Goal: Task Accomplishment & Management: Complete application form

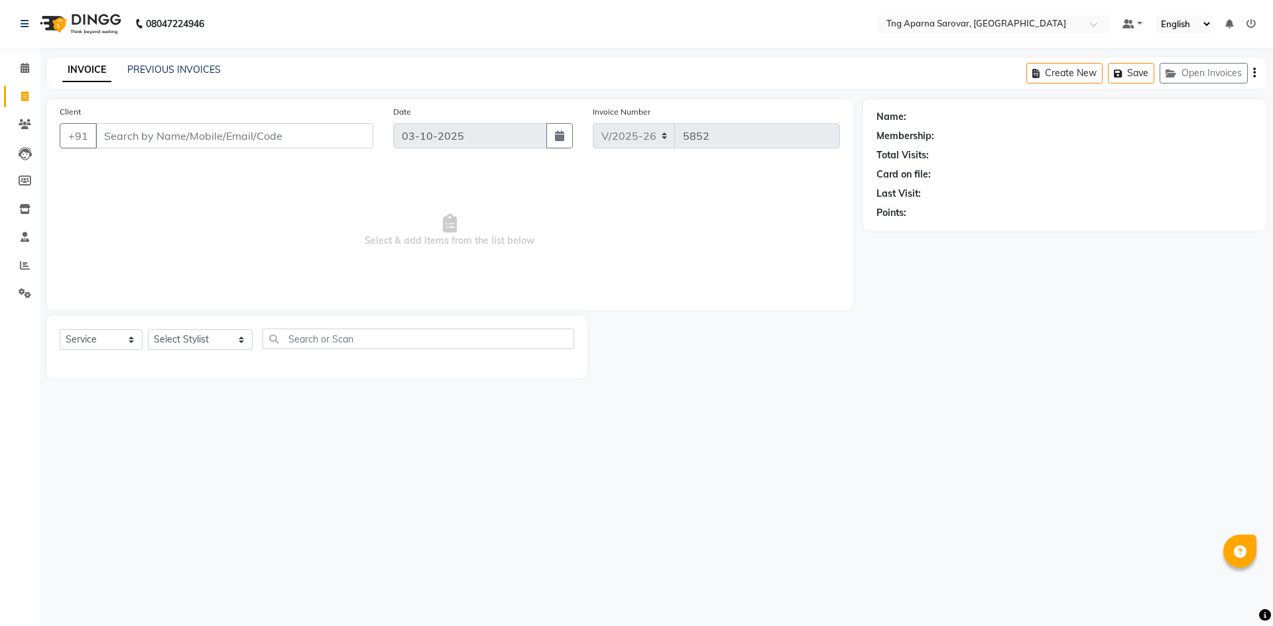
select select "7390"
select select "service"
click at [241, 343] on select "Select Stylist [PERSON_NAME] [PERSON_NAME] MAM CHINNA DANISH [PERSON_NAME] KAIF…" at bounding box center [200, 339] width 105 height 21
select select "81252"
click at [148, 329] on select "Select Stylist [PERSON_NAME] [PERSON_NAME] MAM CHINNA DANISH [PERSON_NAME] KAIF…" at bounding box center [200, 339] width 105 height 21
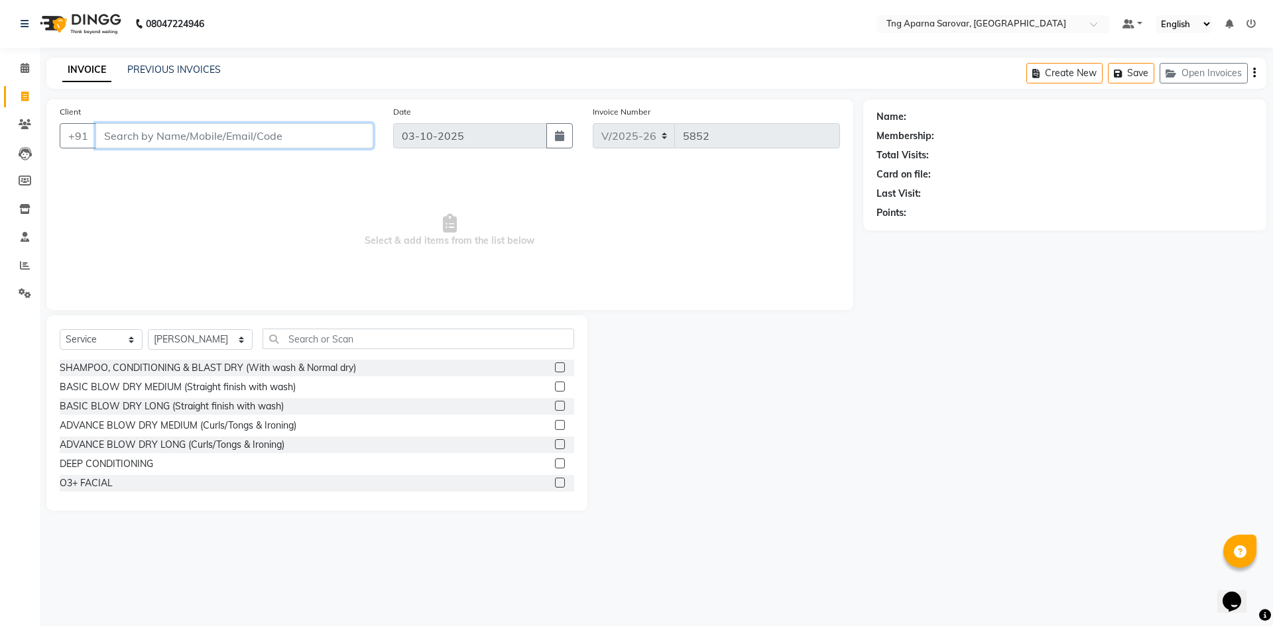
click at [256, 133] on input "Client" at bounding box center [234, 135] width 278 height 25
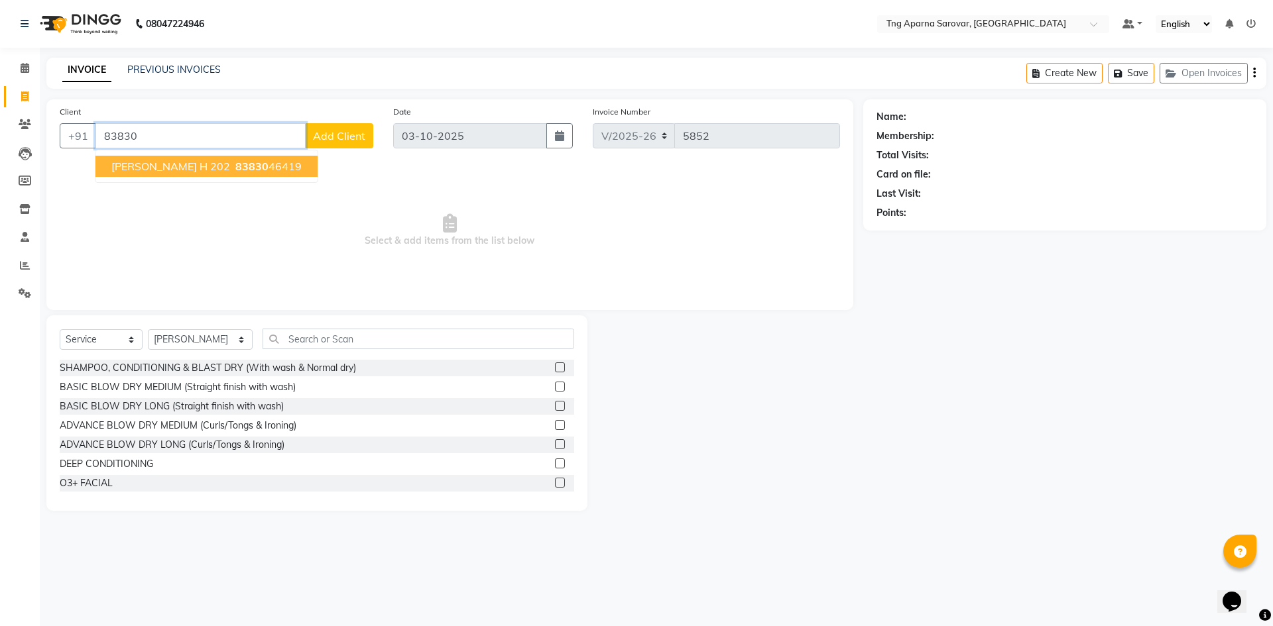
click at [233, 165] on ngb-highlight "83830 46419" at bounding box center [267, 166] width 69 height 13
type input "8383046419"
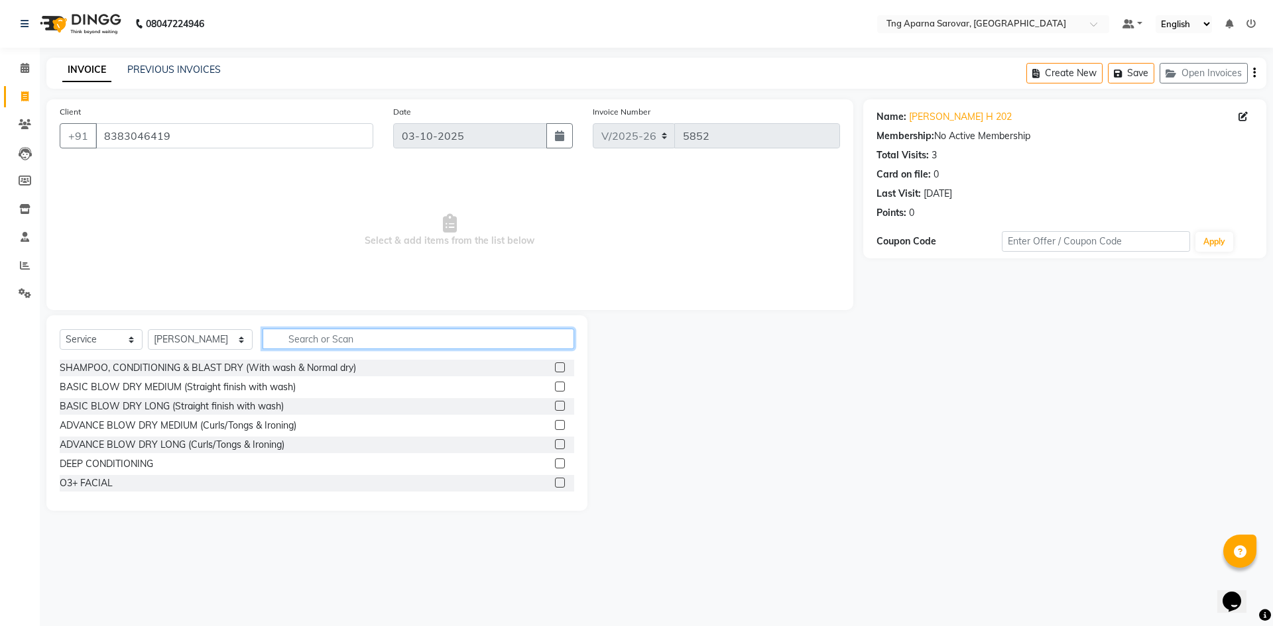
click at [428, 336] on input "text" at bounding box center [419, 339] width 312 height 21
type input "HAIR"
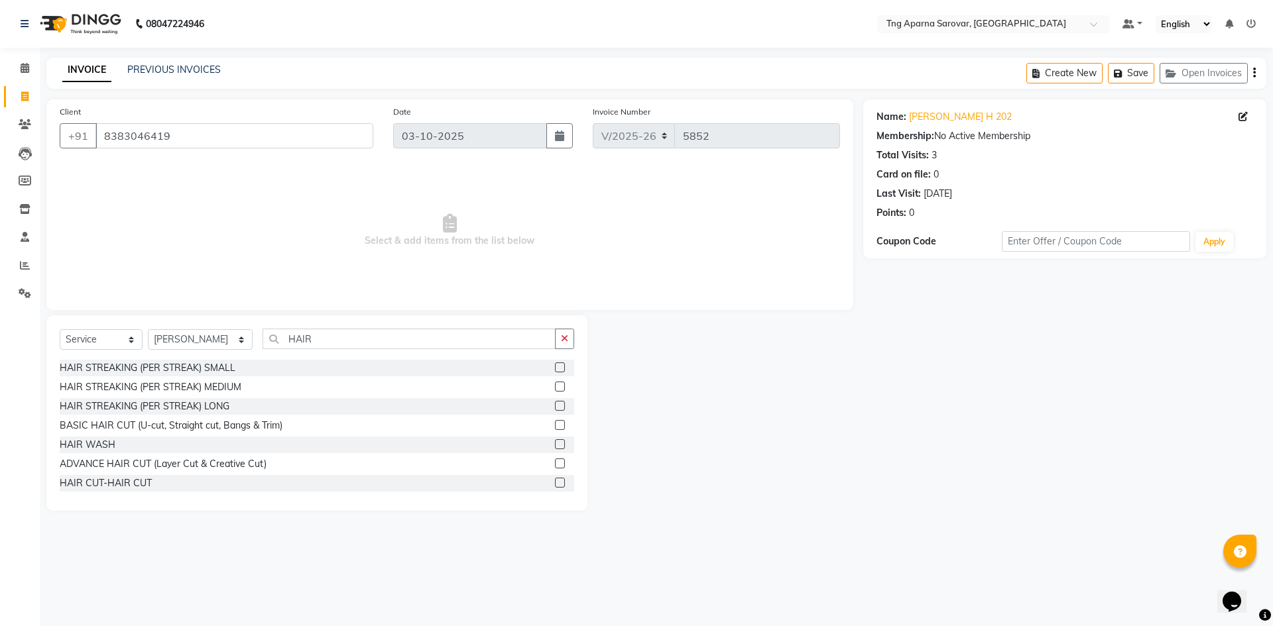
click at [555, 477] on div at bounding box center [564, 483] width 19 height 17
click at [555, 482] on label at bounding box center [560, 483] width 10 height 10
click at [555, 482] on input "checkbox" at bounding box center [559, 483] width 9 height 9
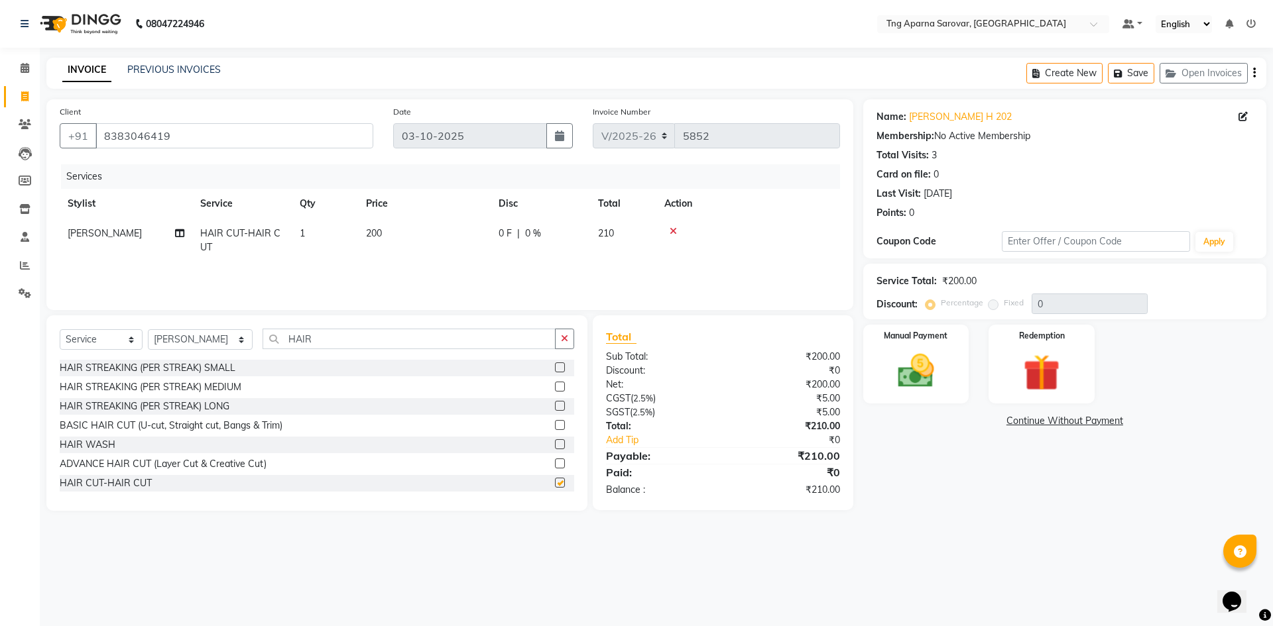
checkbox input "false"
click at [916, 389] on img at bounding box center [916, 371] width 62 height 44
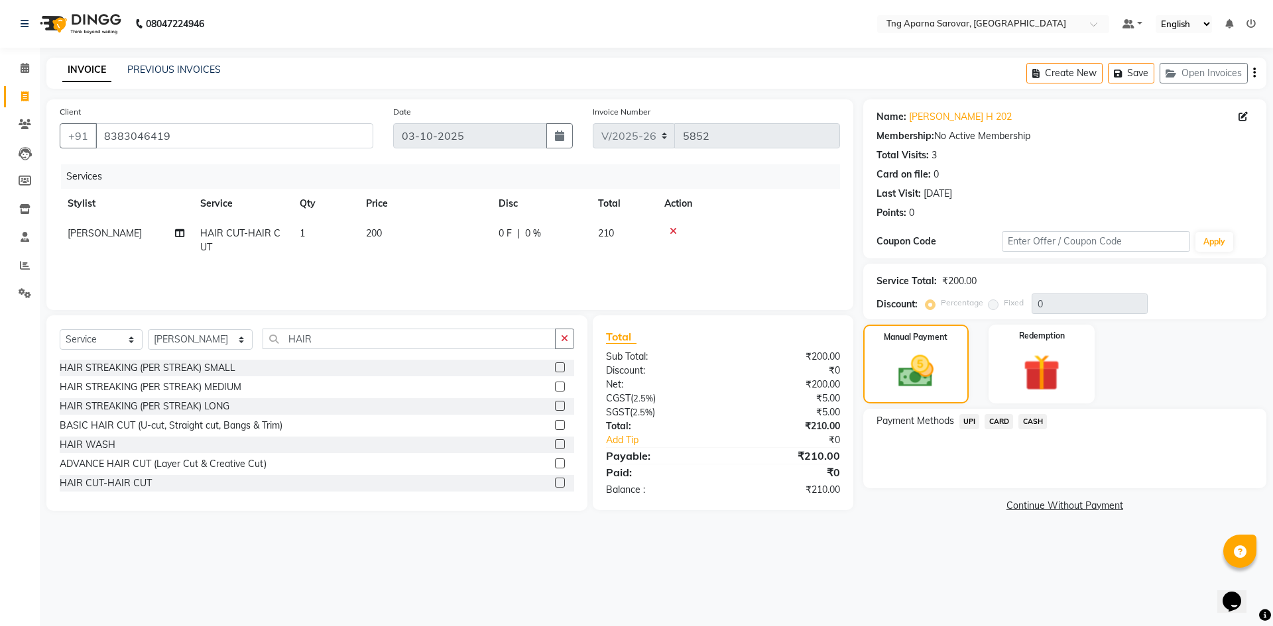
click at [967, 422] on span "UPI" at bounding box center [969, 421] width 21 height 15
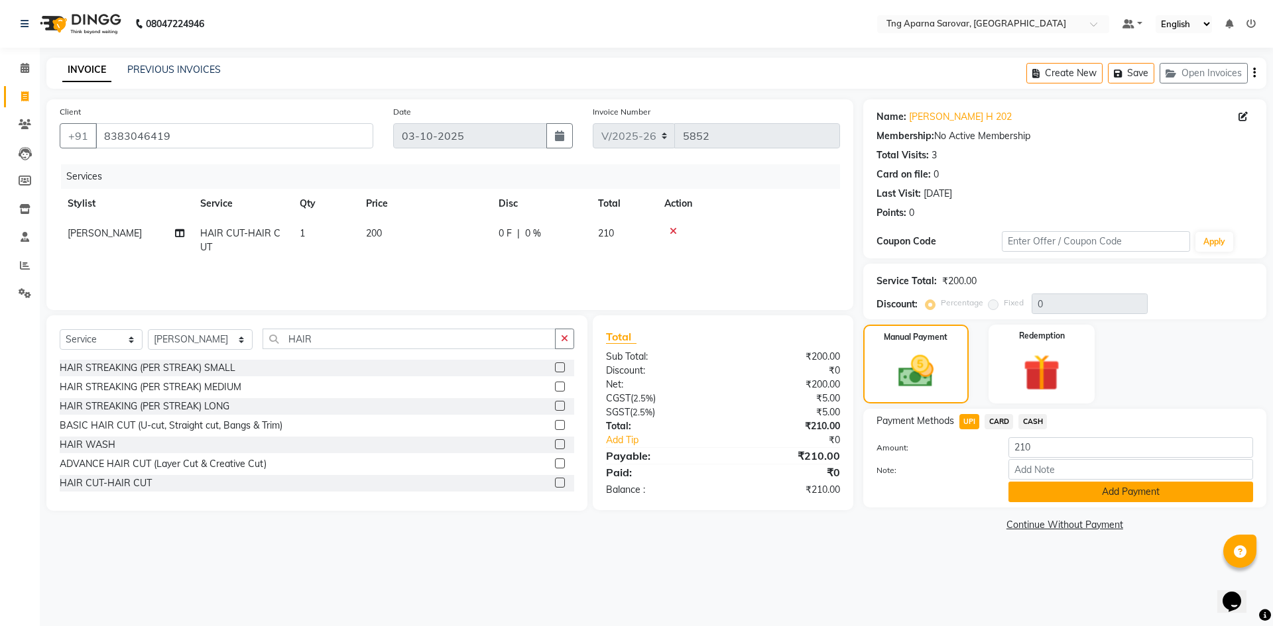
click at [1032, 488] on button "Add Payment" at bounding box center [1130, 492] width 245 height 21
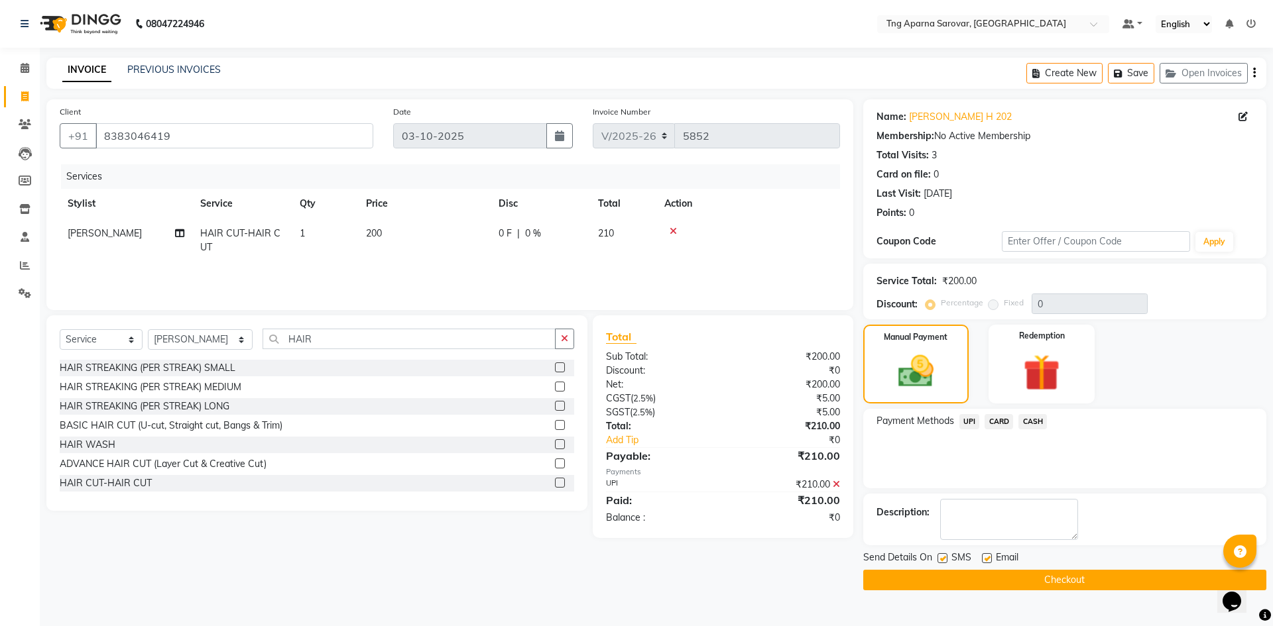
click at [1042, 571] on button "Checkout" at bounding box center [1064, 580] width 403 height 21
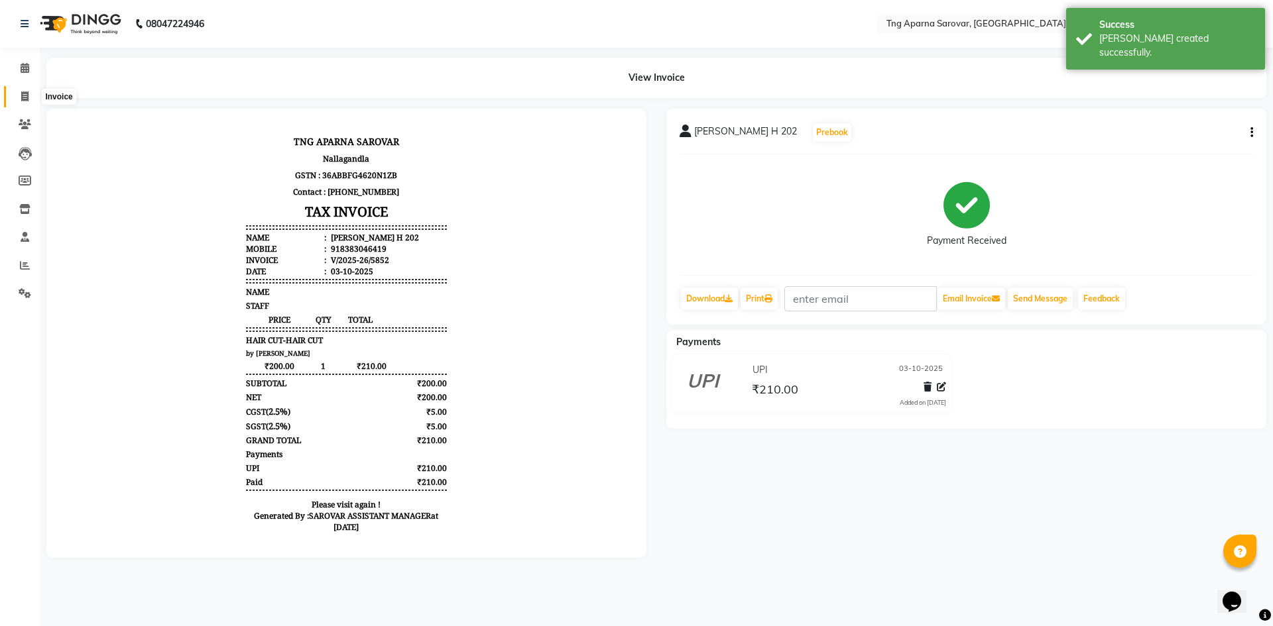
click at [15, 89] on span at bounding box center [24, 96] width 23 height 15
select select "7390"
select select "service"
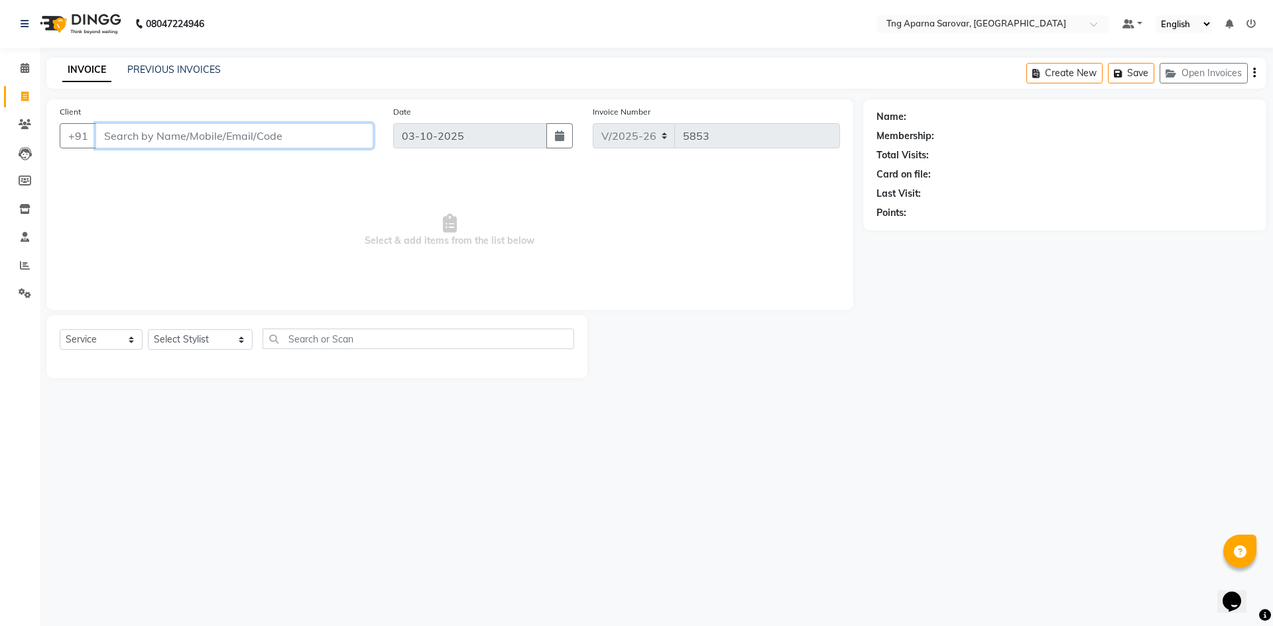
click at [172, 130] on input "Client" at bounding box center [234, 135] width 278 height 25
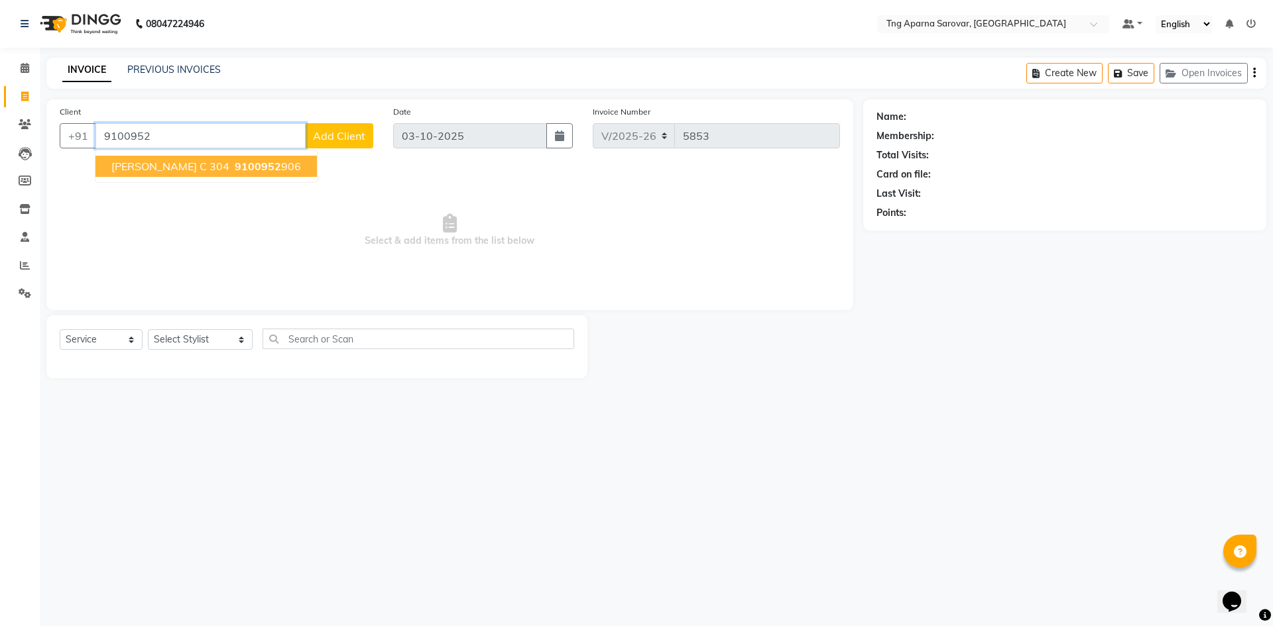
click at [192, 162] on button "[PERSON_NAME] C 304 9100952 906" at bounding box center [205, 166] width 221 height 21
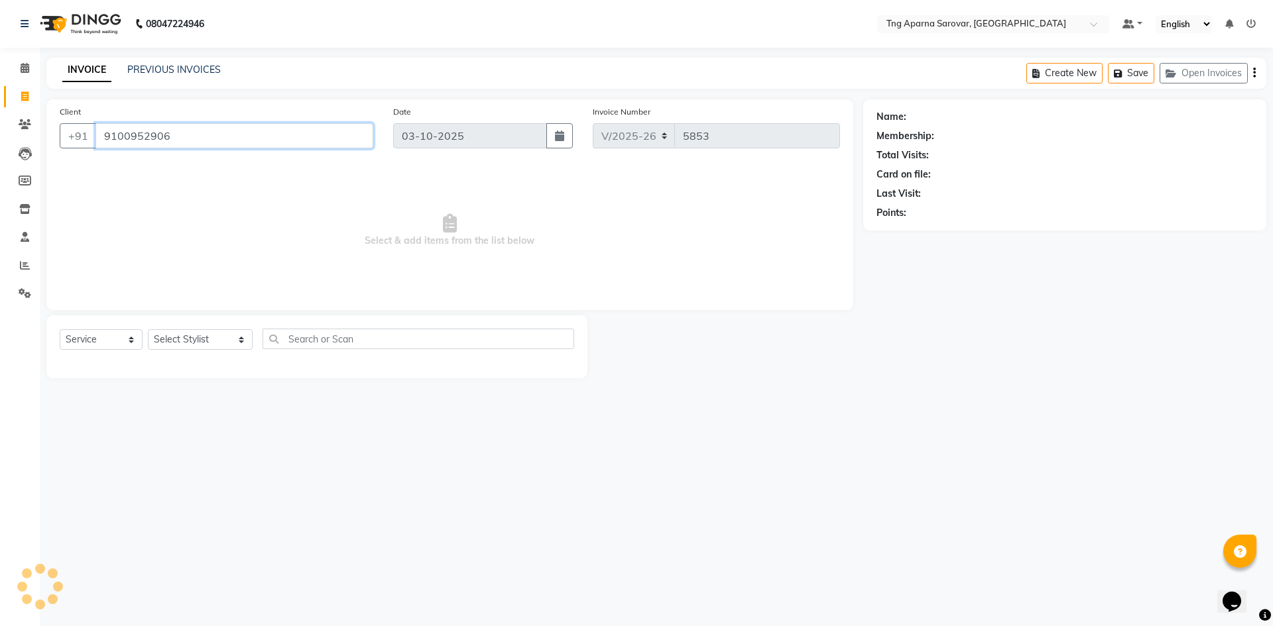
type input "9100952906"
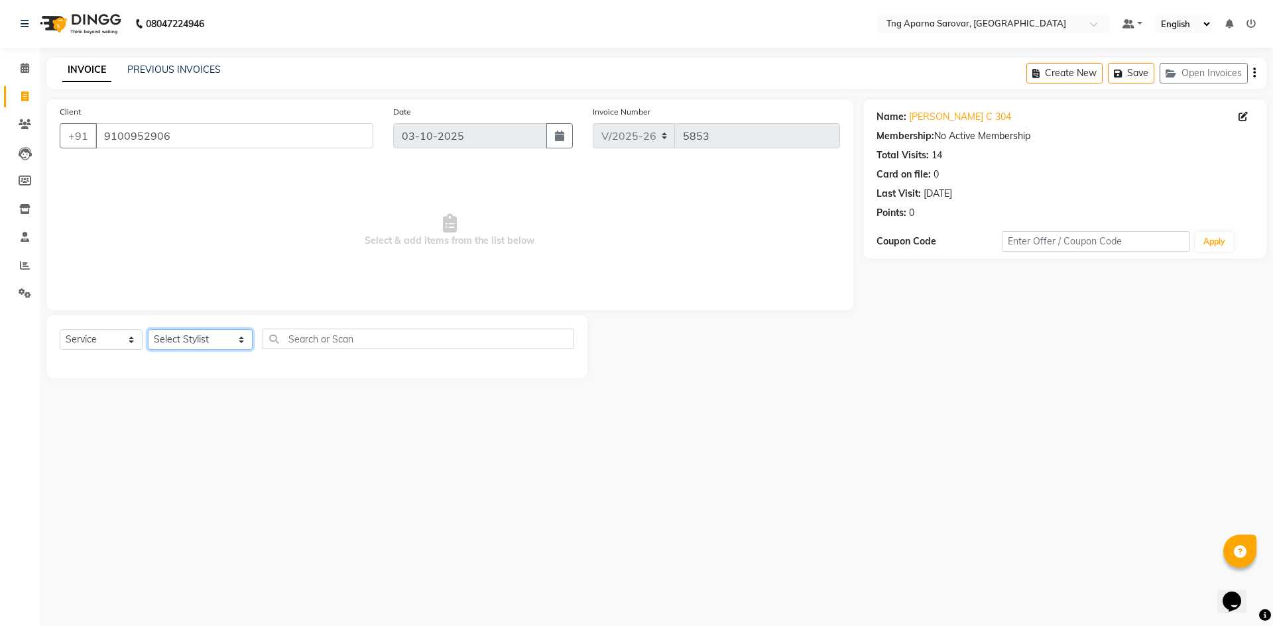
click at [176, 344] on select "Select Stylist [PERSON_NAME] [PERSON_NAME] MAM CHINNA DANISH [PERSON_NAME] KAIF…" at bounding box center [200, 339] width 105 height 21
select select "64171"
click at [148, 329] on select "Select Stylist [PERSON_NAME] [PERSON_NAME] MAM CHINNA DANISH [PERSON_NAME] KAIF…" at bounding box center [200, 339] width 105 height 21
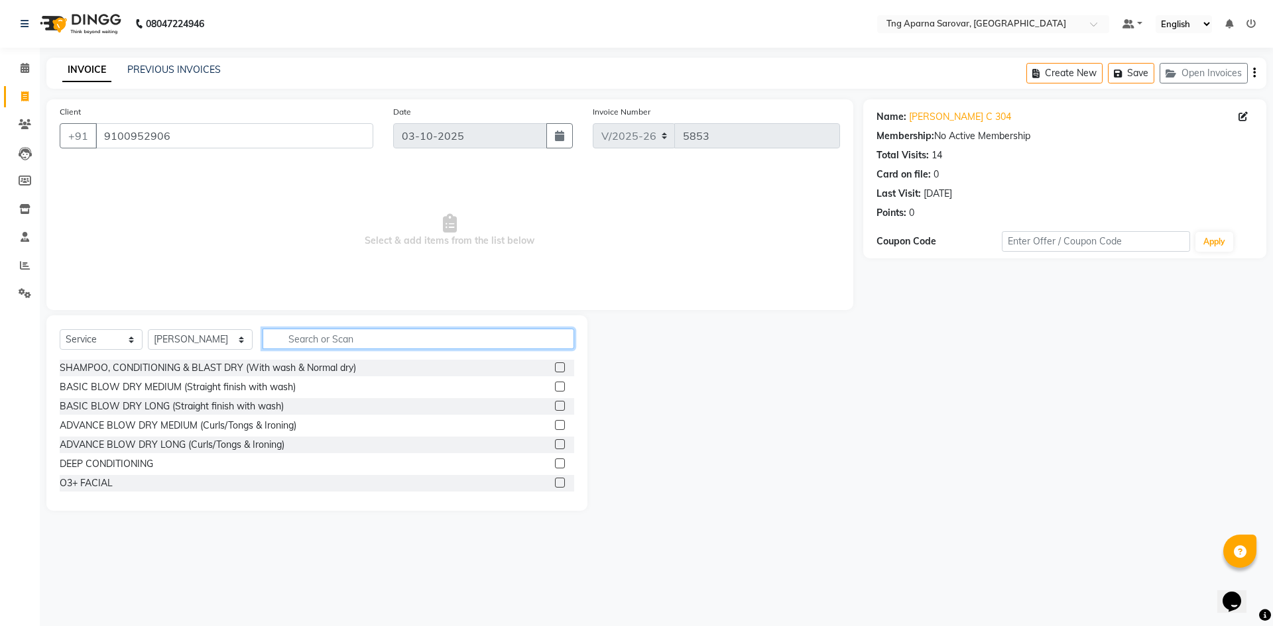
click at [397, 339] on input "text" at bounding box center [419, 339] width 312 height 21
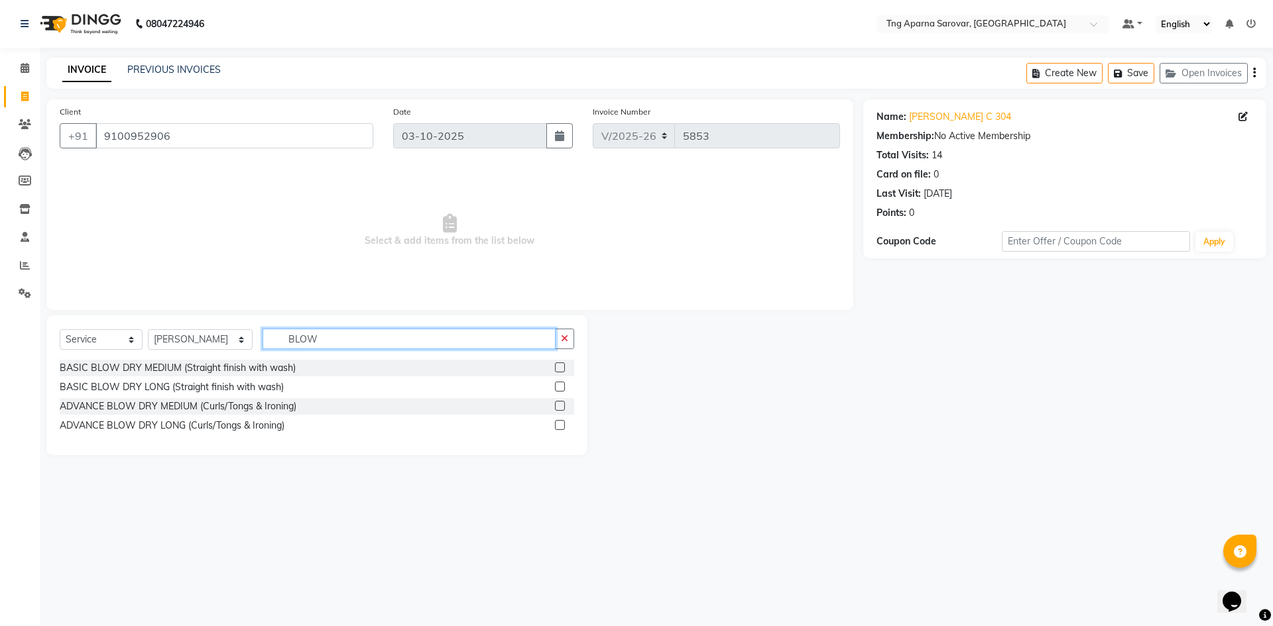
type input "BLOW"
click at [239, 344] on select "Select Stylist [PERSON_NAME] [PERSON_NAME] MAM CHINNA DANISH [PERSON_NAME] KAIF…" at bounding box center [200, 339] width 105 height 21
select select "64166"
click at [148, 329] on select "Select Stylist [PERSON_NAME] [PERSON_NAME] MAM CHINNA DANISH [PERSON_NAME] KAIF…" at bounding box center [200, 339] width 105 height 21
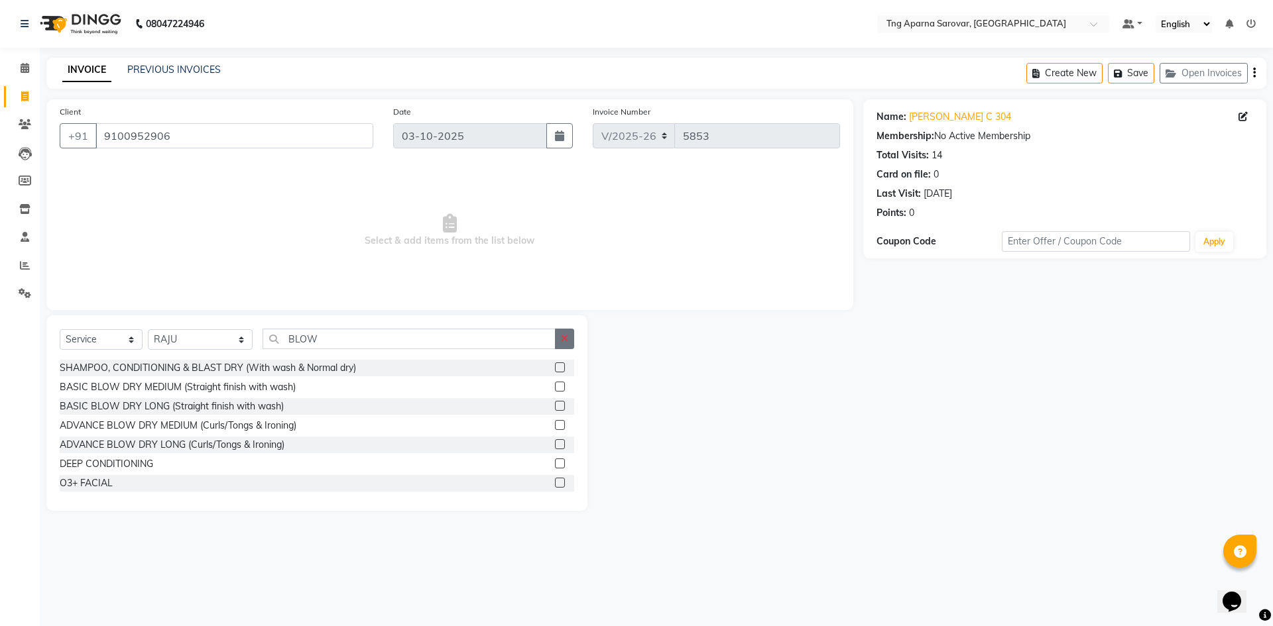
click at [567, 343] on icon "button" at bounding box center [564, 338] width 7 height 9
click at [492, 337] on input "text" at bounding box center [419, 339] width 312 height 21
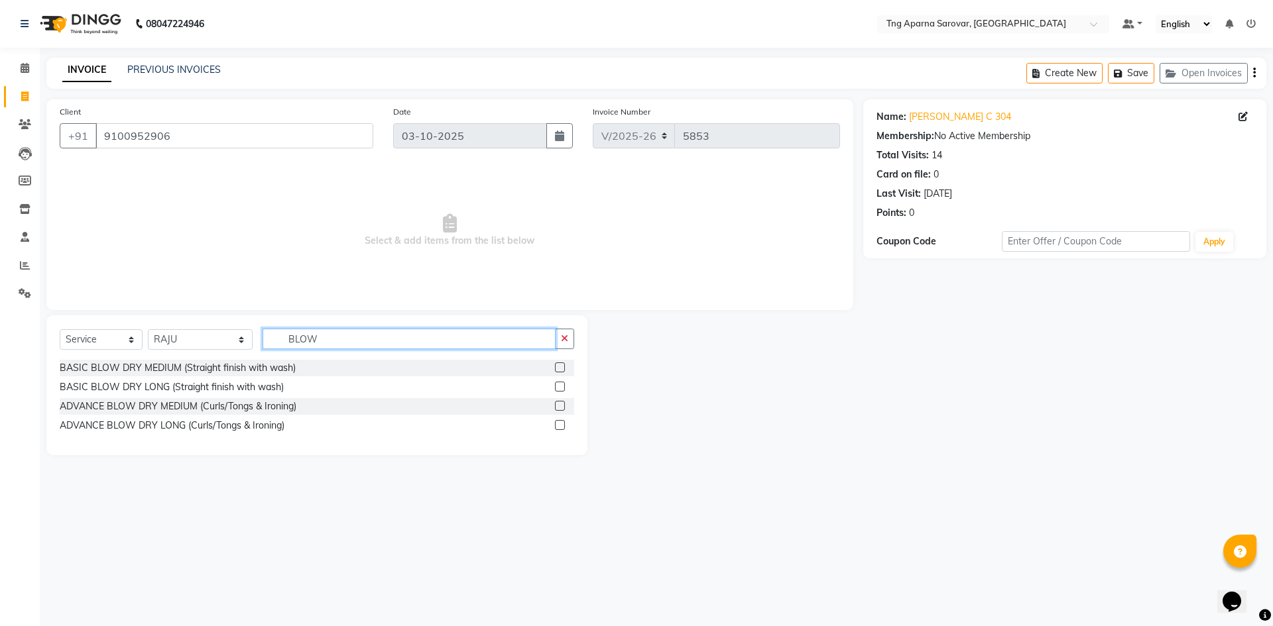
type input "BLOW"
click at [560, 370] on label at bounding box center [560, 368] width 10 height 10
click at [560, 370] on input "checkbox" at bounding box center [559, 368] width 9 height 9
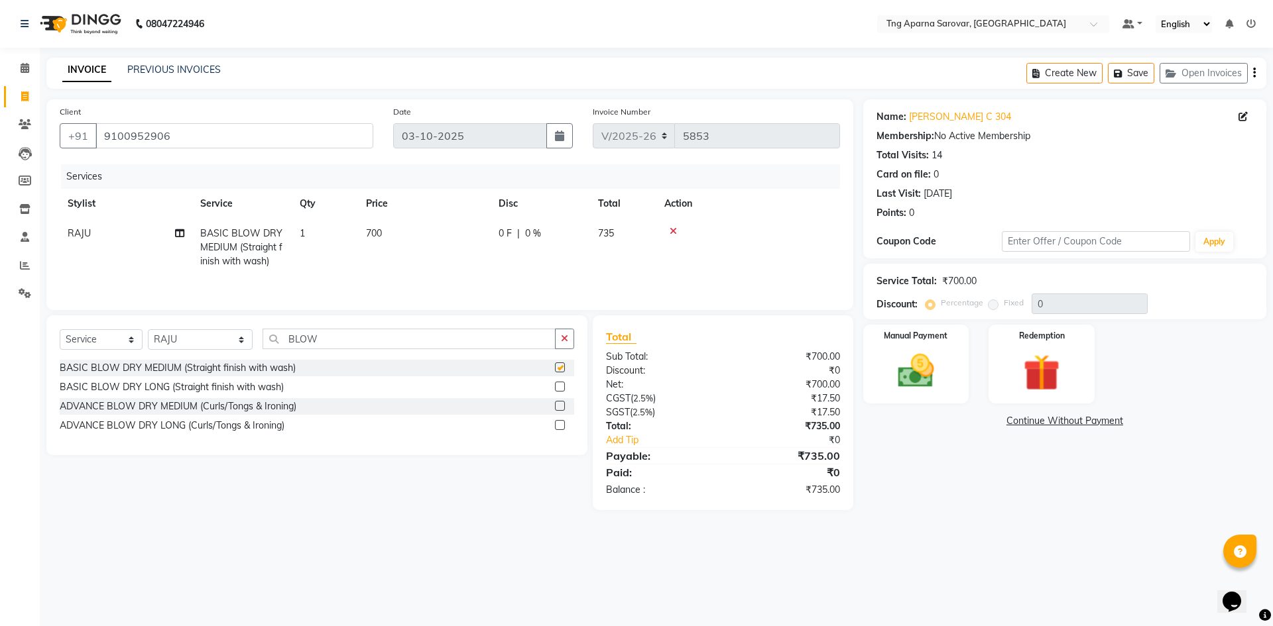
checkbox input "false"
click at [566, 331] on button "button" at bounding box center [564, 339] width 19 height 21
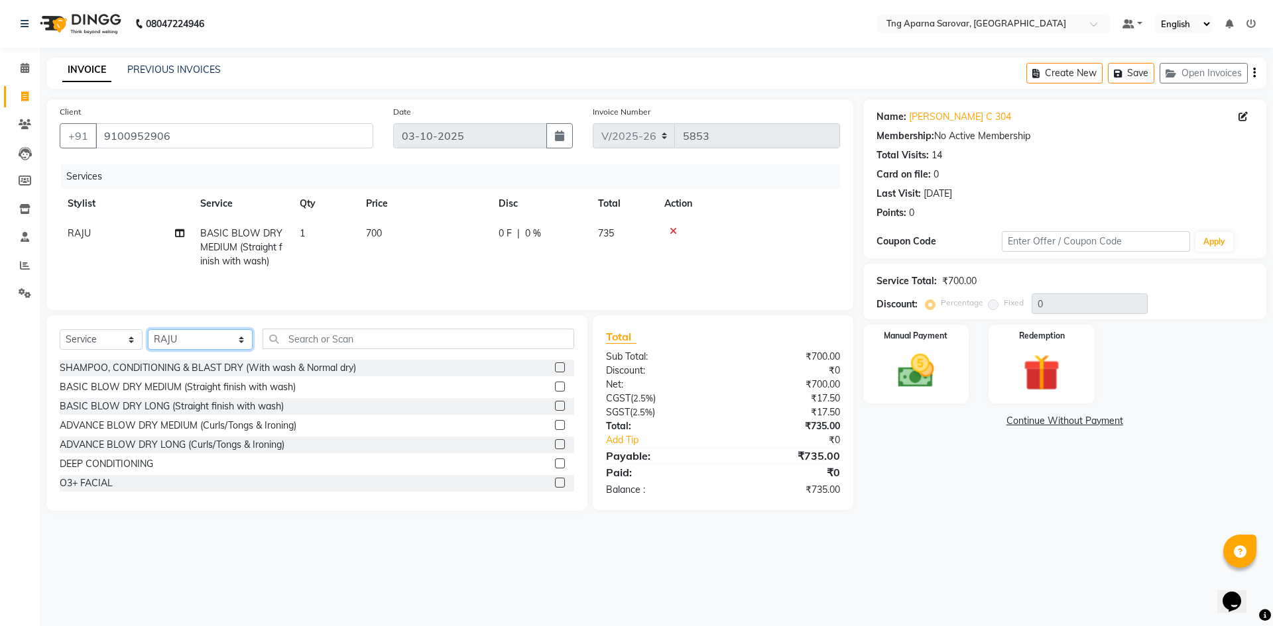
click at [239, 334] on select "Select Stylist [PERSON_NAME] [PERSON_NAME] MAM CHINNA DANISH [PERSON_NAME] KAIF…" at bounding box center [200, 339] width 105 height 21
select select "87130"
click at [148, 329] on select "Select Stylist [PERSON_NAME] [PERSON_NAME] MAM CHINNA DANISH [PERSON_NAME] KAIF…" at bounding box center [200, 339] width 105 height 21
click at [396, 337] on input "text" at bounding box center [419, 339] width 312 height 21
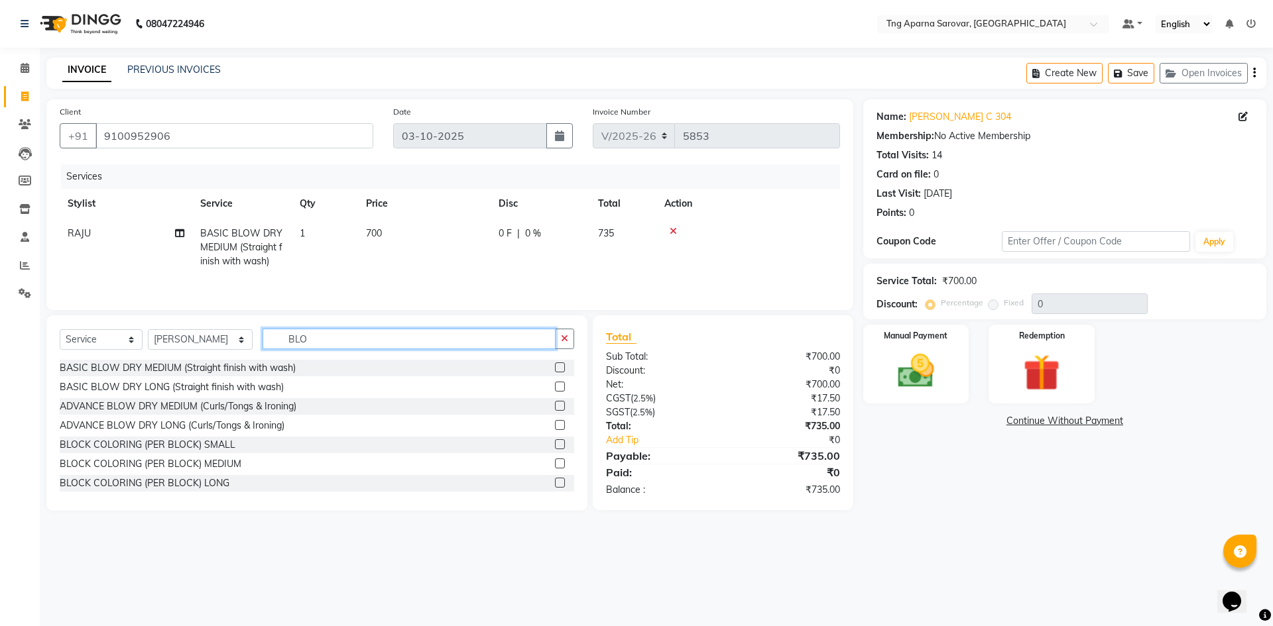
type input "BLO"
click at [555, 367] on label at bounding box center [560, 368] width 10 height 10
click at [555, 367] on input "checkbox" at bounding box center [559, 368] width 9 height 9
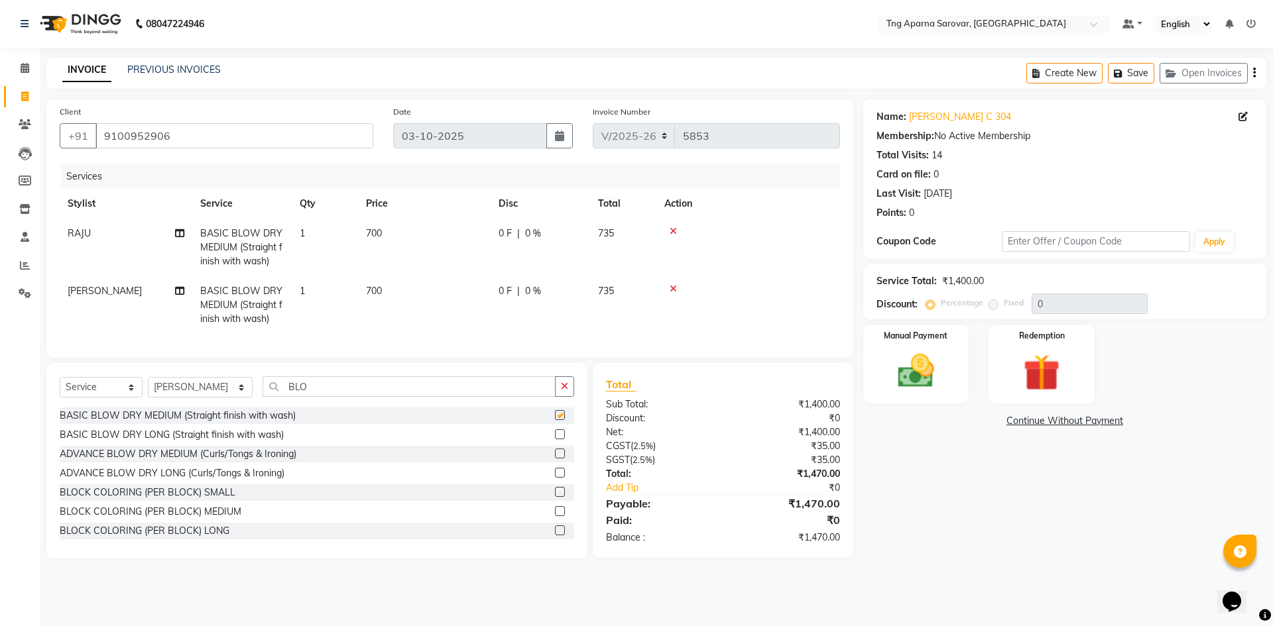
checkbox input "false"
click at [373, 293] on span "700" at bounding box center [374, 291] width 16 height 12
select select "87130"
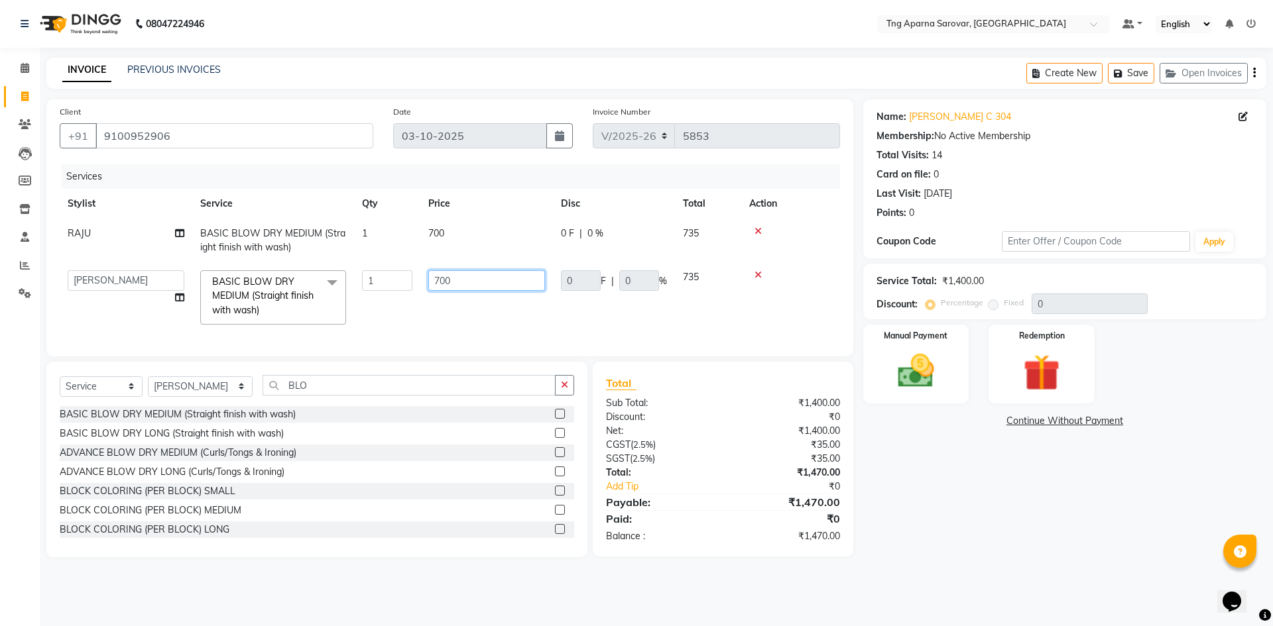
click at [440, 280] on input "700" at bounding box center [486, 280] width 117 height 21
type input "800"
click at [451, 227] on td "700" at bounding box center [486, 241] width 133 height 44
select select "64166"
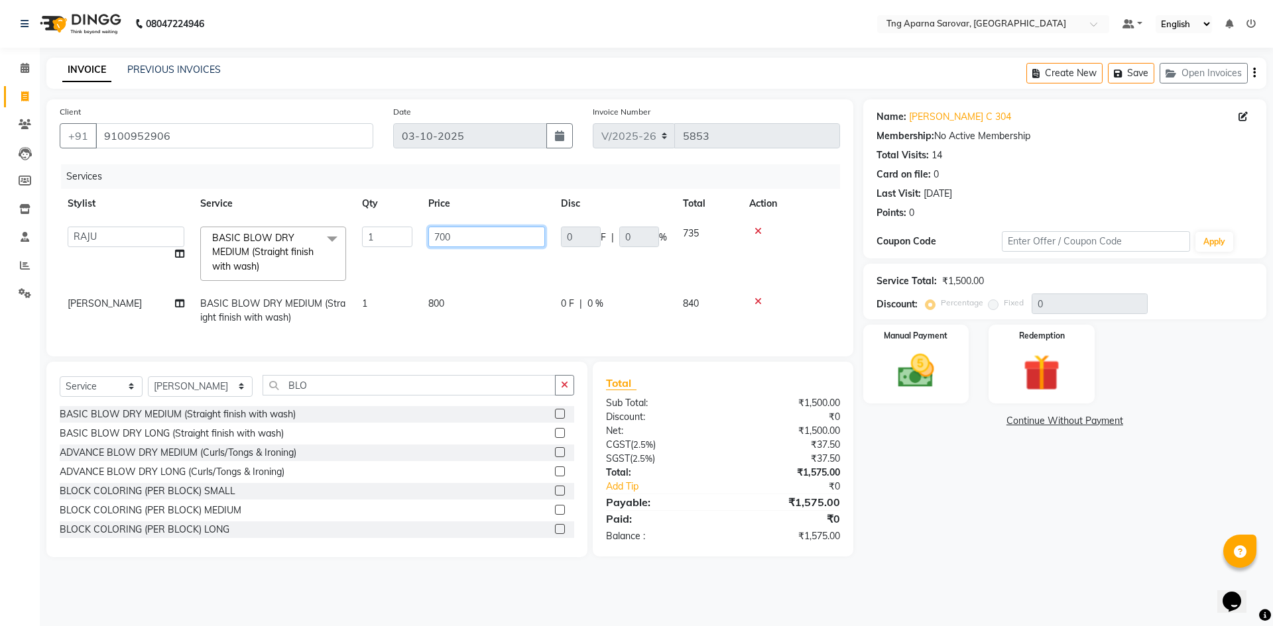
click at [442, 237] on input "700" at bounding box center [486, 237] width 117 height 21
type input "800"
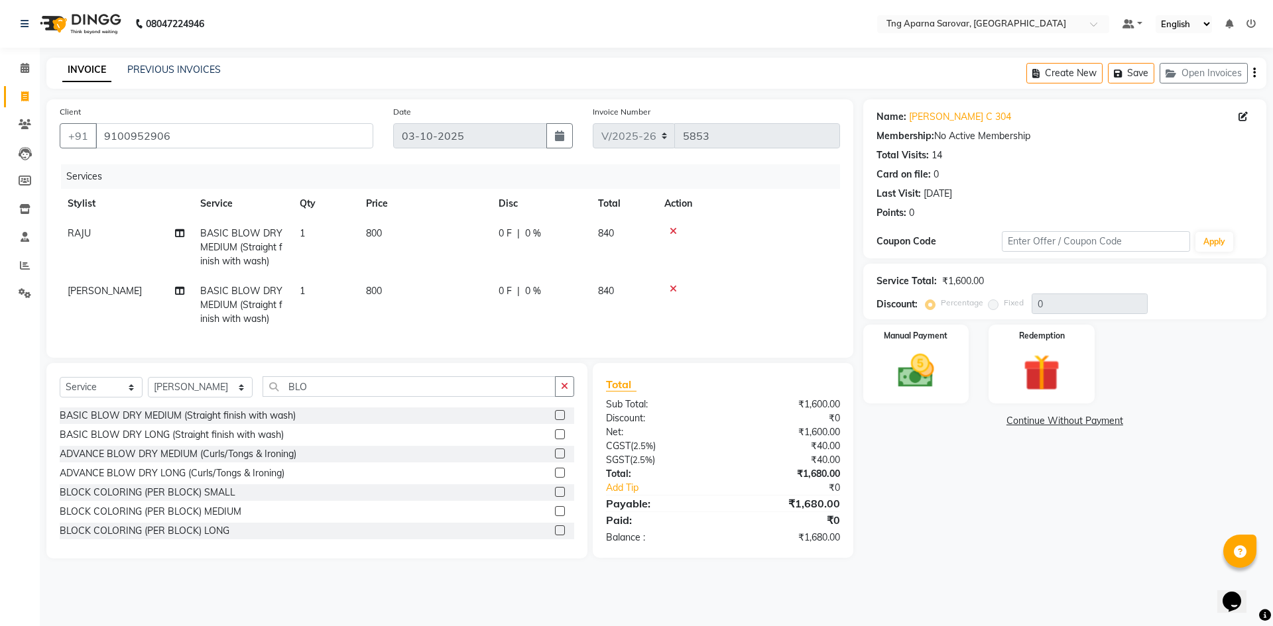
click at [731, 406] on div "Total Sub Total: ₹1,600.00 Discount: ₹0 Net: ₹1,600.00 CGST ( 2.5% ) ₹40.00 SGS…" at bounding box center [723, 461] width 234 height 168
click at [243, 396] on select "Select Stylist [PERSON_NAME] [PERSON_NAME] MAM CHINNA DANISH [PERSON_NAME] KAIF…" at bounding box center [200, 387] width 105 height 21
select select "64173"
click at [148, 387] on select "Select Stylist [PERSON_NAME] [PERSON_NAME] MAM CHINNA DANISH [PERSON_NAME] KAIF…" at bounding box center [200, 387] width 105 height 21
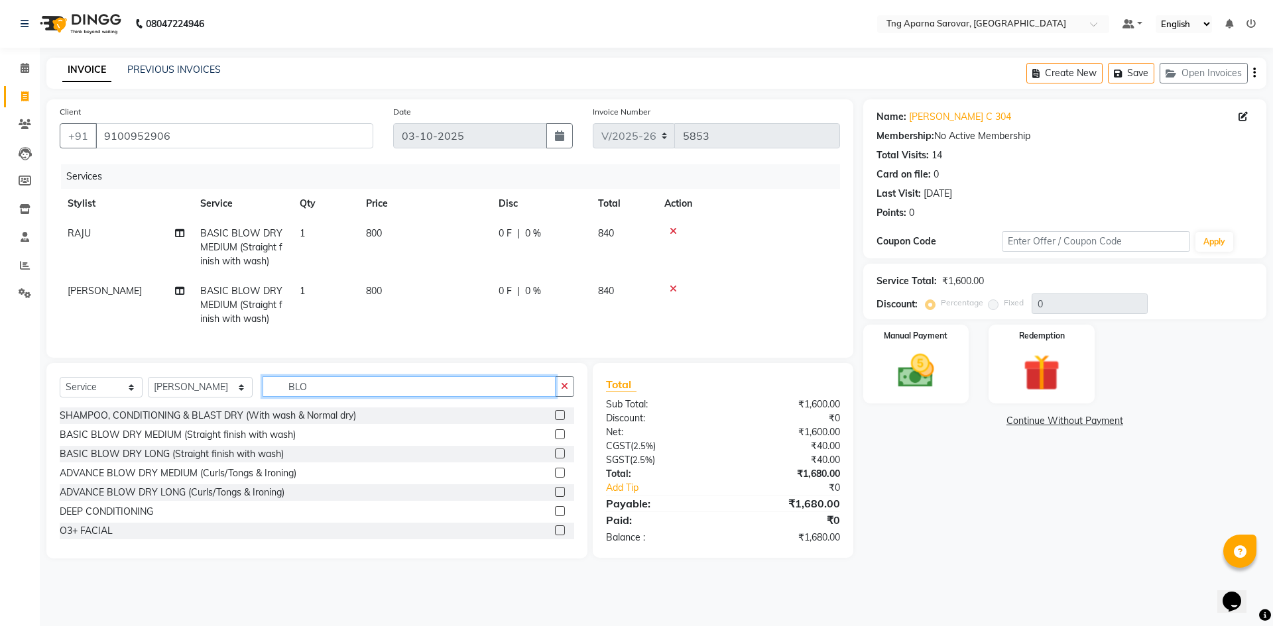
click at [332, 397] on input "BLO" at bounding box center [409, 387] width 293 height 21
type input "B"
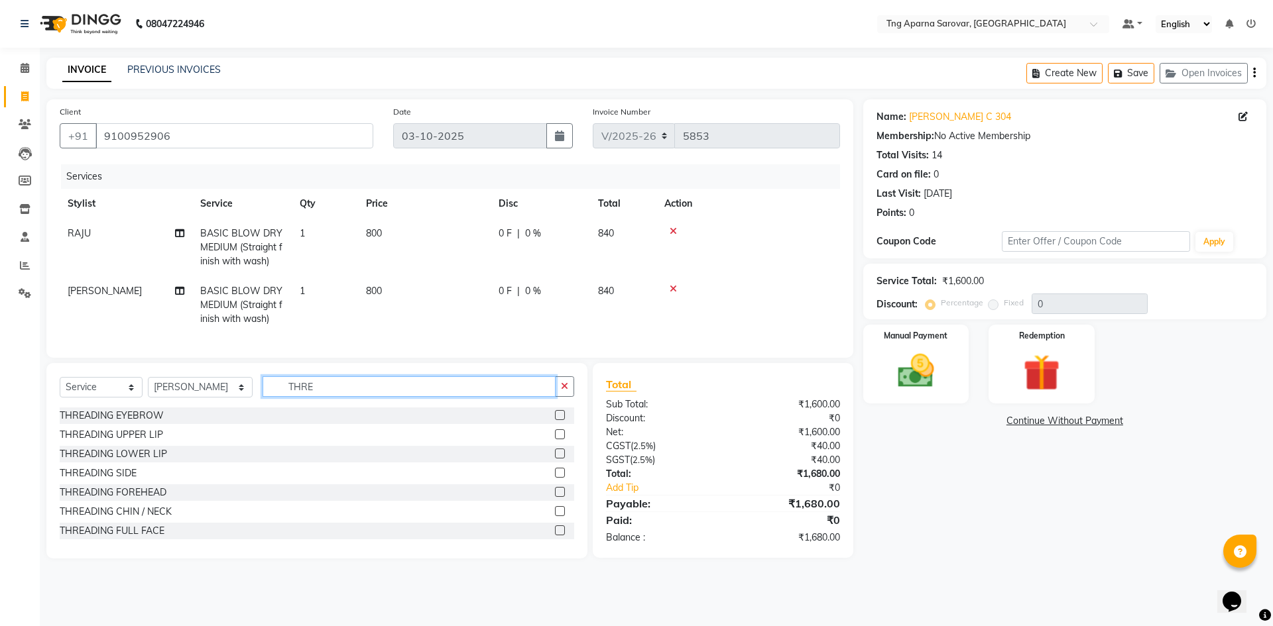
type input "THRE"
click at [555, 440] on label at bounding box center [560, 435] width 10 height 10
click at [555, 440] on input "checkbox" at bounding box center [559, 435] width 9 height 9
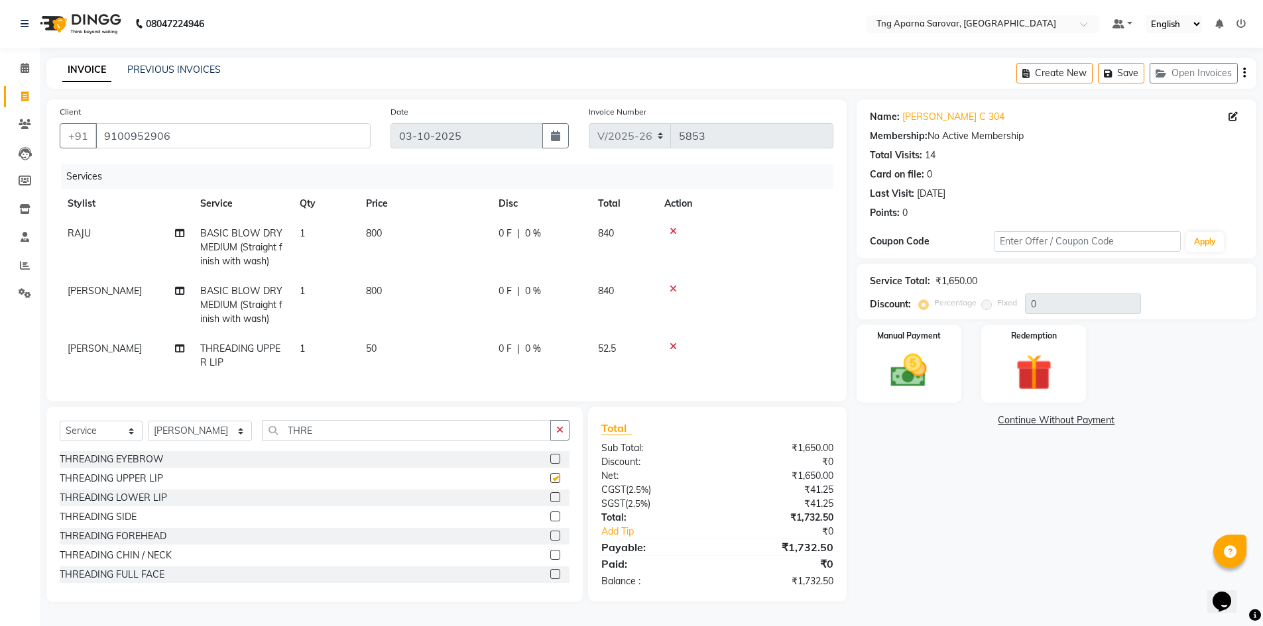
checkbox input "false"
click at [550, 560] on label at bounding box center [555, 555] width 10 height 10
click at [550, 560] on input "checkbox" at bounding box center [554, 556] width 9 height 9
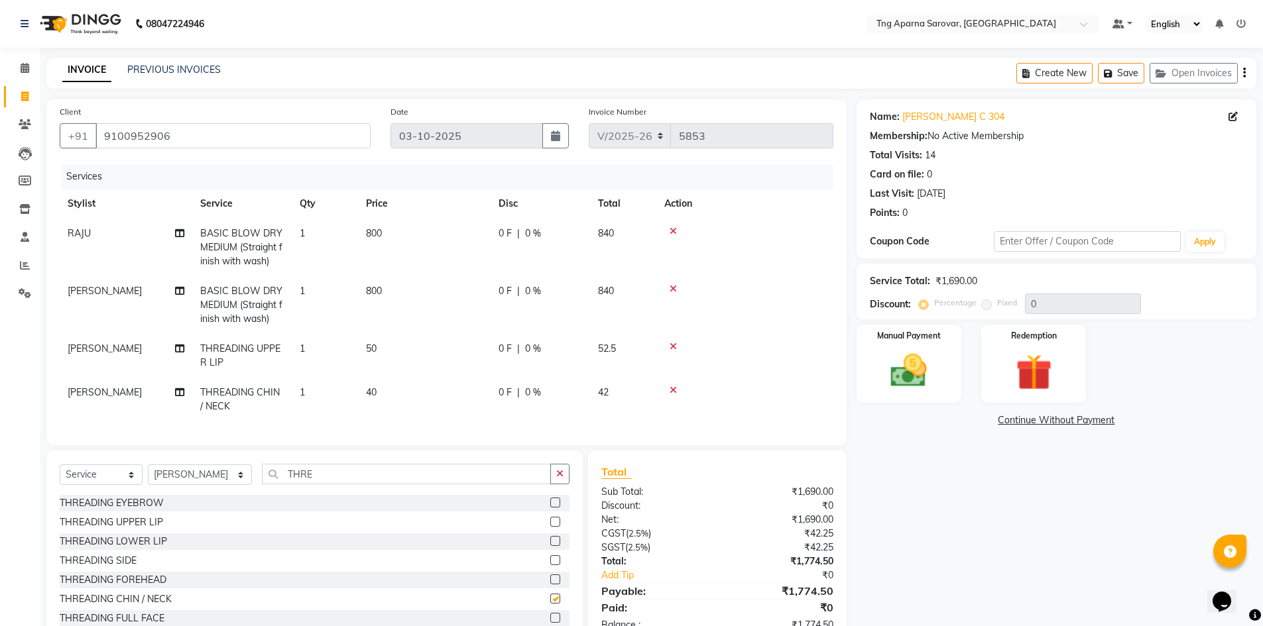
checkbox input "false"
click at [372, 394] on span "40" at bounding box center [371, 393] width 11 height 12
select select "64173"
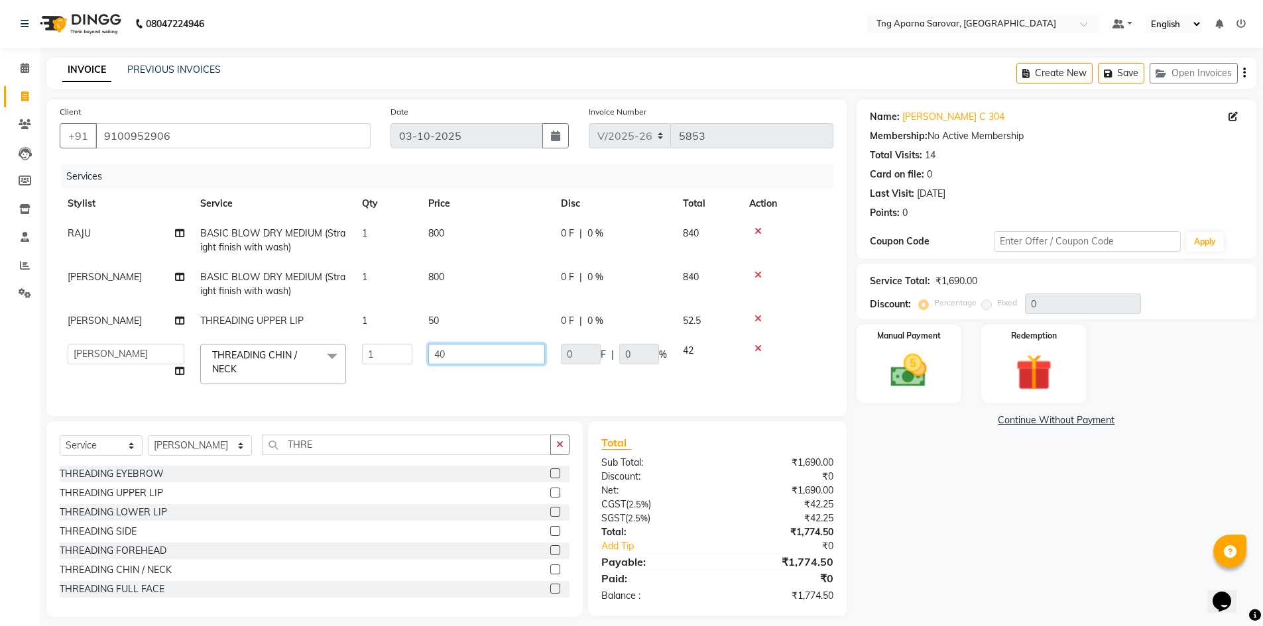
click at [441, 357] on input "40" at bounding box center [486, 354] width 117 height 21
type input "50"
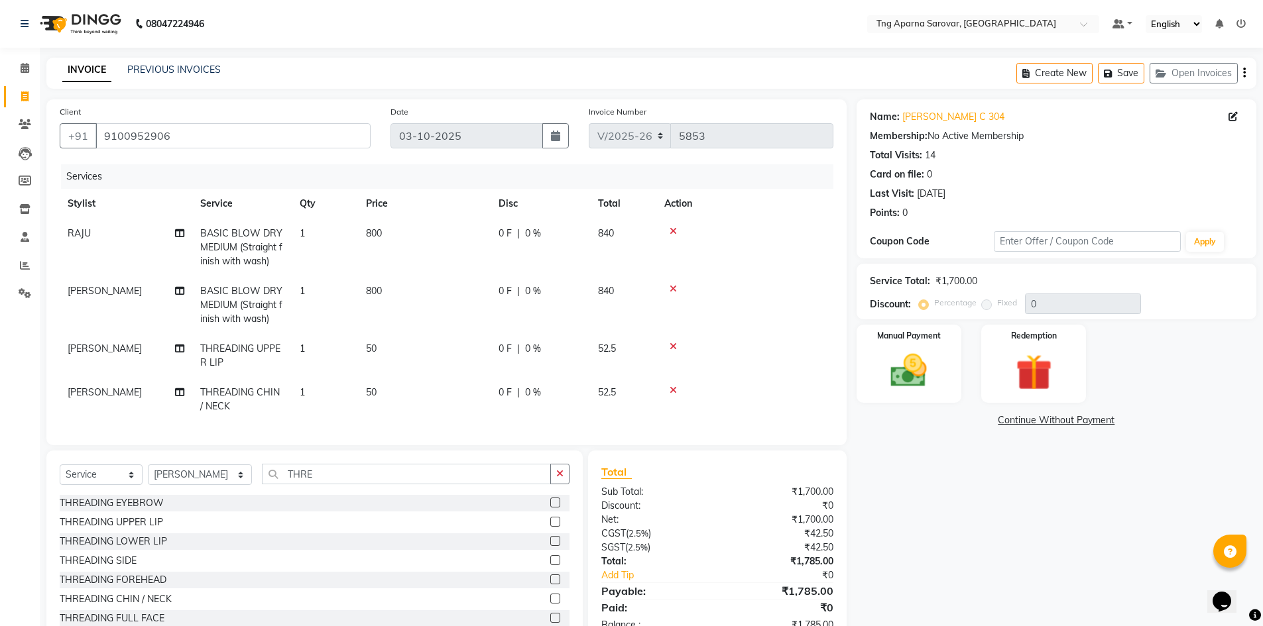
click at [719, 500] on div "Total Sub Total: ₹1,700.00 Discount: ₹0 Net: ₹1,700.00 CGST ( 2.5% ) ₹42.50 SGS…" at bounding box center [716, 548] width 231 height 168
click at [919, 365] on img at bounding box center [908, 370] width 61 height 43
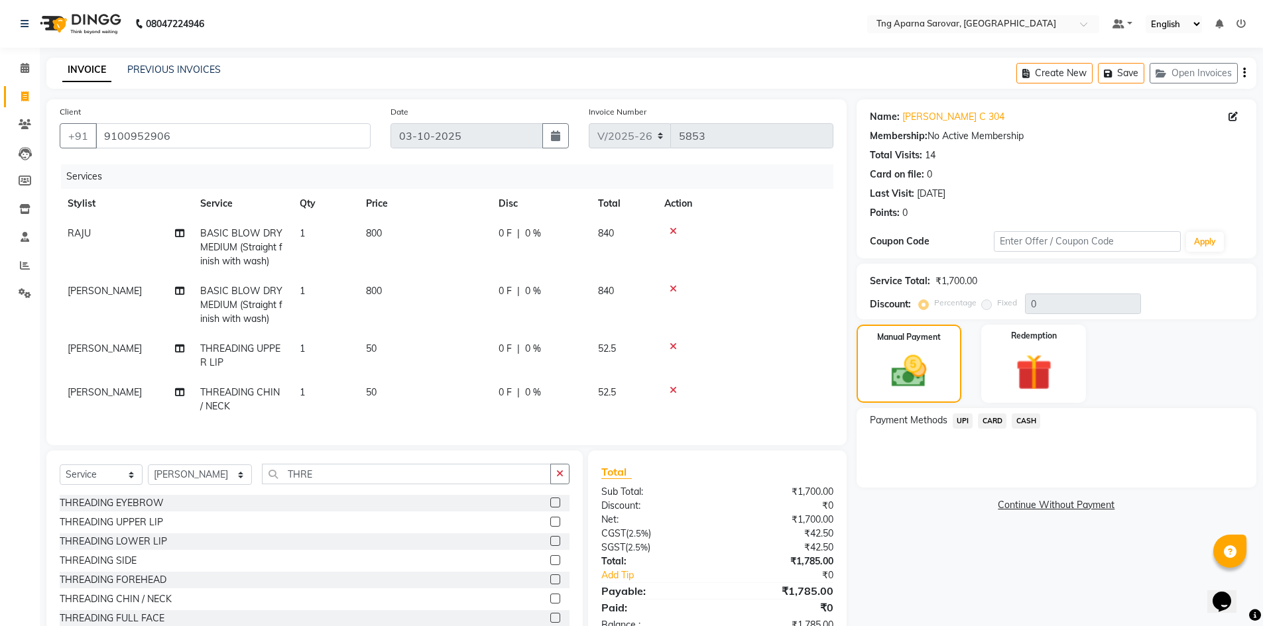
click at [962, 424] on span "UPI" at bounding box center [963, 421] width 21 height 15
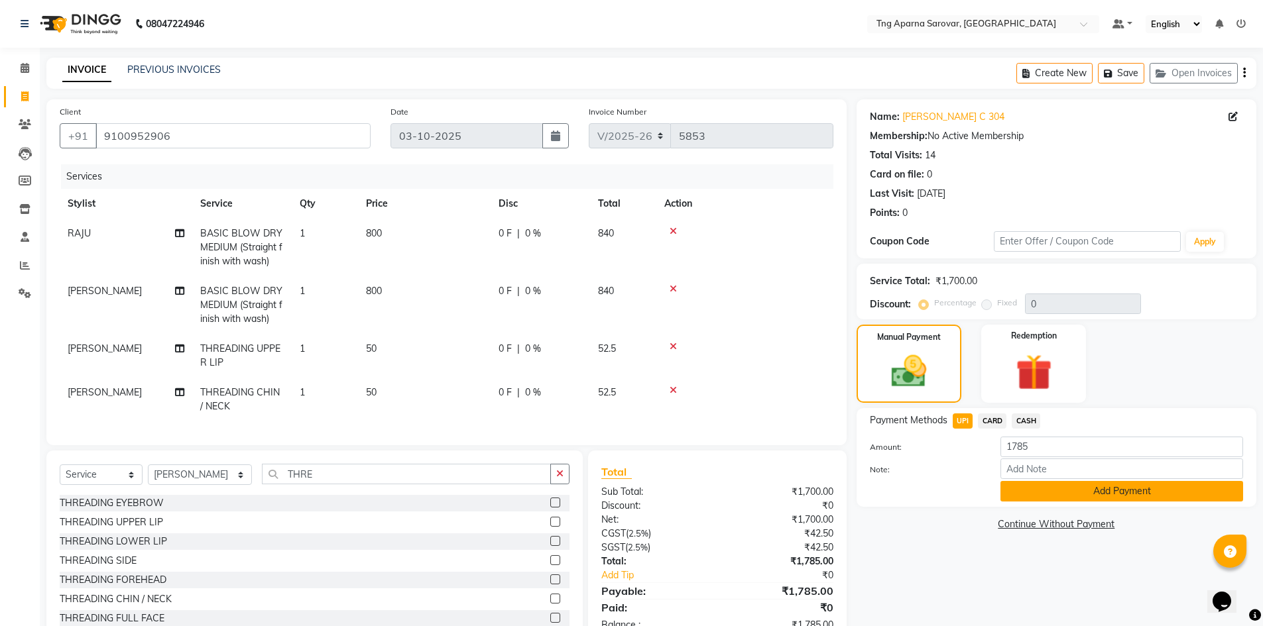
click at [1028, 495] on button "Add Payment" at bounding box center [1121, 491] width 243 height 21
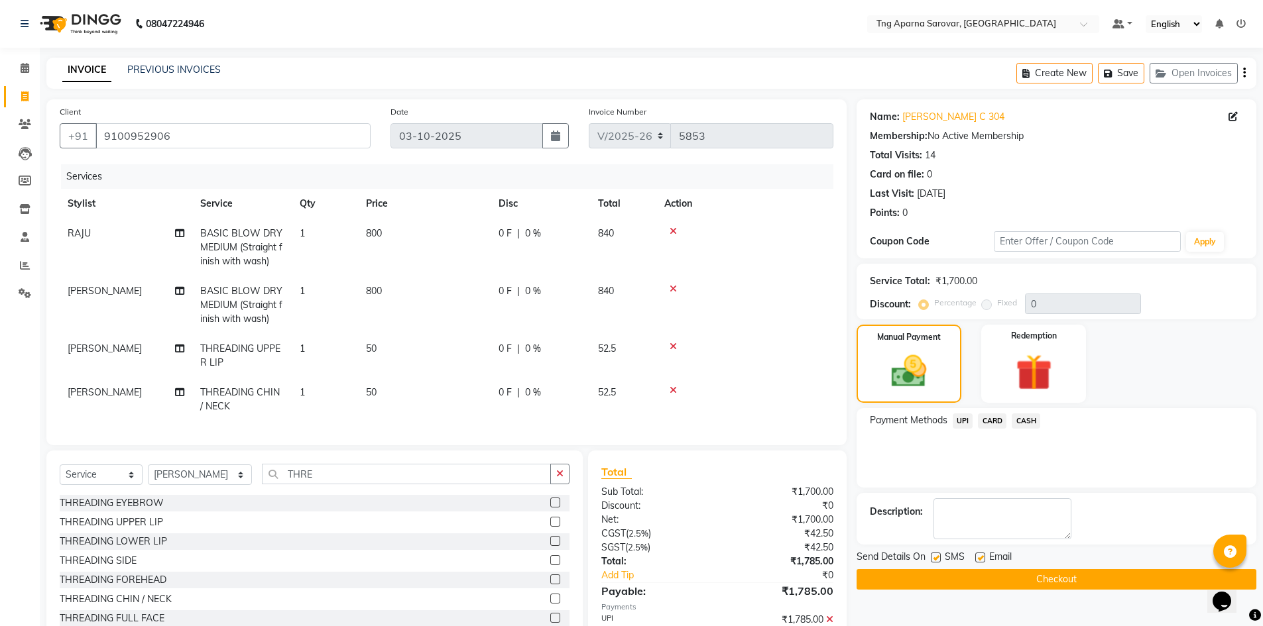
click at [995, 577] on button "Checkout" at bounding box center [1057, 579] width 400 height 21
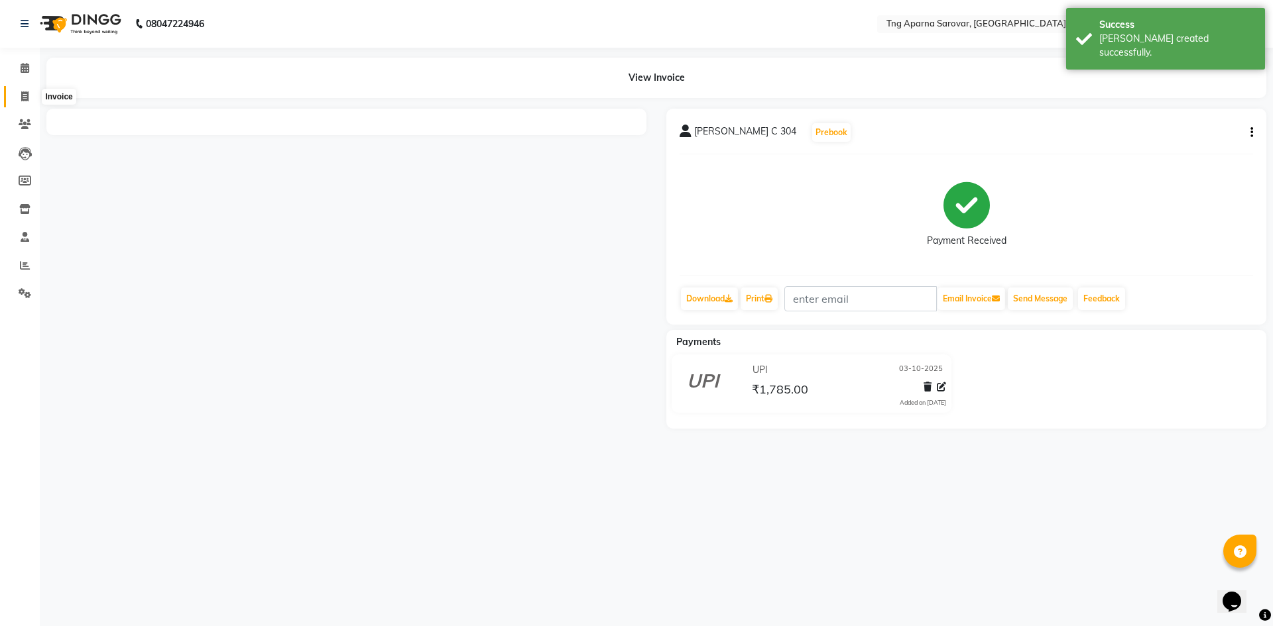
click at [21, 96] on icon at bounding box center [24, 96] width 7 height 10
select select "7390"
select select "service"
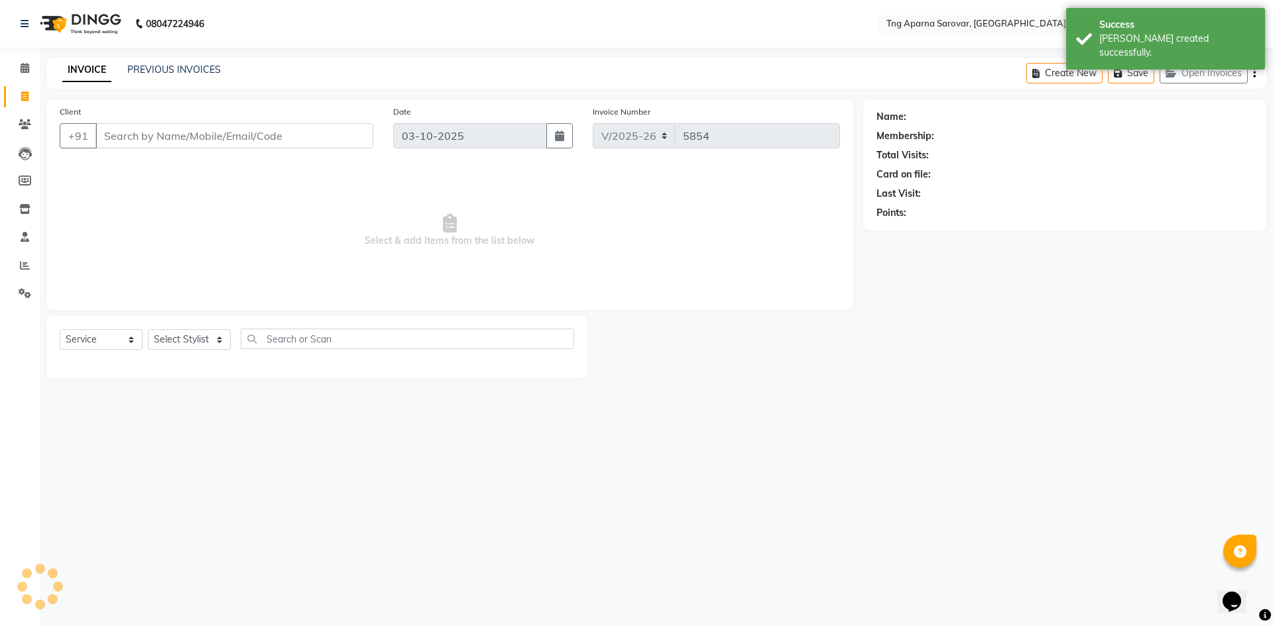
click at [158, 147] on input "Client" at bounding box center [234, 135] width 278 height 25
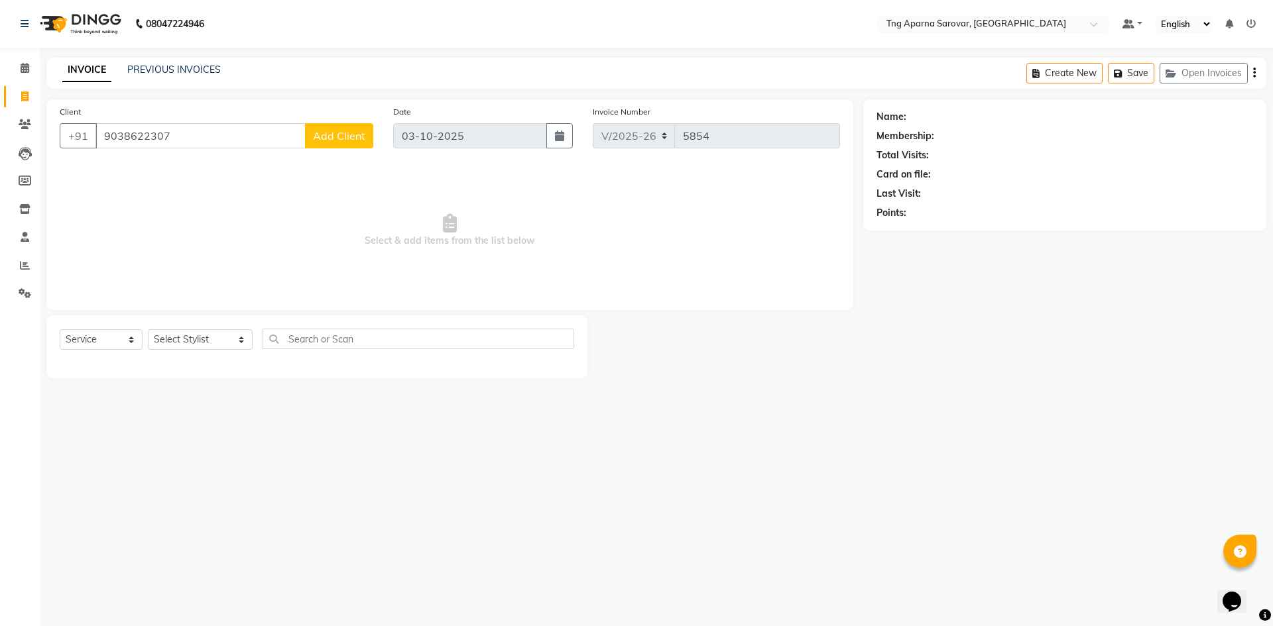
type input "9038622307"
click at [349, 145] on button "Add Client" at bounding box center [339, 135] width 68 height 25
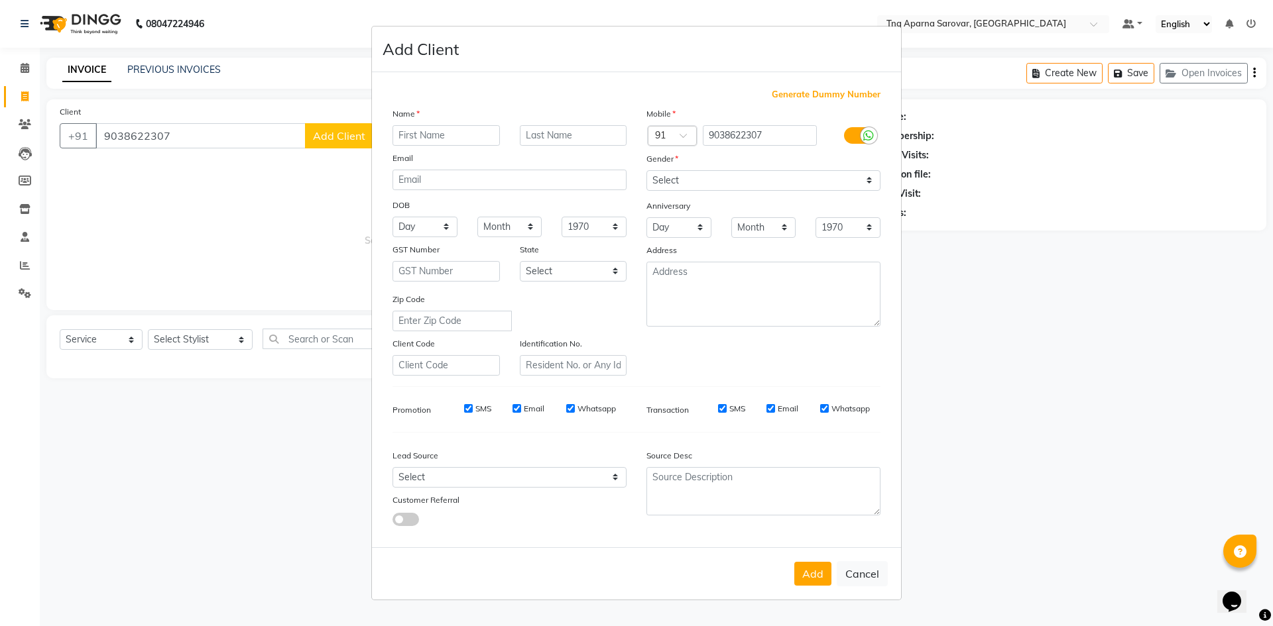
click at [449, 140] on input "text" at bounding box center [445, 135] width 107 height 21
type input "PK GOSH"
click at [574, 140] on input "text" at bounding box center [573, 135] width 107 height 21
type input "H1504"
click at [768, 175] on select "Select [DEMOGRAPHIC_DATA] [DEMOGRAPHIC_DATA] Other Prefer Not To Say" at bounding box center [763, 180] width 234 height 21
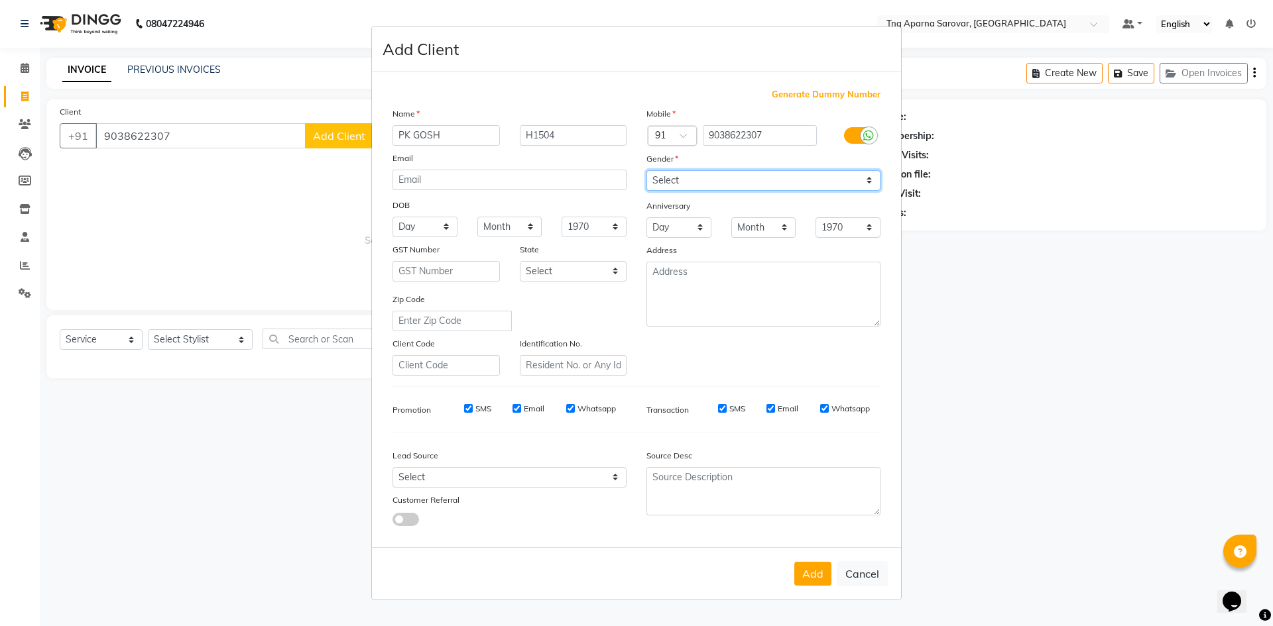
select select "[DEMOGRAPHIC_DATA]"
click at [646, 170] on select "Select [DEMOGRAPHIC_DATA] [DEMOGRAPHIC_DATA] Other Prefer Not To Say" at bounding box center [763, 180] width 234 height 21
click at [813, 578] on button "Add" at bounding box center [812, 574] width 37 height 24
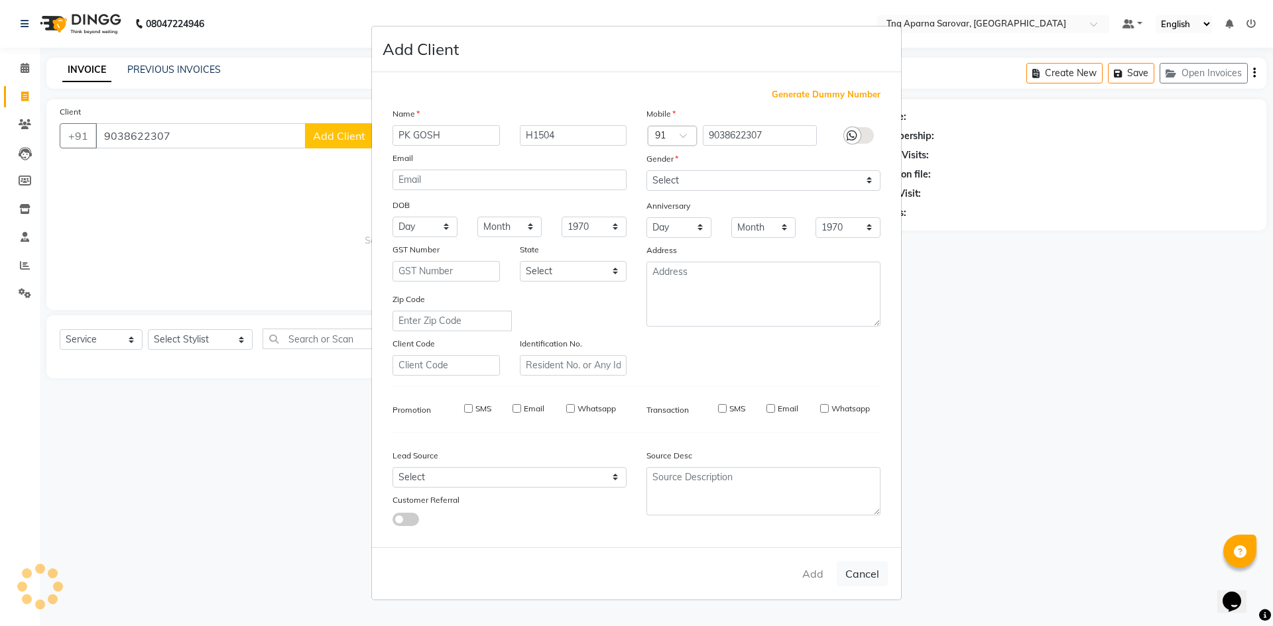
select select
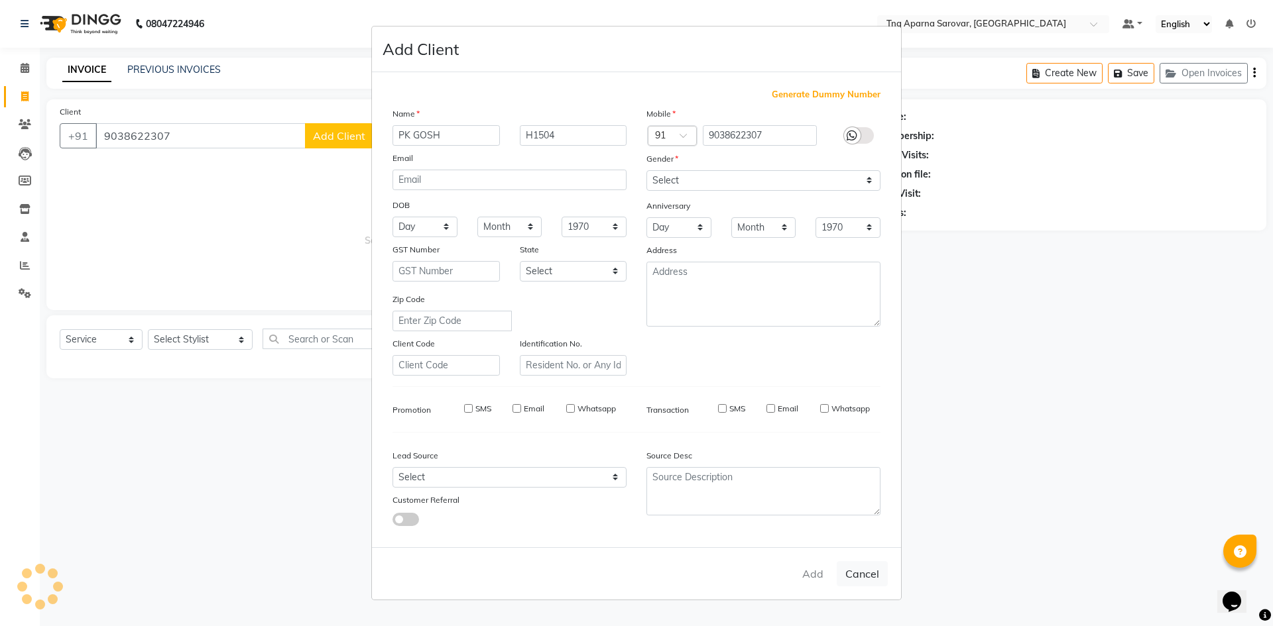
select select
checkbox input "false"
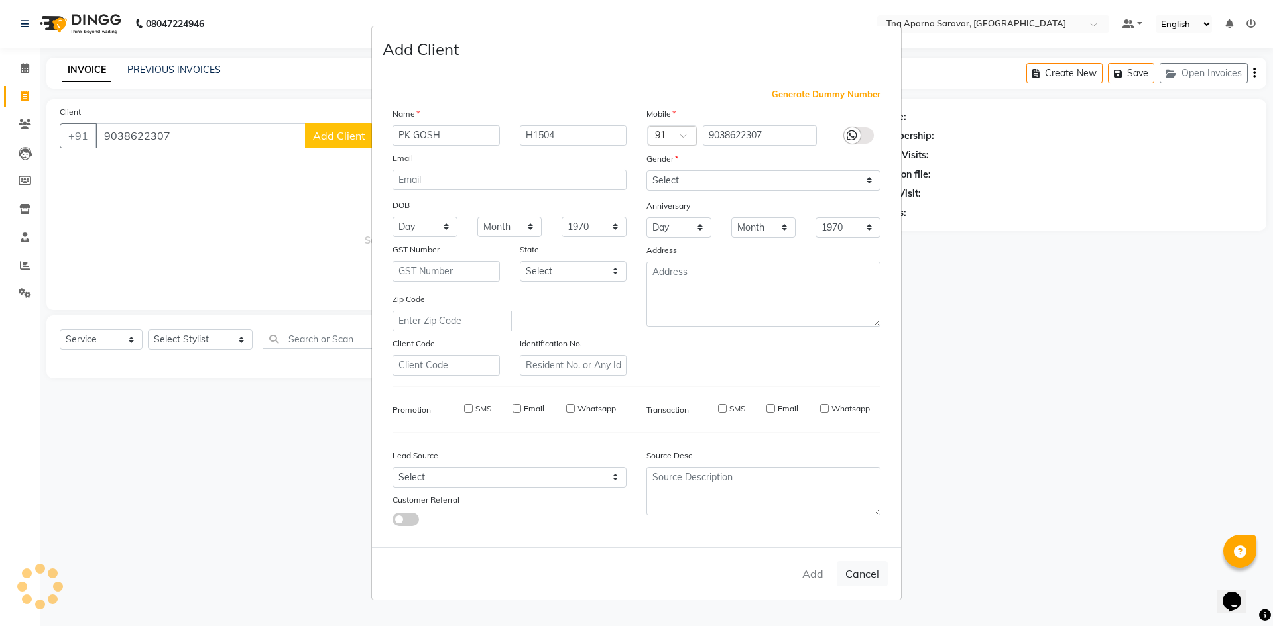
checkbox input "false"
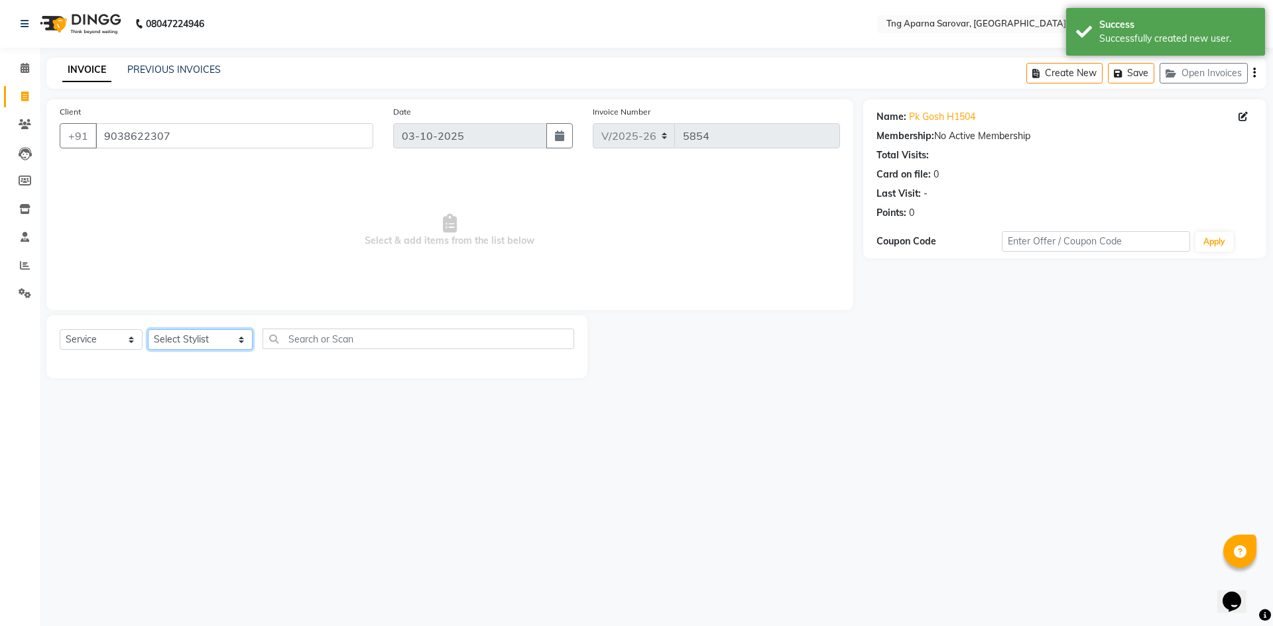
click at [235, 344] on select "Select Stylist [PERSON_NAME] [PERSON_NAME] MAM CHINNA DANISH [PERSON_NAME] KAIF…" at bounding box center [200, 339] width 105 height 21
select select "81252"
click at [148, 329] on select "Select Stylist [PERSON_NAME] [PERSON_NAME] MAM CHINNA DANISH [PERSON_NAME] KAIF…" at bounding box center [200, 339] width 105 height 21
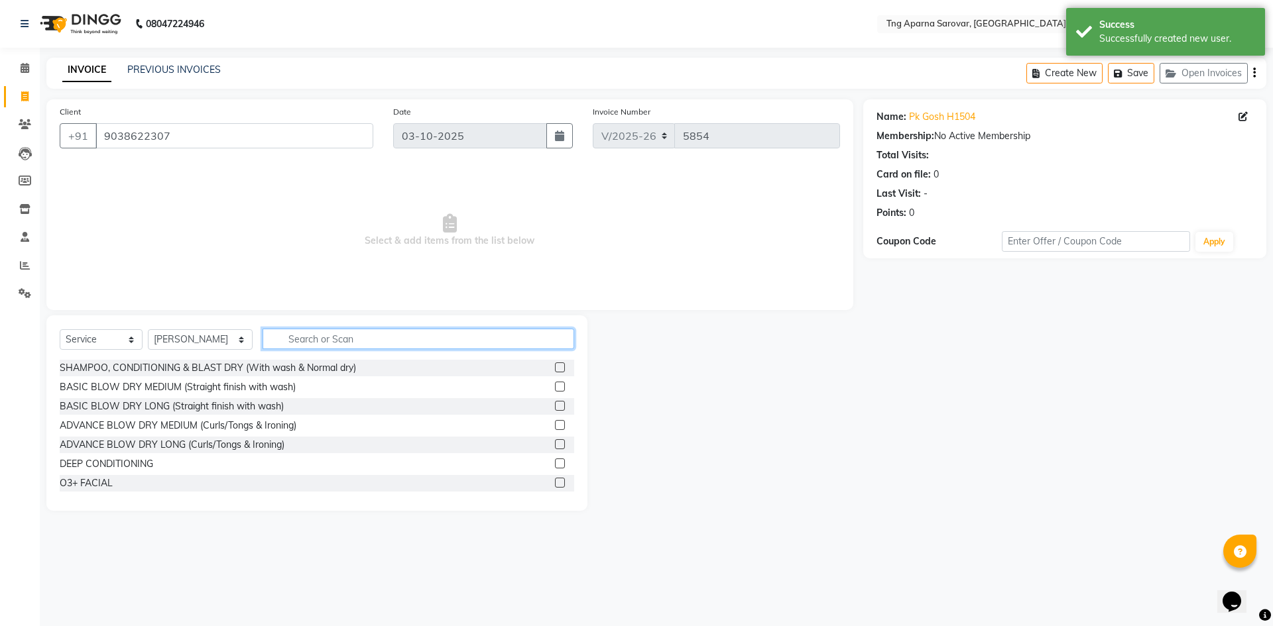
click at [505, 341] on input "text" at bounding box center [419, 339] width 312 height 21
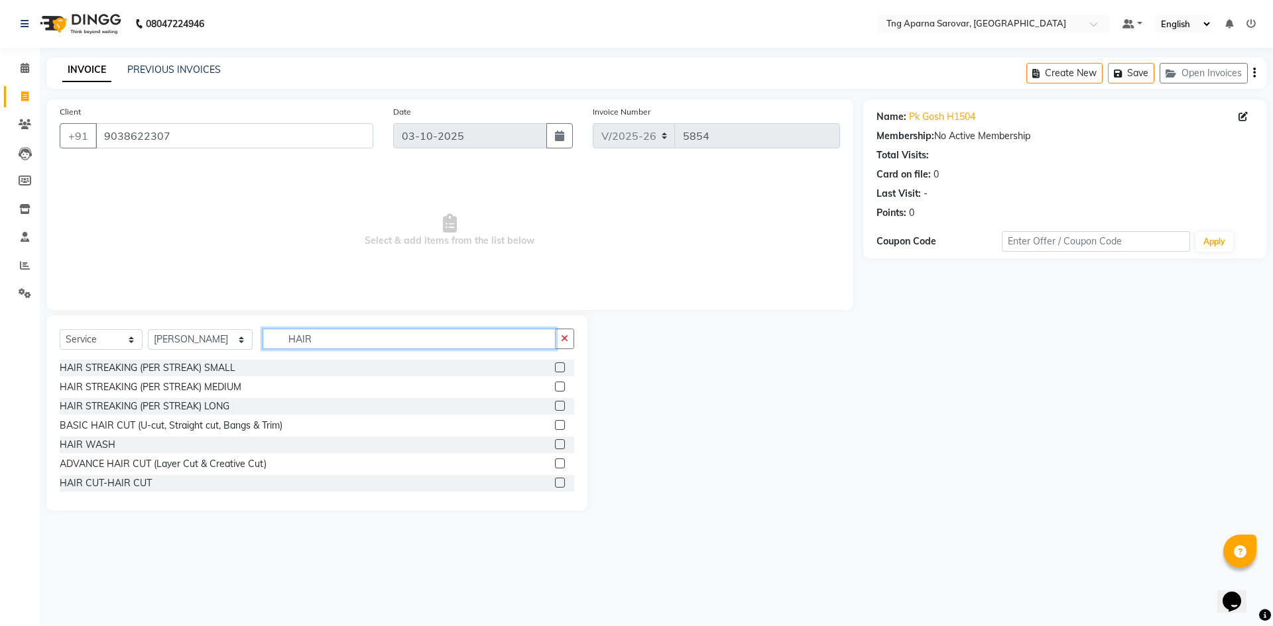
type input "HAIR"
click at [555, 484] on label at bounding box center [560, 483] width 10 height 10
click at [555, 484] on input "checkbox" at bounding box center [559, 483] width 9 height 9
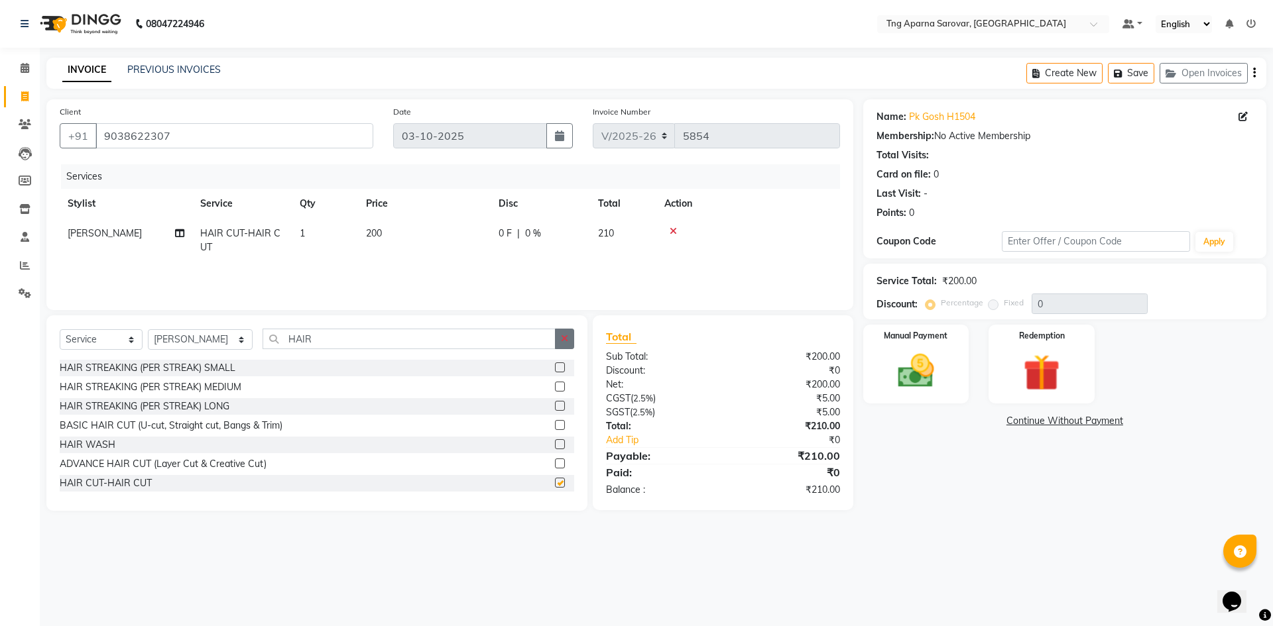
checkbox input "false"
click at [570, 329] on button "button" at bounding box center [564, 339] width 19 height 21
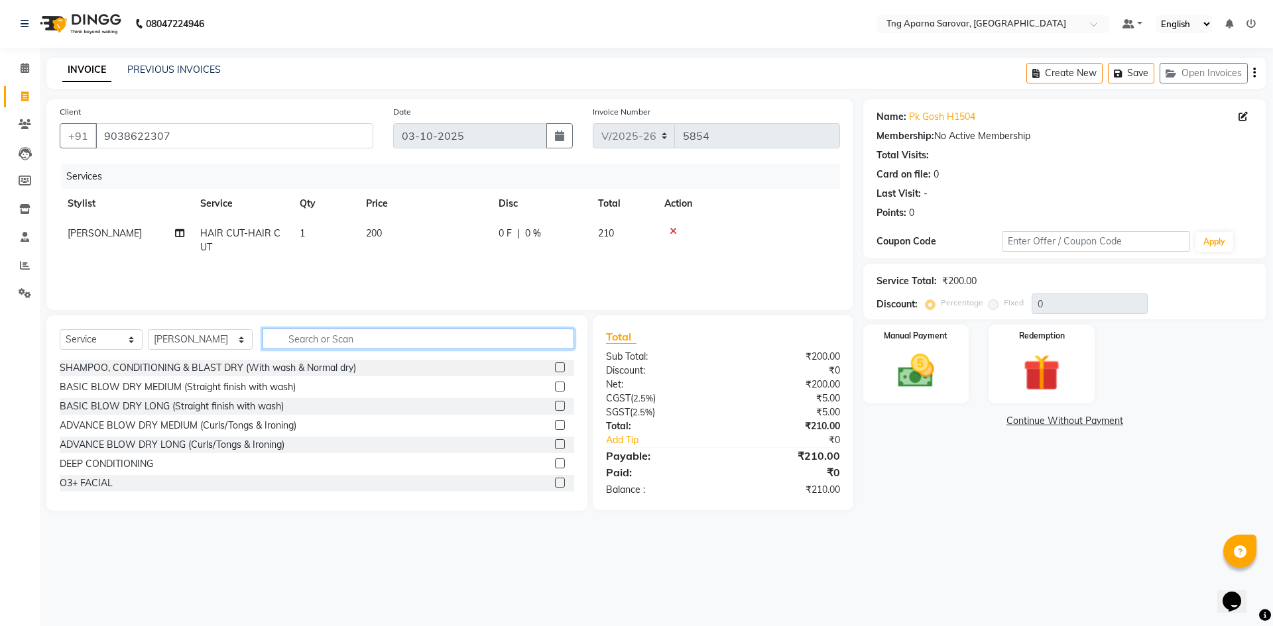
click at [537, 331] on input "text" at bounding box center [419, 339] width 312 height 21
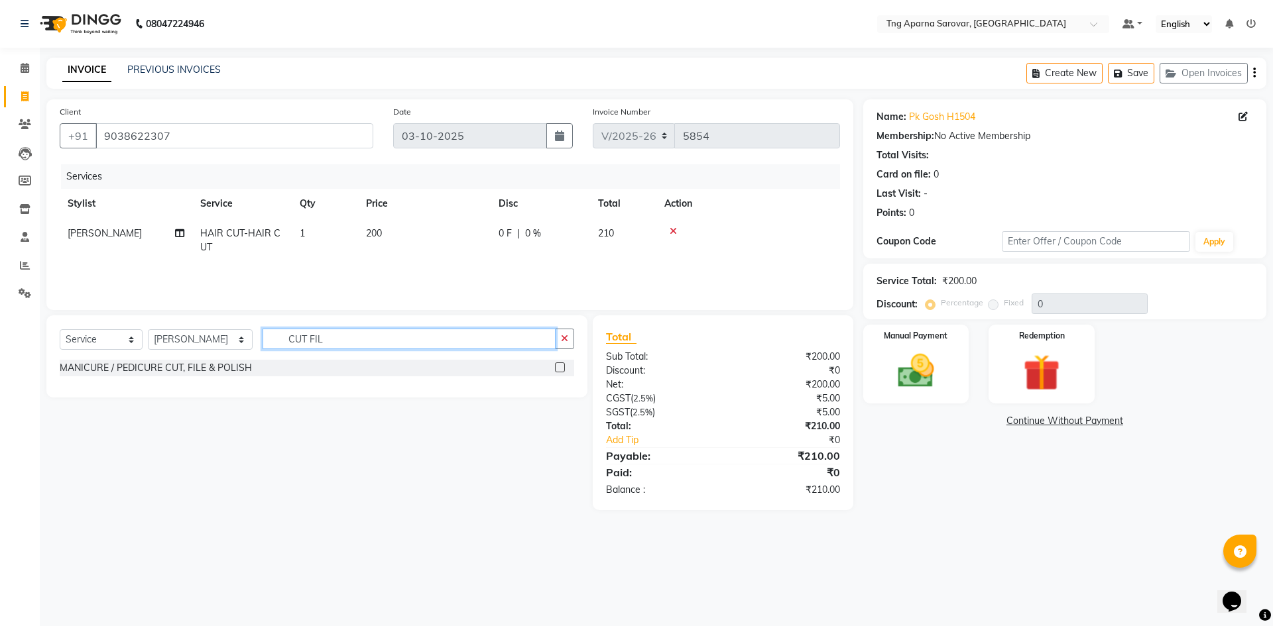
type input "CUT FIL"
click at [558, 371] on label at bounding box center [560, 368] width 10 height 10
click at [558, 371] on input "checkbox" at bounding box center [559, 368] width 9 height 9
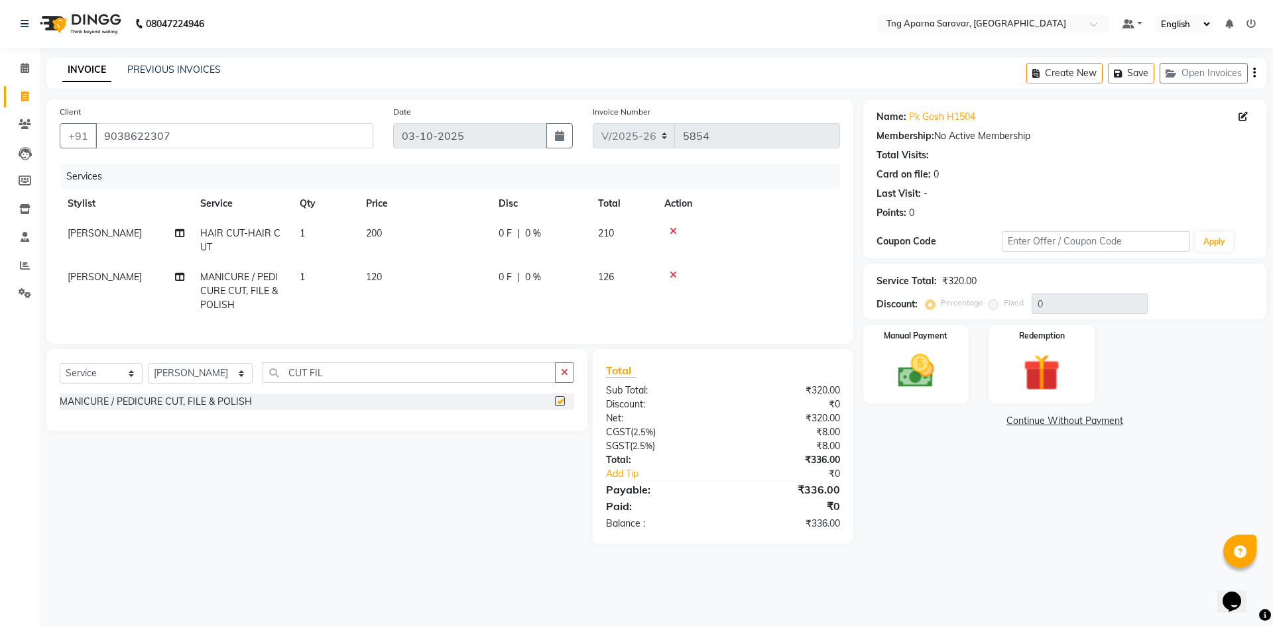
checkbox input "false"
click at [376, 276] on span "120" at bounding box center [374, 277] width 16 height 12
select select "81252"
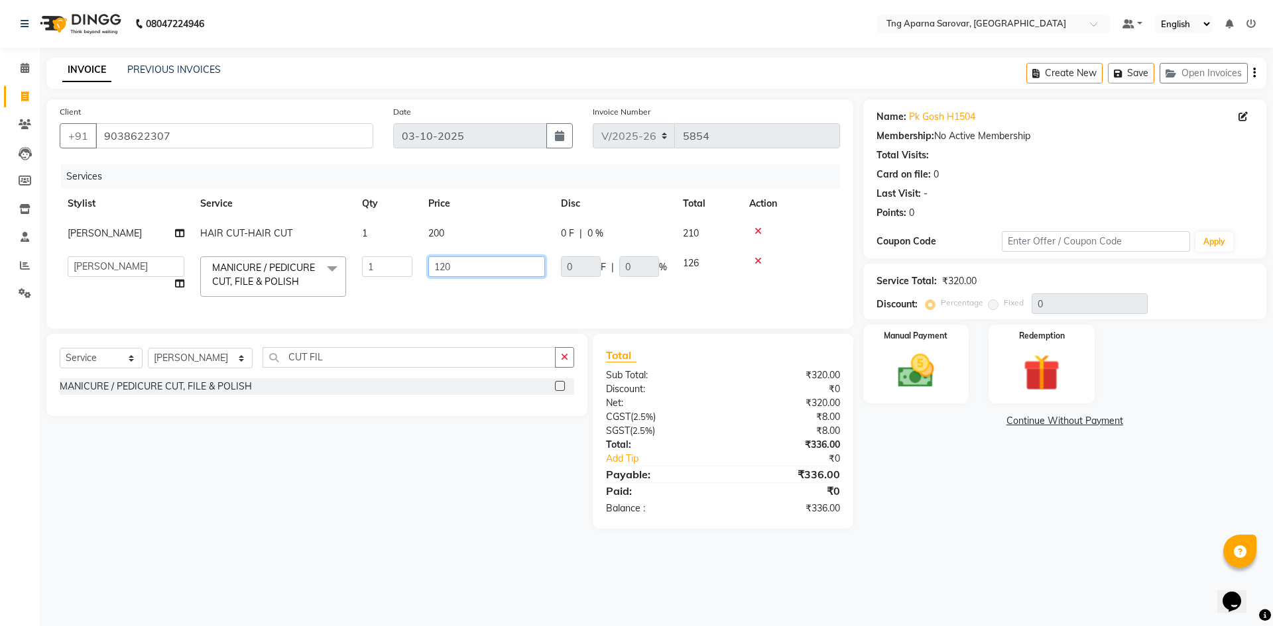
click at [446, 263] on input "120" at bounding box center [486, 267] width 117 height 21
type input "150"
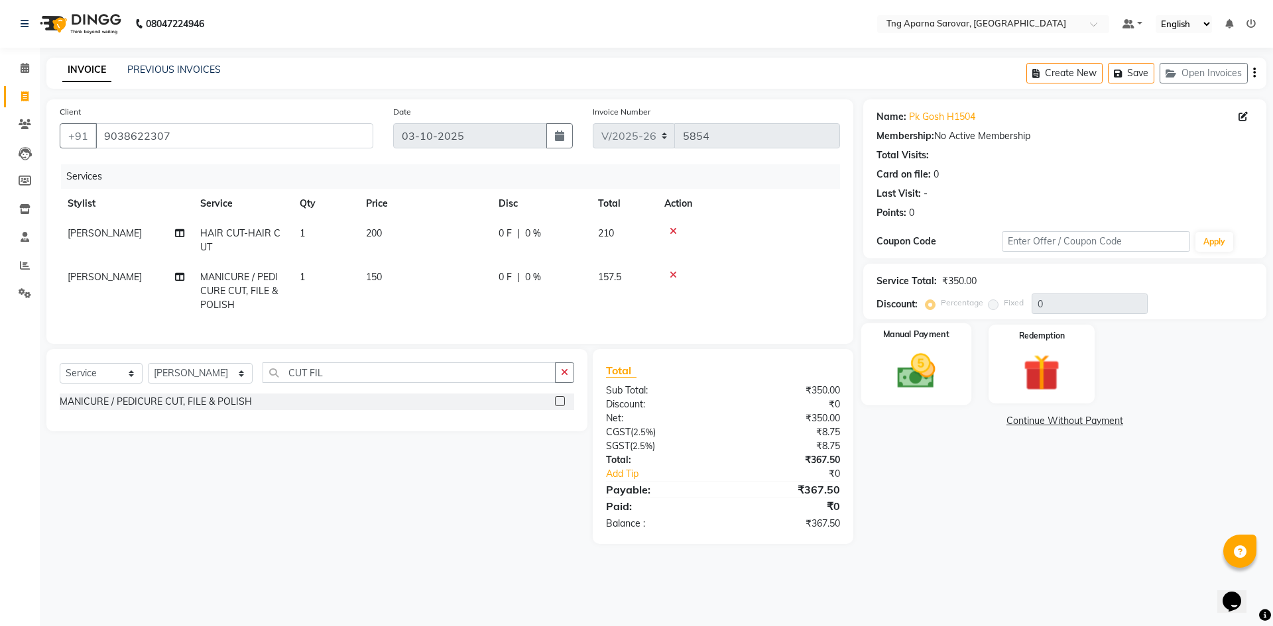
click at [916, 389] on img at bounding box center [916, 371] width 62 height 44
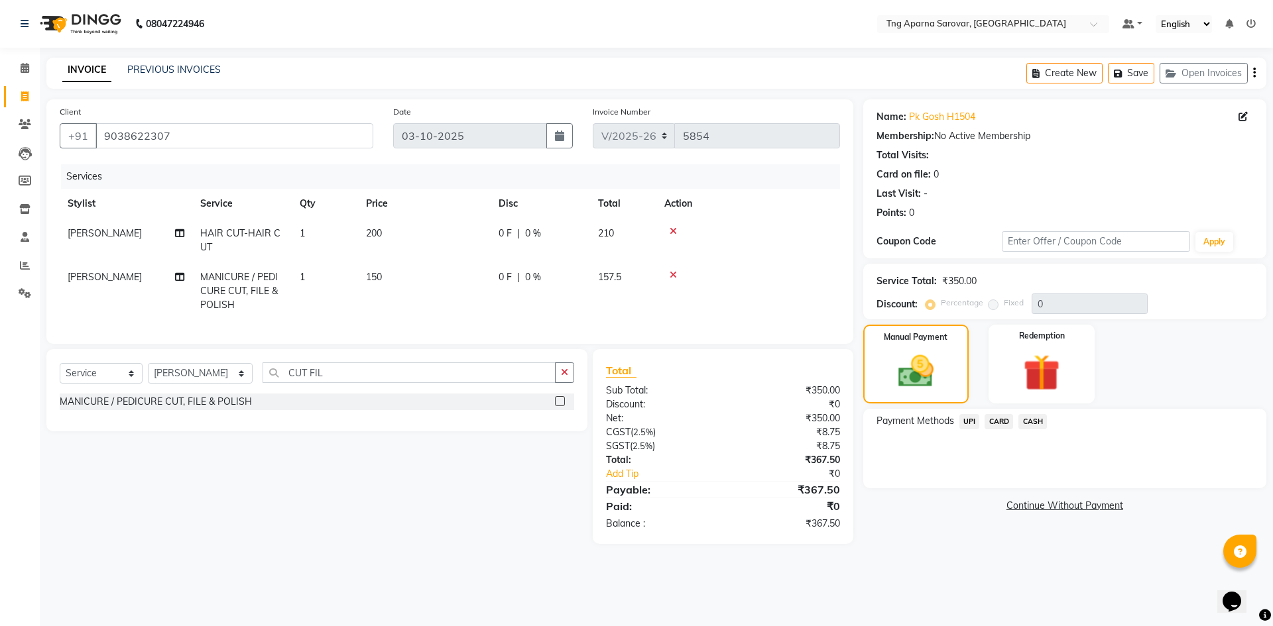
click at [1041, 422] on span "CASH" at bounding box center [1032, 421] width 29 height 15
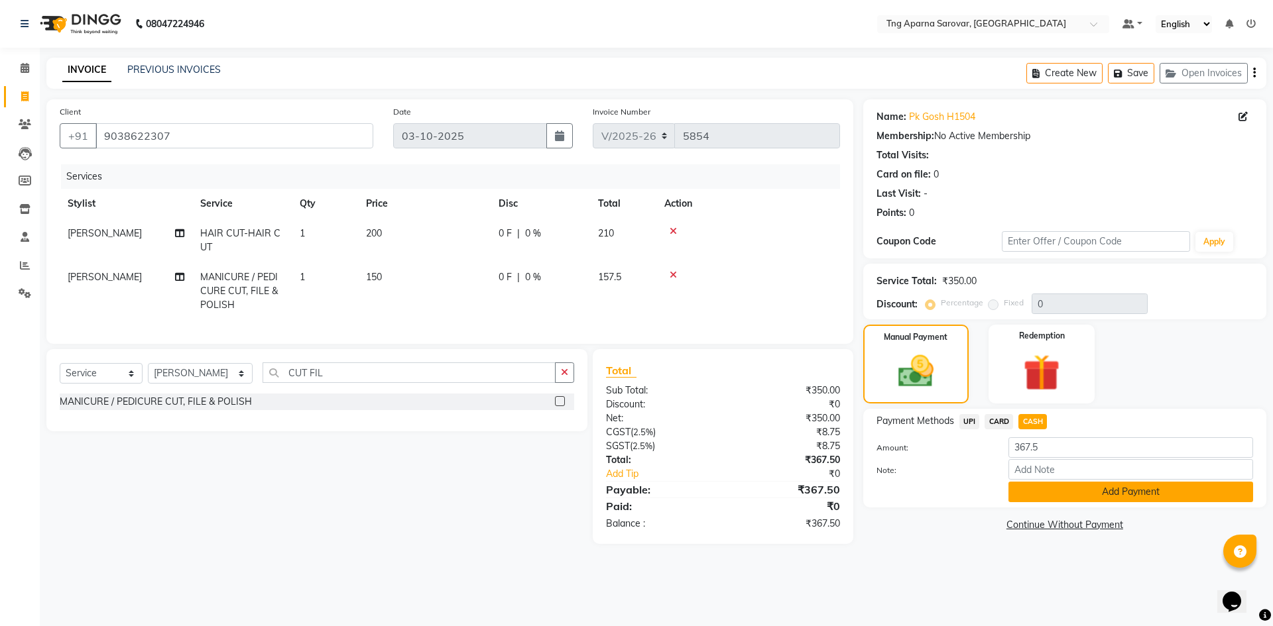
click at [1084, 493] on button "Add Payment" at bounding box center [1130, 492] width 245 height 21
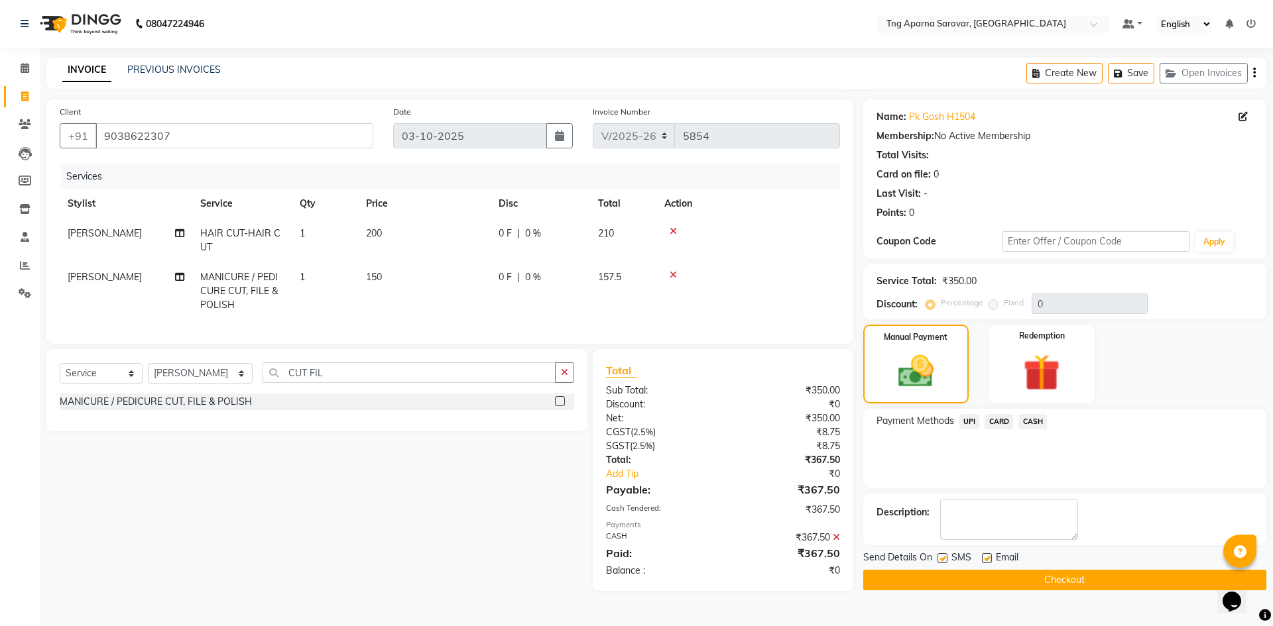
click at [1059, 582] on button "Checkout" at bounding box center [1064, 580] width 403 height 21
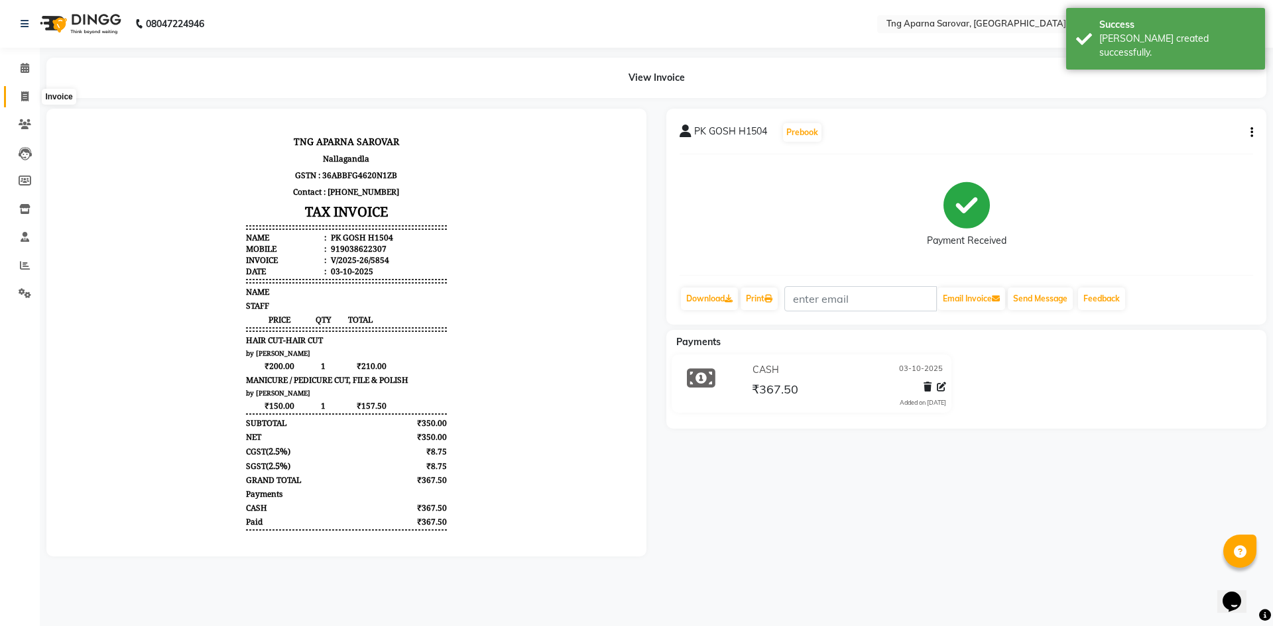
click at [22, 93] on icon at bounding box center [24, 96] width 7 height 10
select select "7390"
select select "service"
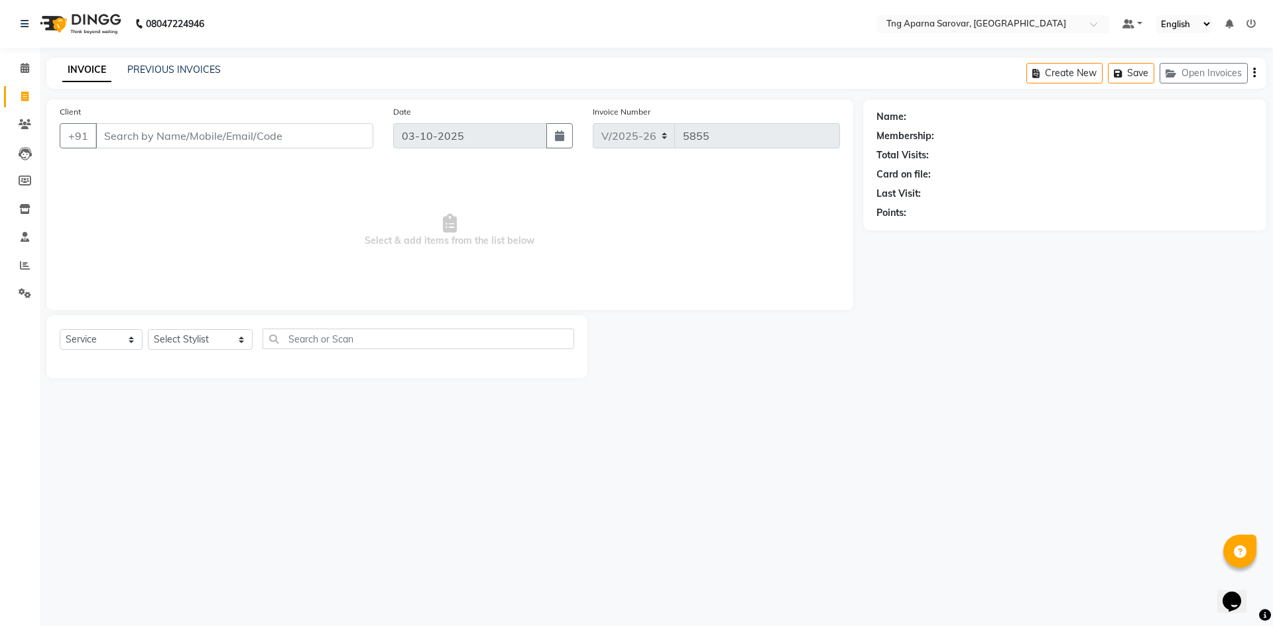
click at [215, 136] on input "Client" at bounding box center [234, 135] width 278 height 25
click at [196, 342] on select "Select Stylist [PERSON_NAME] [PERSON_NAME] MAM CHINNA DANISH [PERSON_NAME] KAIF…" at bounding box center [200, 339] width 105 height 21
click at [148, 329] on select "Select Stylist [PERSON_NAME] [PERSON_NAME] MAM CHINNA DANISH [PERSON_NAME] KAIF…" at bounding box center [200, 339] width 105 height 21
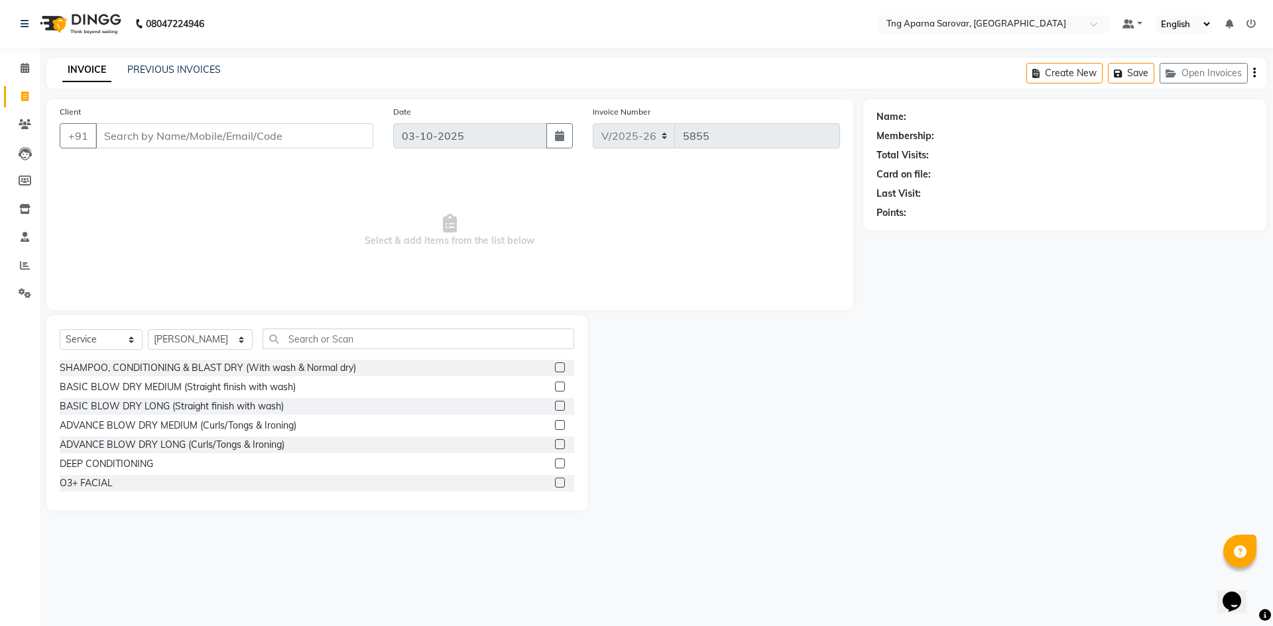
click at [231, 351] on div "Select Service Product Membership Package Voucher Prepaid Gift Card Select Styl…" at bounding box center [317, 344] width 514 height 31
click at [240, 338] on select "Select Stylist [PERSON_NAME] [PERSON_NAME] MAM CHINNA DANISH [PERSON_NAME] KAIF…" at bounding box center [200, 339] width 105 height 21
select select "87412"
click at [148, 329] on select "Select Stylist [PERSON_NAME] [PERSON_NAME] MAM CHINNA DANISH [PERSON_NAME] KAIF…" at bounding box center [200, 339] width 105 height 21
click at [214, 135] on input "Client" at bounding box center [234, 135] width 278 height 25
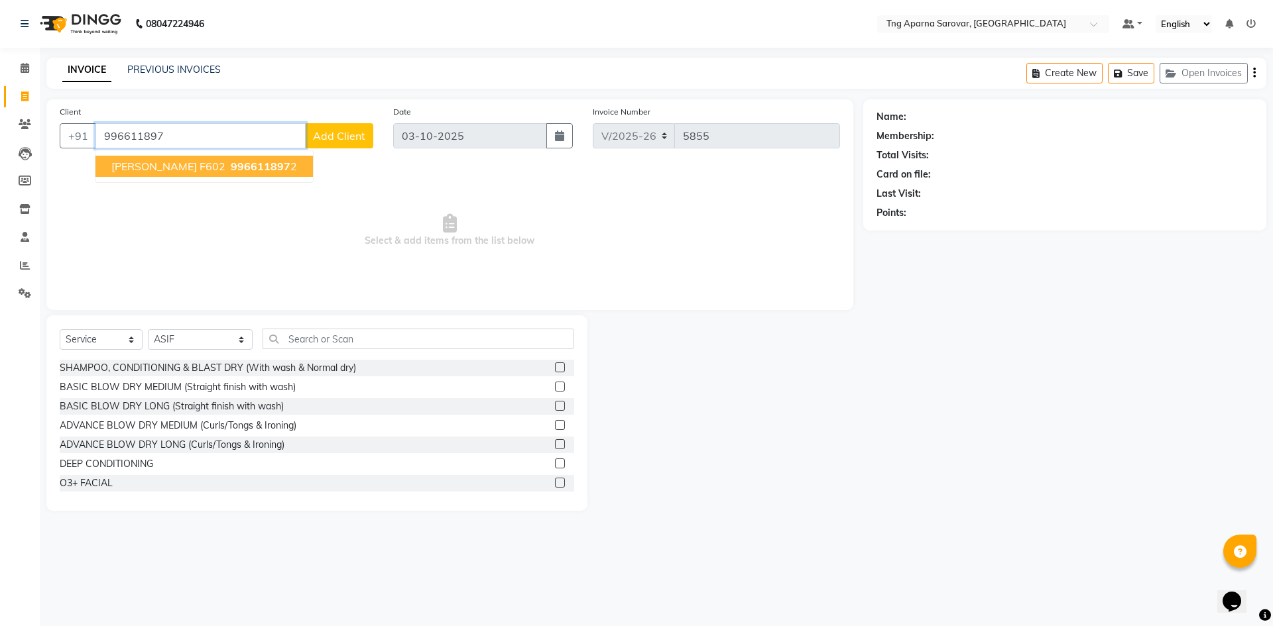
click at [240, 168] on span "996611897" at bounding box center [261, 166] width 60 height 13
type input "9966118972"
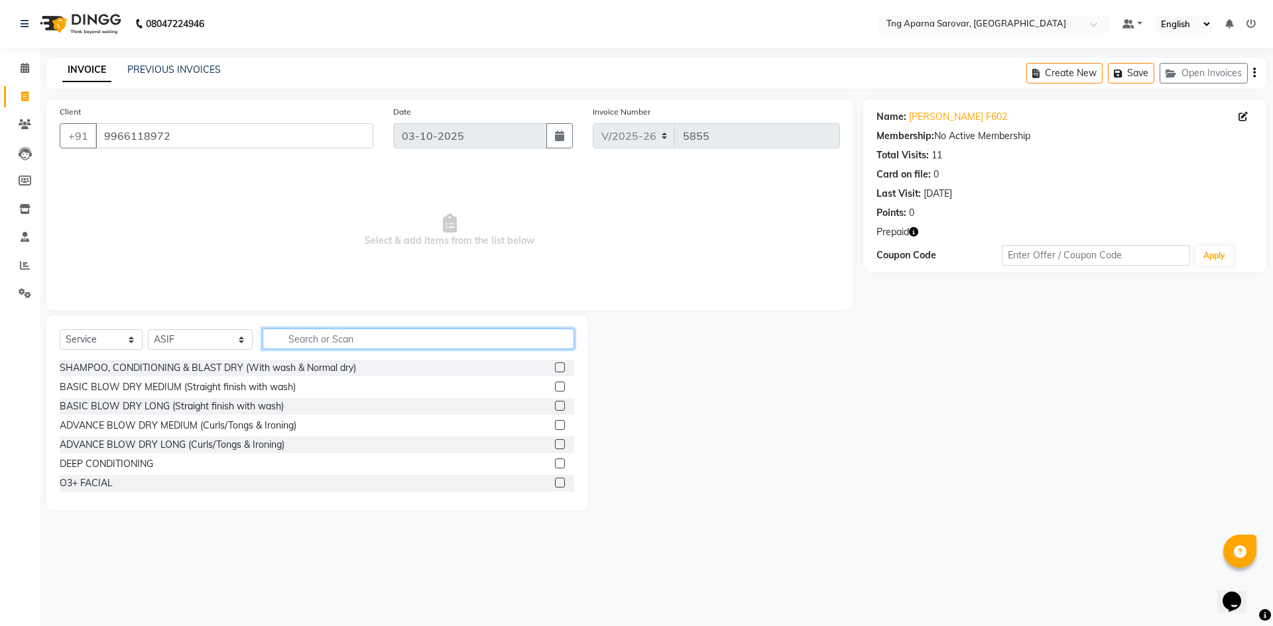
click at [406, 340] on input "text" at bounding box center [419, 339] width 312 height 21
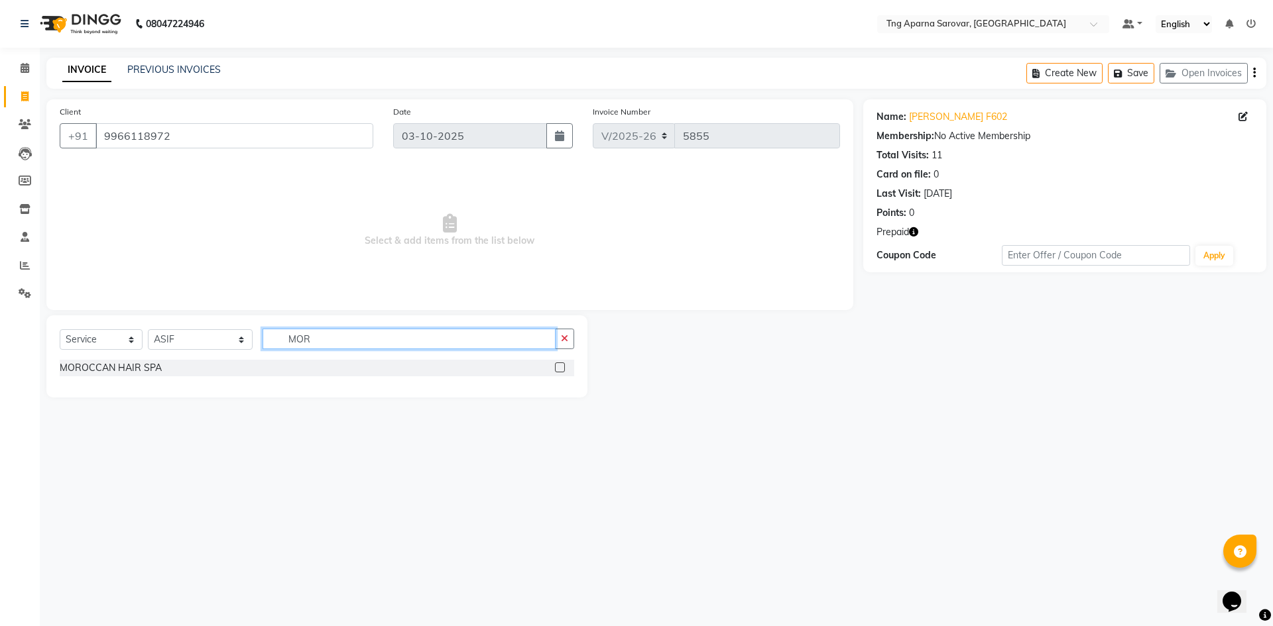
type input "MOR"
click at [556, 369] on label at bounding box center [560, 368] width 10 height 10
click at [556, 369] on input "checkbox" at bounding box center [559, 368] width 9 height 9
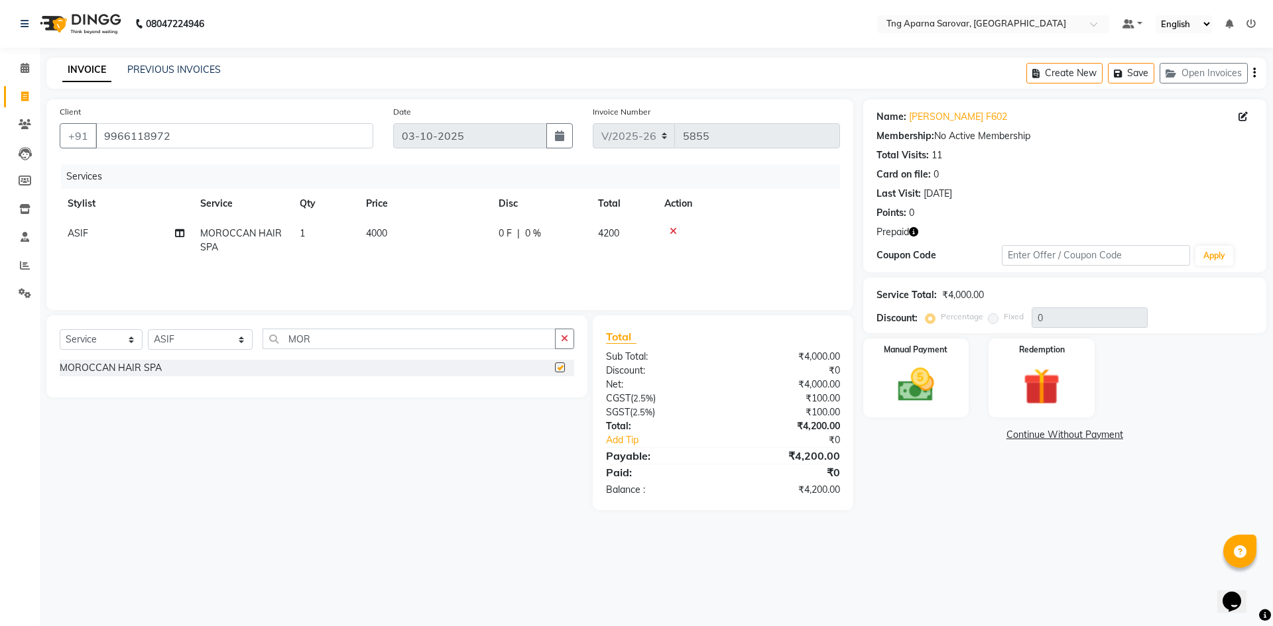
checkbox input "false"
click at [558, 337] on button "button" at bounding box center [564, 339] width 19 height 21
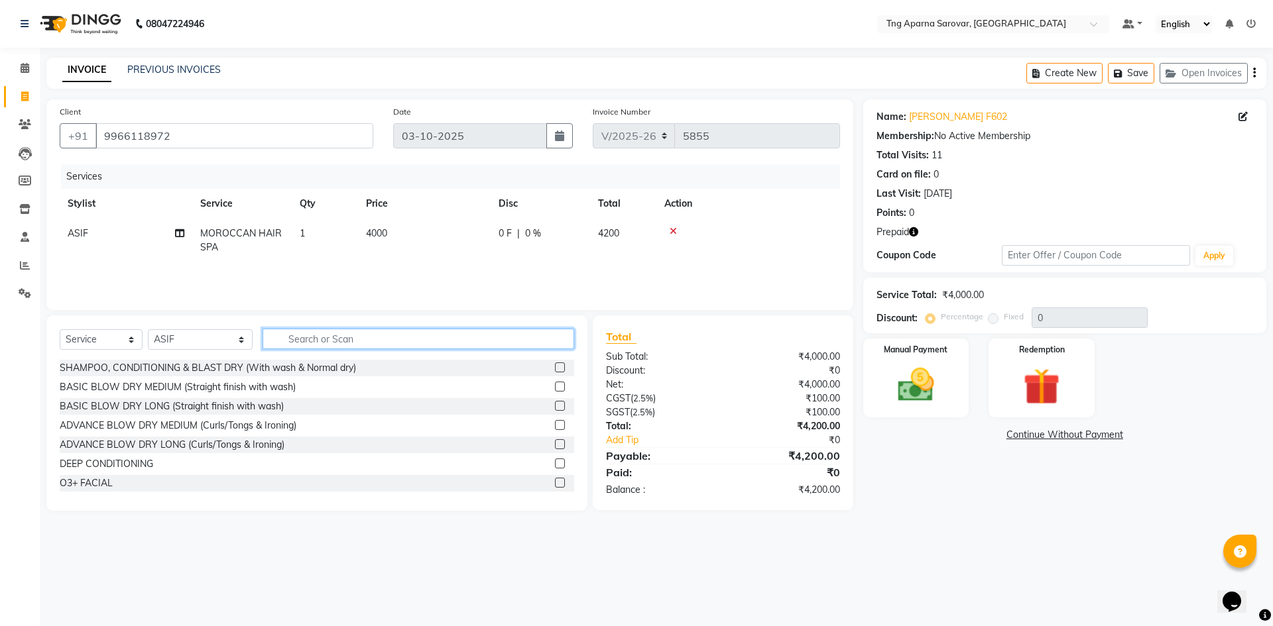
click at [510, 343] on input "text" at bounding box center [419, 339] width 312 height 21
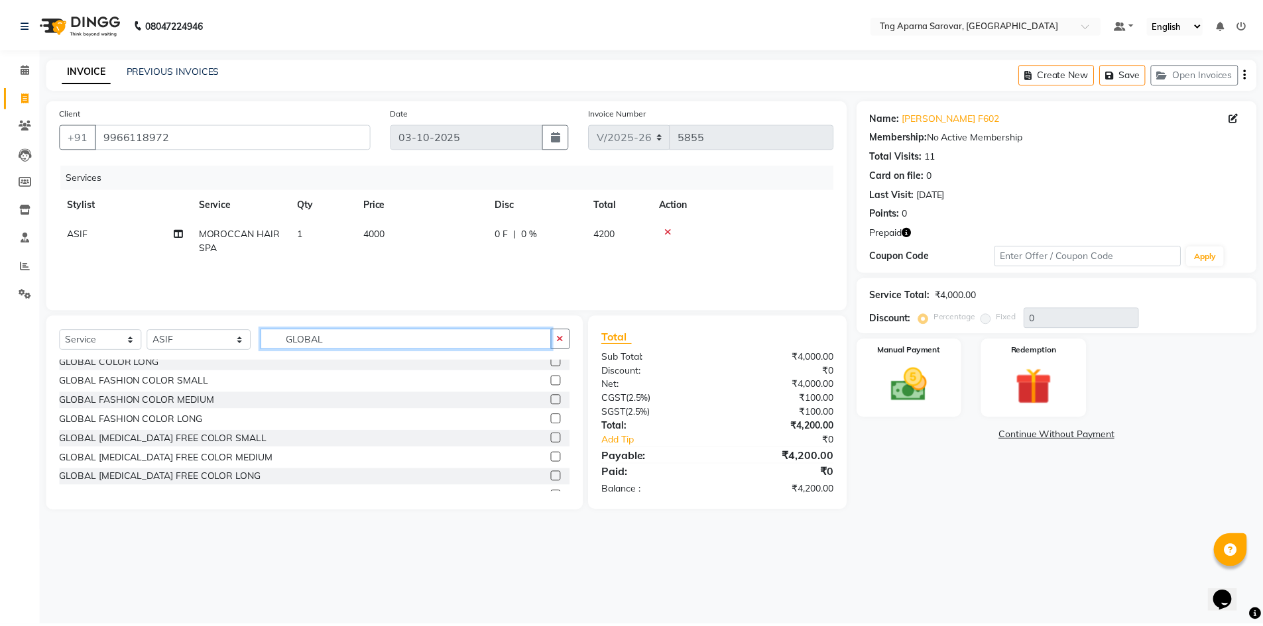
scroll to position [66, 0]
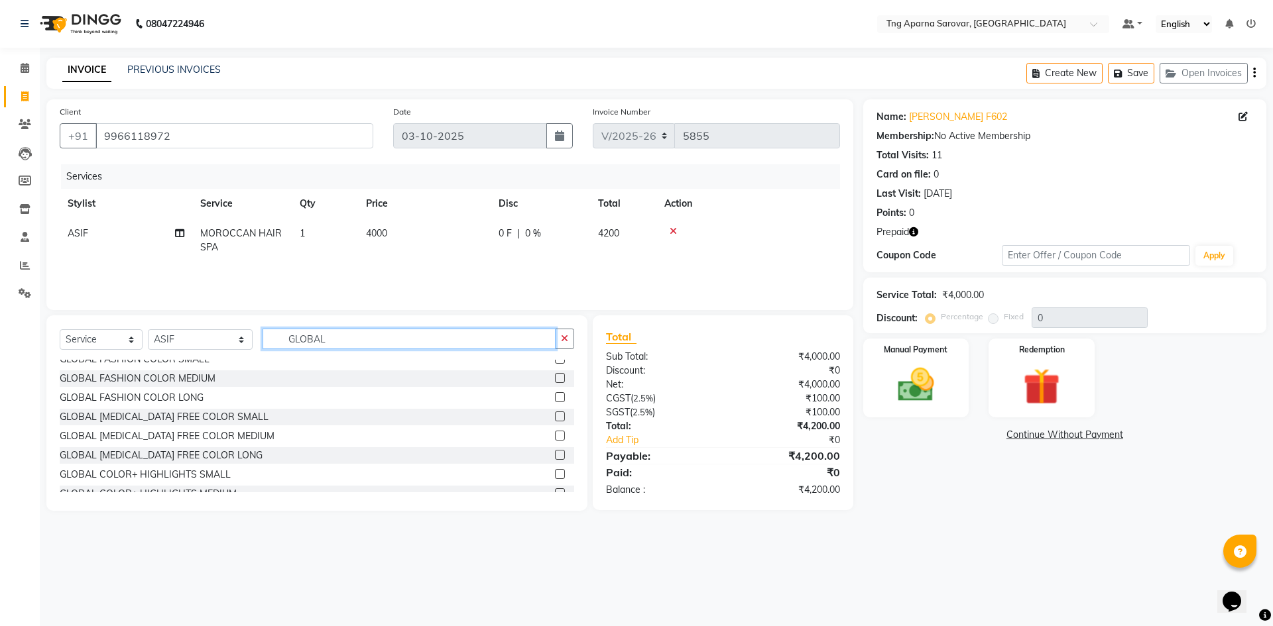
type input "GLOBAL"
click at [555, 440] on label at bounding box center [560, 436] width 10 height 10
click at [555, 440] on input "checkbox" at bounding box center [559, 436] width 9 height 9
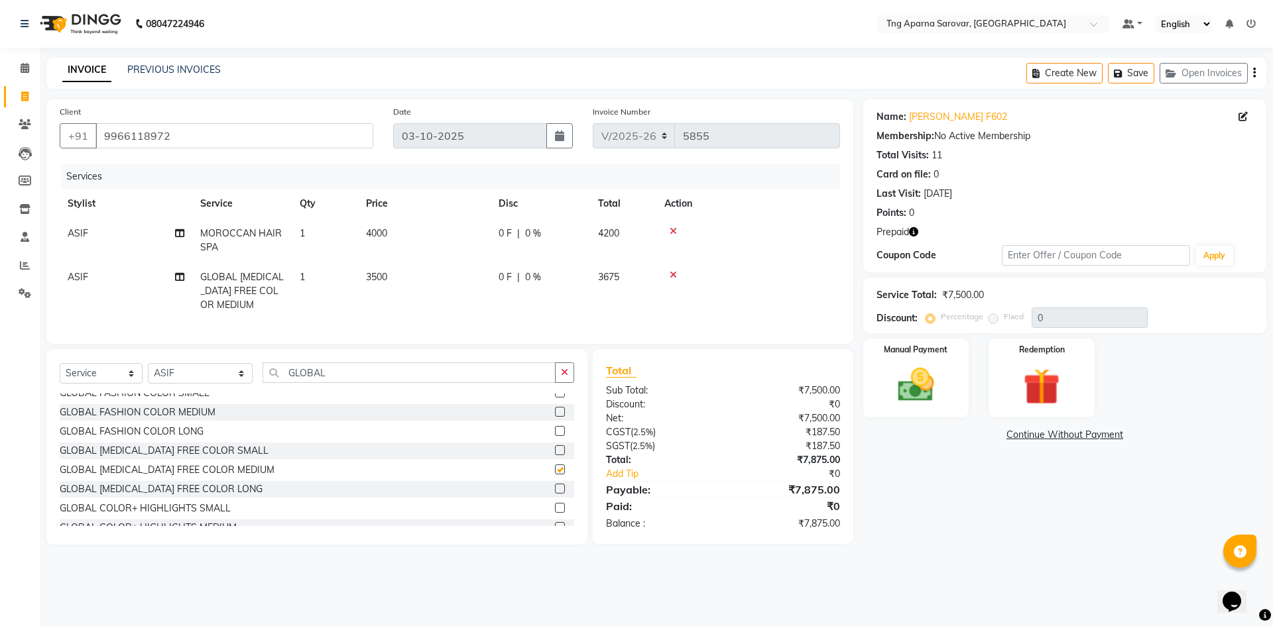
checkbox input "false"
click at [1044, 411] on div "Redemption" at bounding box center [1041, 378] width 110 height 82
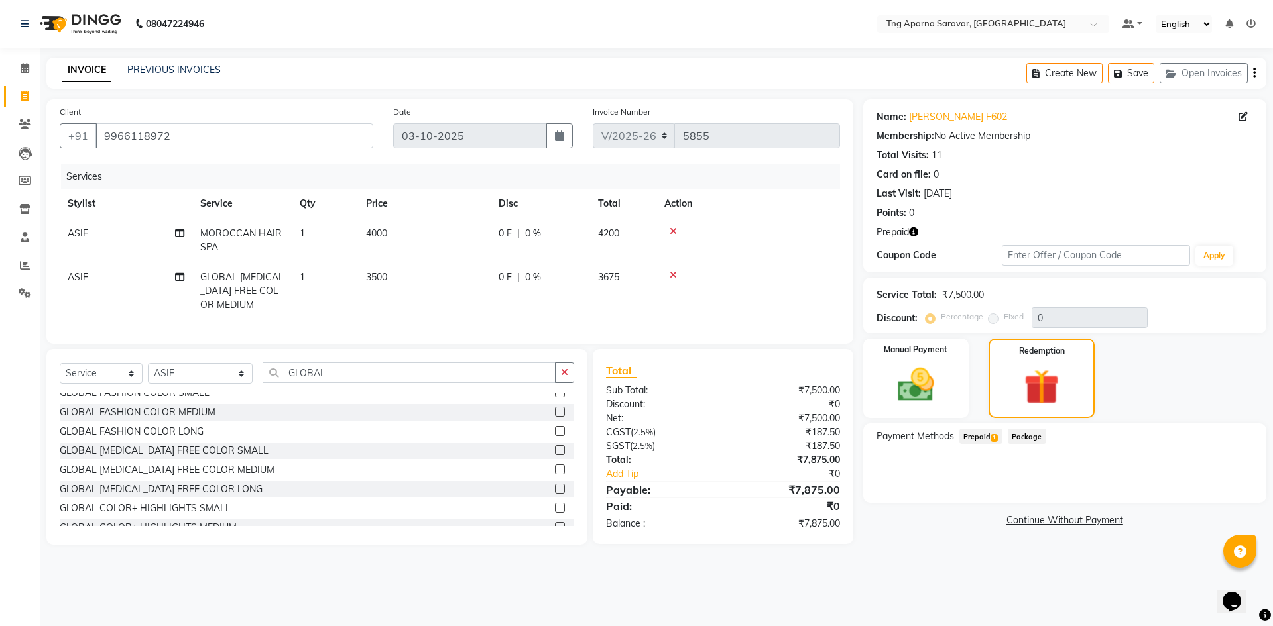
click at [984, 441] on span "Prepaid 1" at bounding box center [980, 436] width 43 height 15
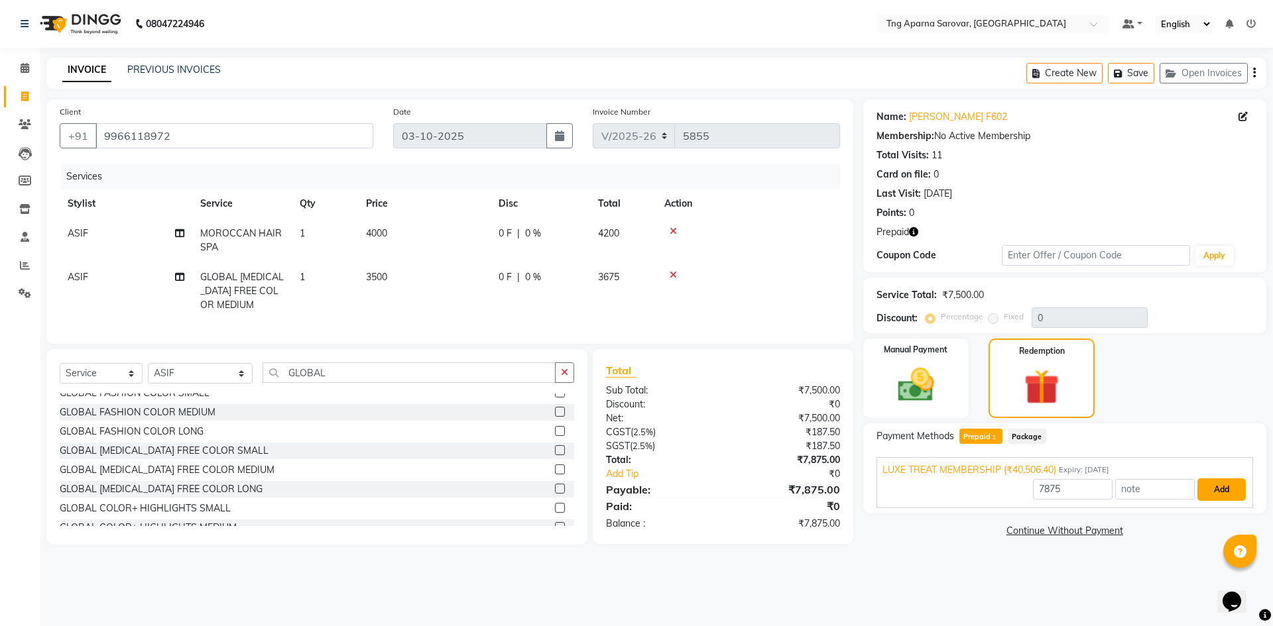
click at [1217, 499] on button "Add" at bounding box center [1221, 490] width 48 height 23
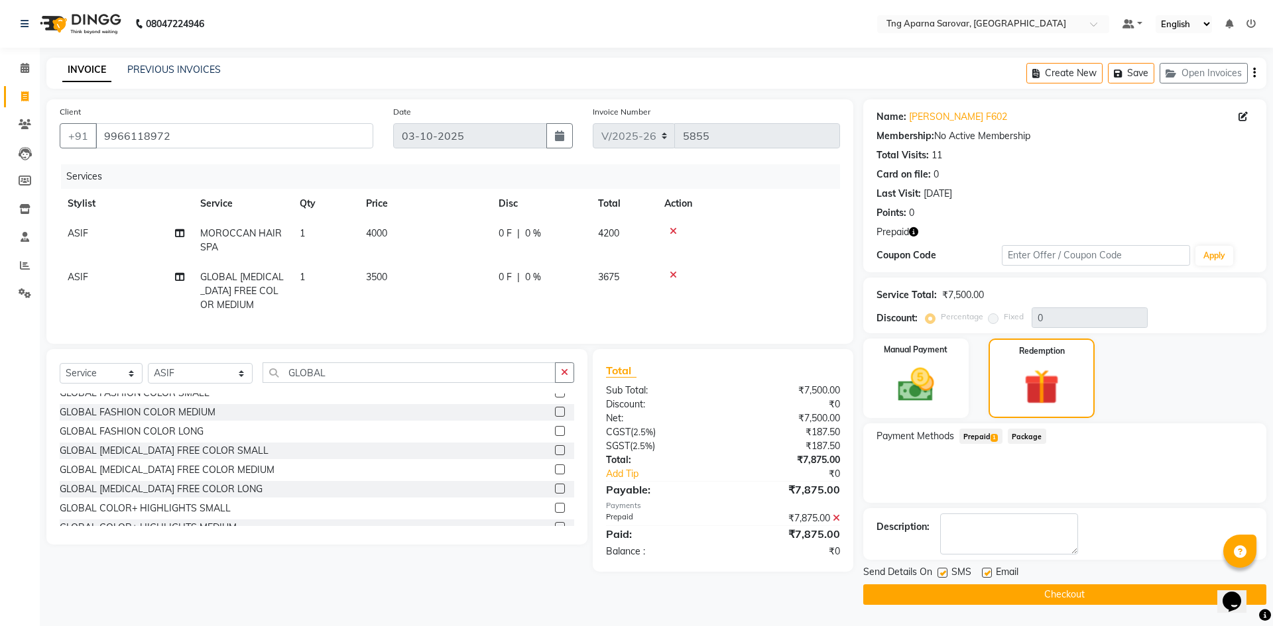
click at [1136, 594] on button "Checkout" at bounding box center [1064, 595] width 403 height 21
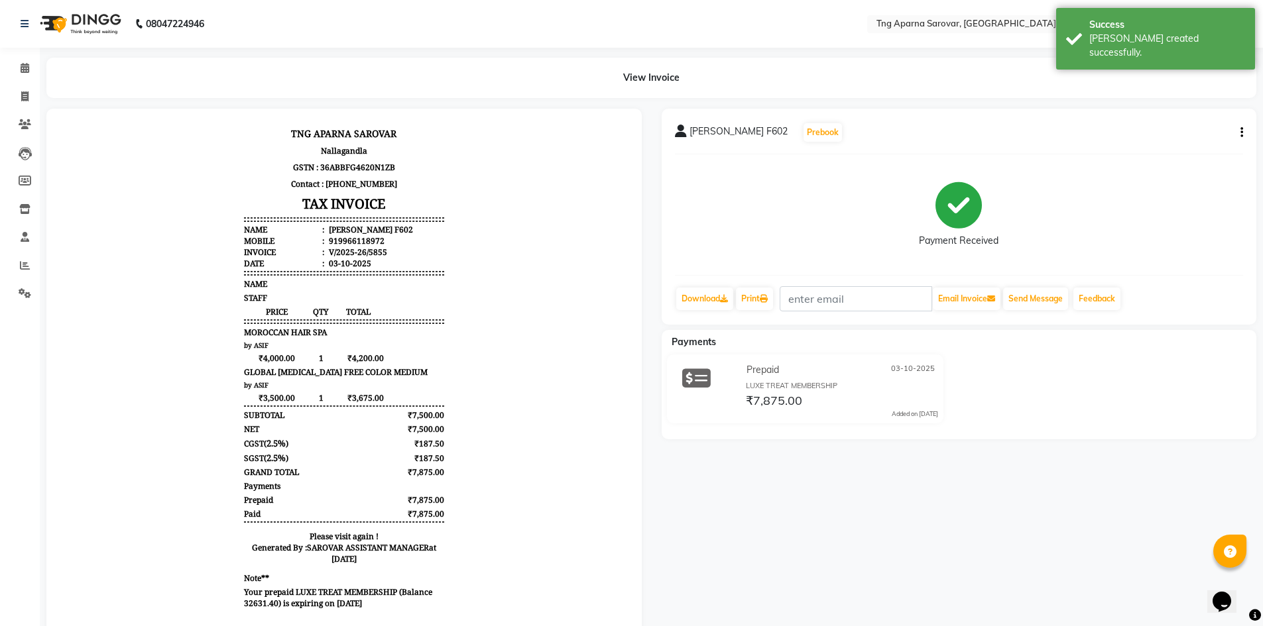
scroll to position [11, 0]
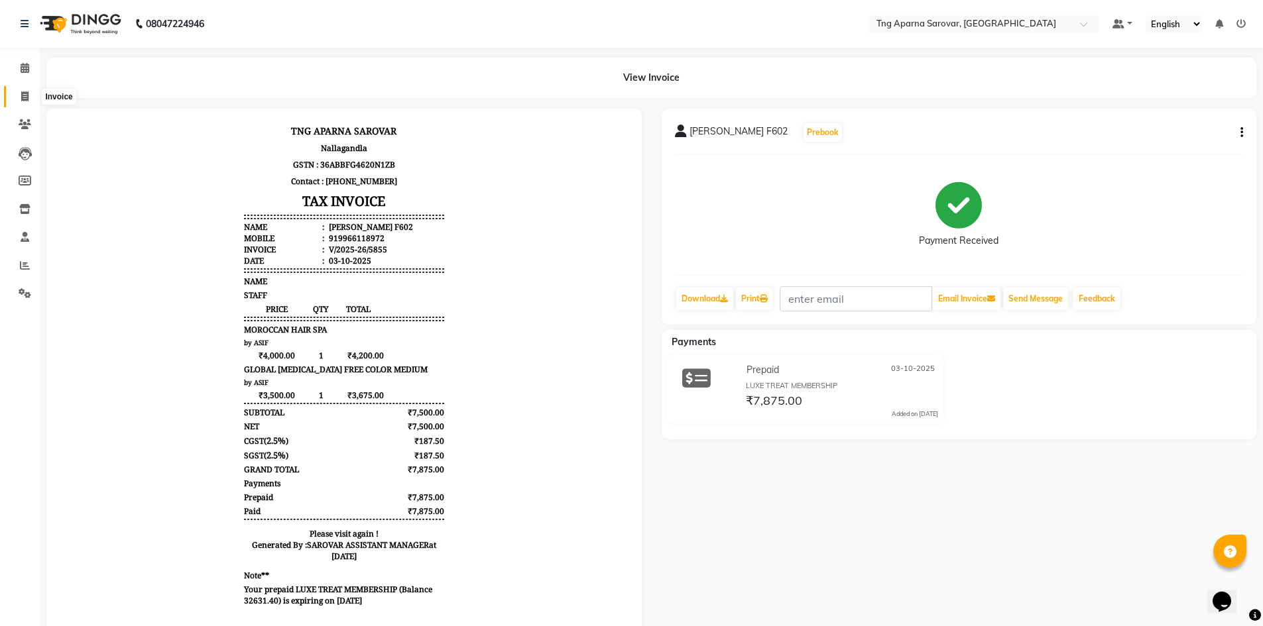
click at [25, 91] on icon at bounding box center [24, 96] width 7 height 10
select select "service"
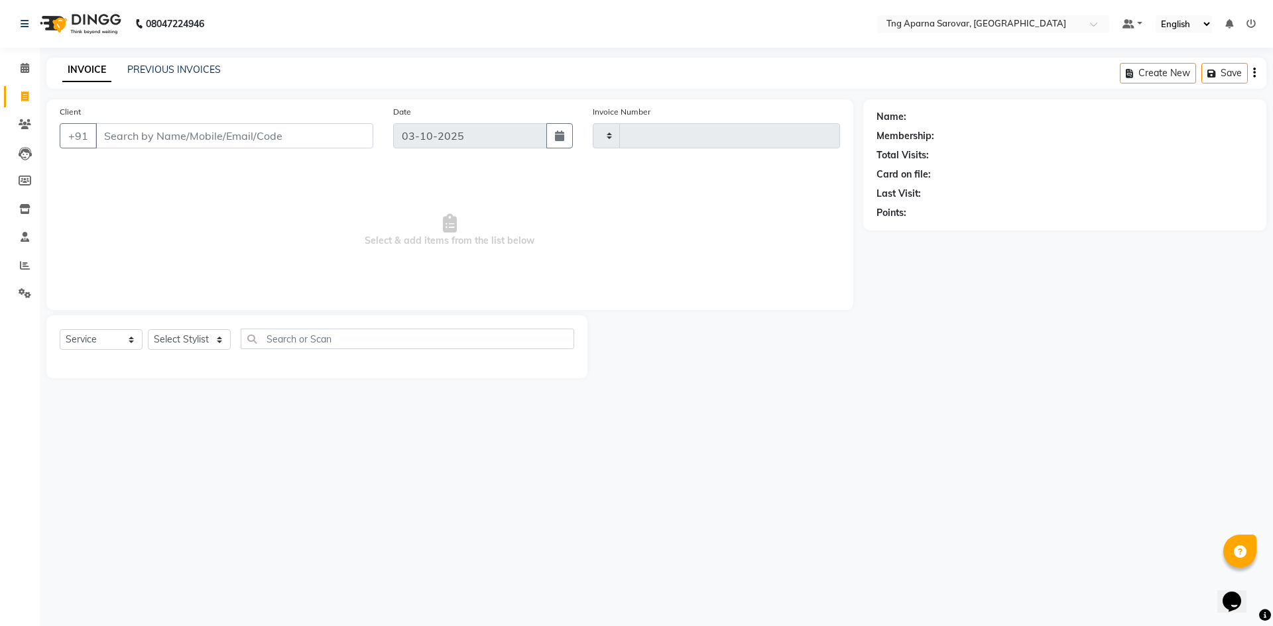
type input "5856"
select select "7390"
click at [351, 138] on input "Client" at bounding box center [234, 135] width 278 height 25
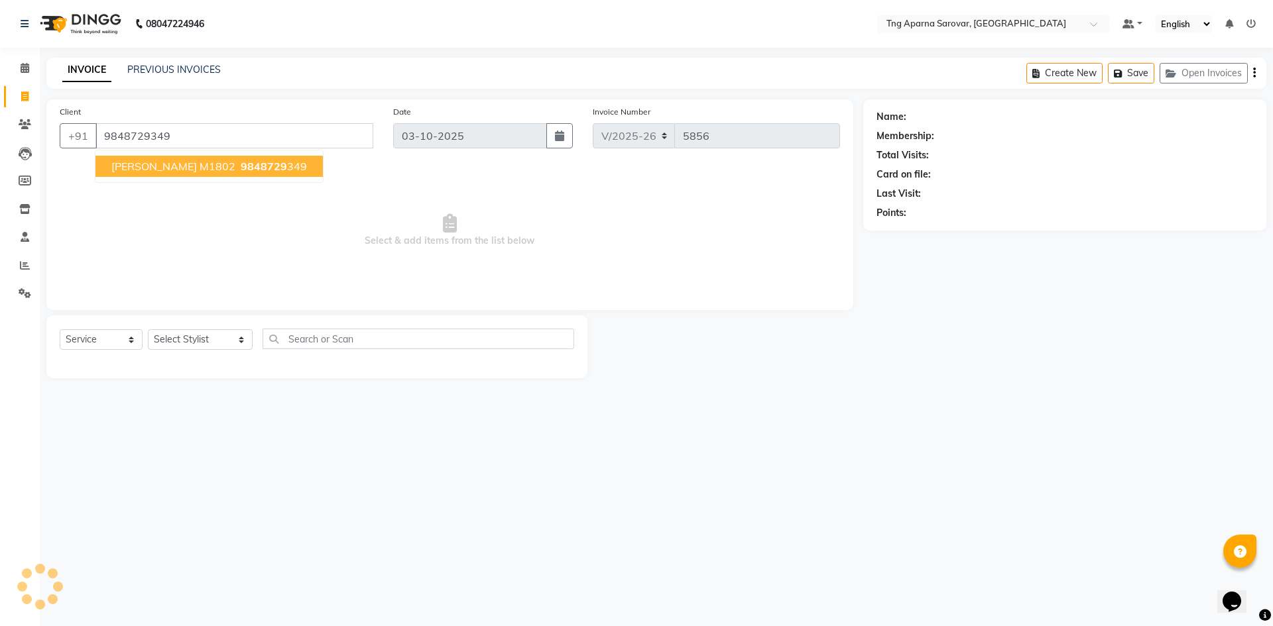
type input "9848729349"
click at [187, 174] on button "[PERSON_NAME] M1802 9848729 349" at bounding box center [208, 166] width 227 height 21
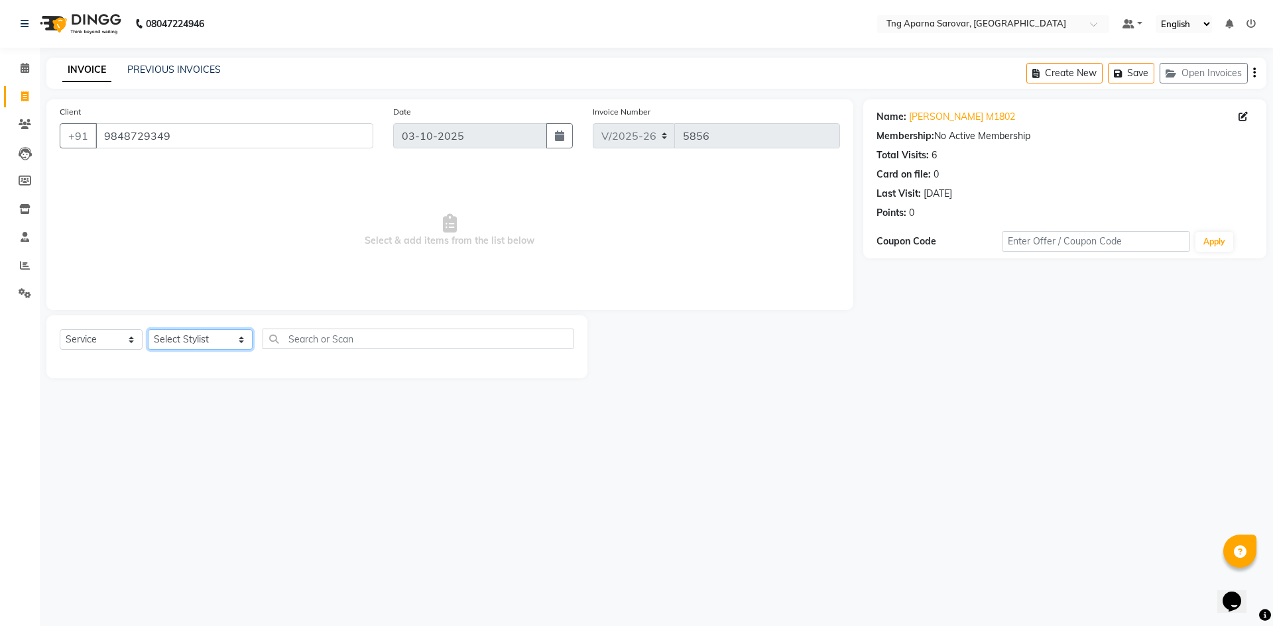
click at [215, 347] on select "Select Stylist [PERSON_NAME] [PERSON_NAME] MAM CHINNA DANISH [PERSON_NAME] KAIF…" at bounding box center [200, 339] width 105 height 21
select select "79589"
click at [148, 329] on select "Select Stylist [PERSON_NAME] [PERSON_NAME] MAM CHINNA DANISH [PERSON_NAME] KAIF…" at bounding box center [200, 339] width 105 height 21
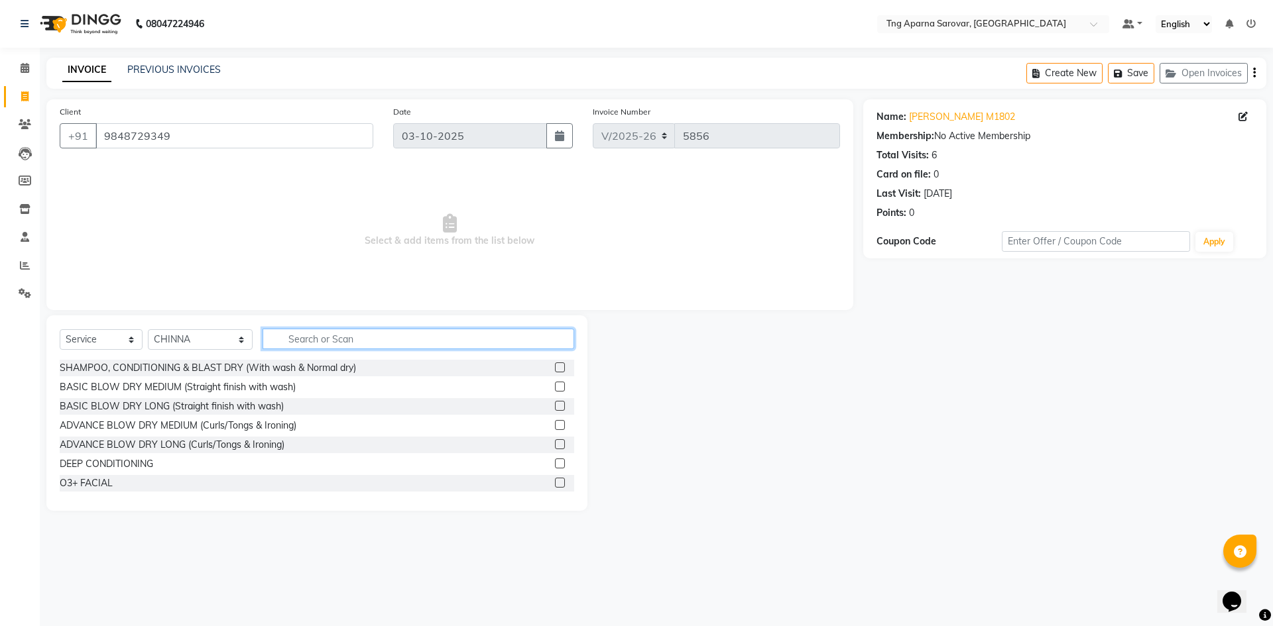
click at [386, 341] on input "text" at bounding box center [419, 339] width 312 height 21
type input "HAIR"
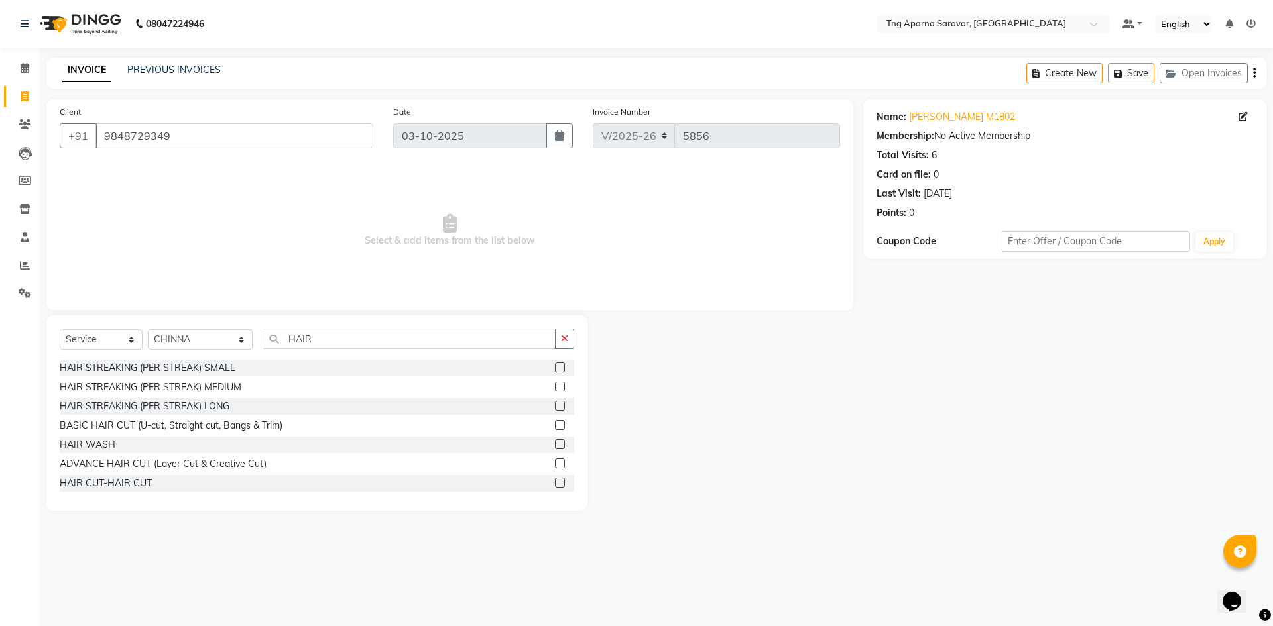
click at [555, 479] on label at bounding box center [560, 483] width 10 height 10
click at [555, 479] on input "checkbox" at bounding box center [559, 483] width 9 height 9
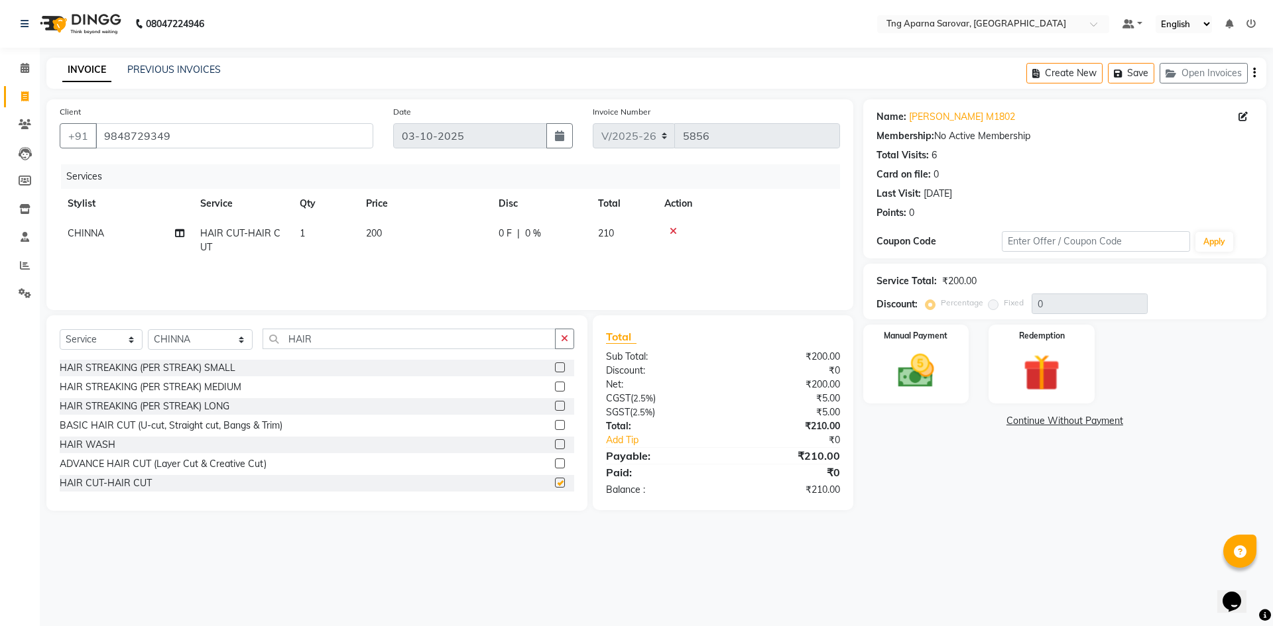
checkbox input "false"
click at [563, 337] on icon "button" at bounding box center [564, 338] width 7 height 9
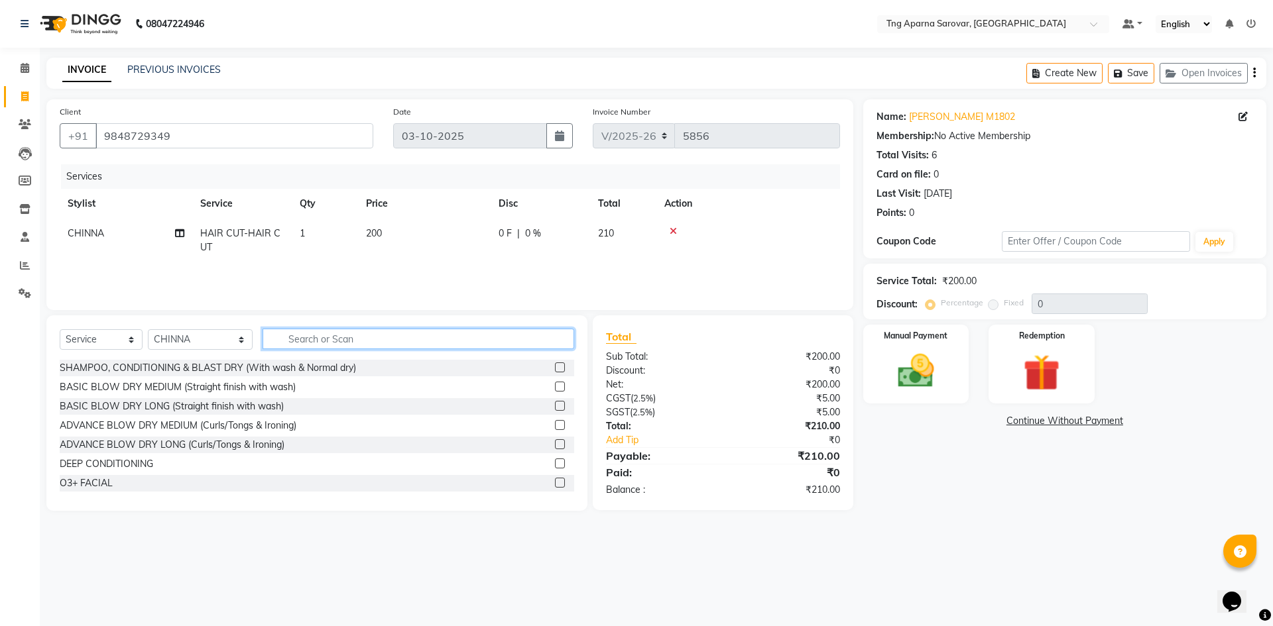
click at [532, 335] on input "text" at bounding box center [419, 339] width 312 height 21
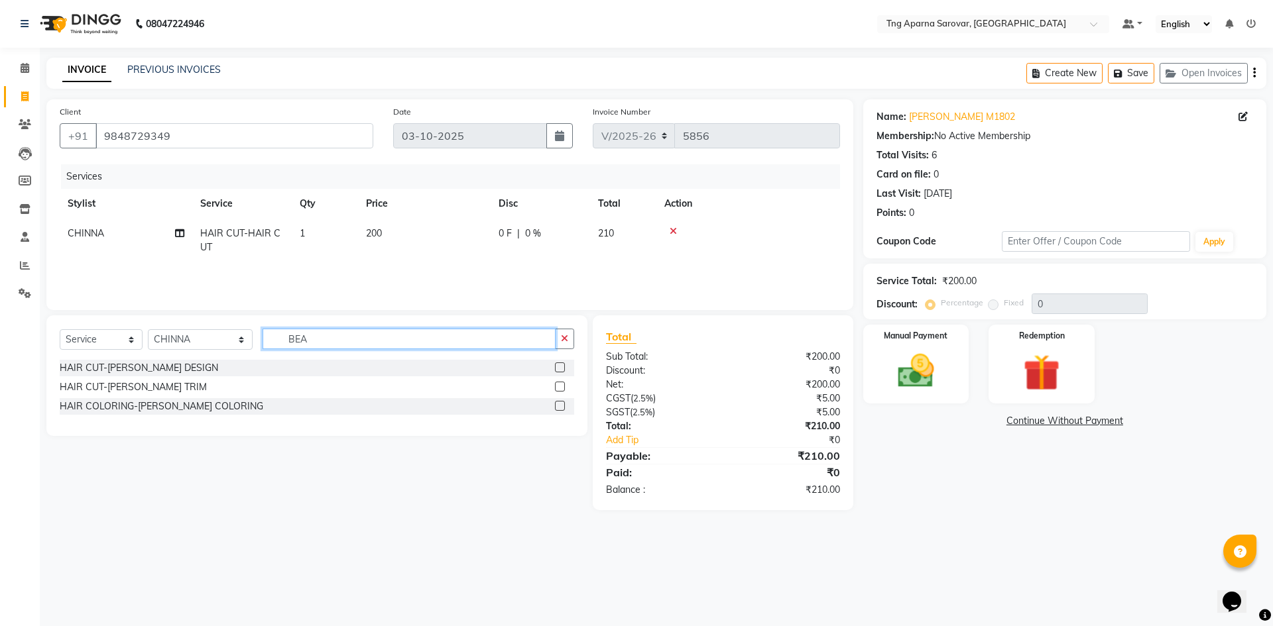
type input "BEA"
click at [558, 365] on label at bounding box center [560, 368] width 10 height 10
click at [558, 365] on input "checkbox" at bounding box center [559, 368] width 9 height 9
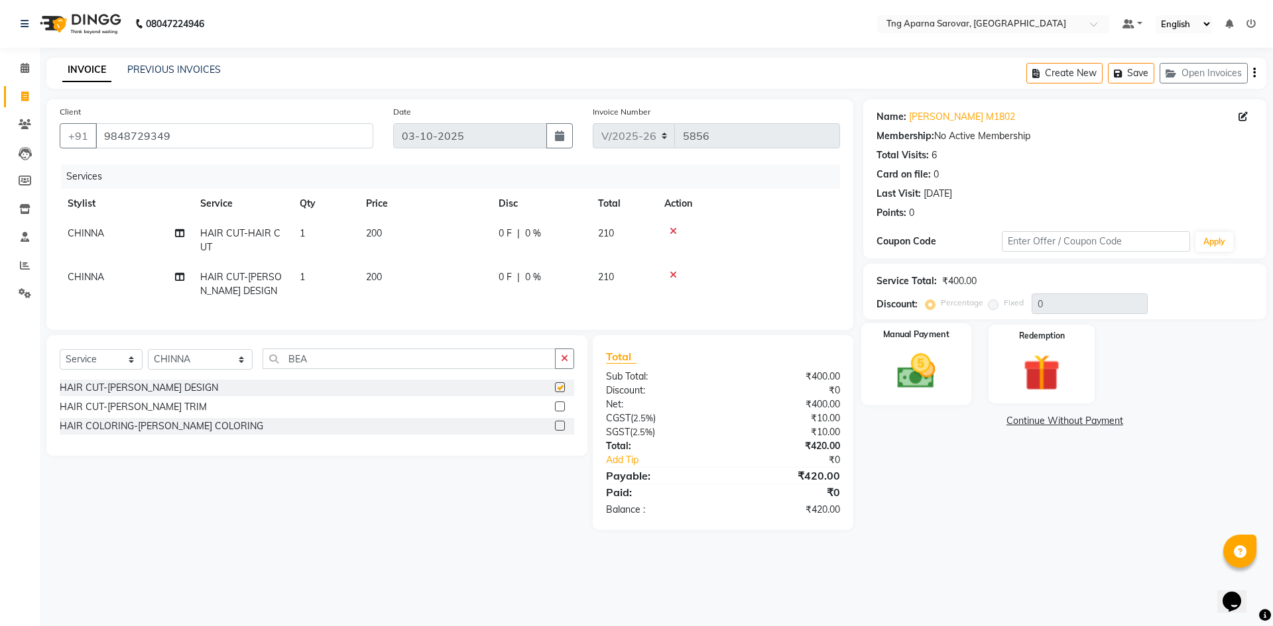
checkbox input "false"
click at [922, 455] on div "Name: [PERSON_NAME] M1802 Membership: No Active Membership Total Visits: 6 Card…" at bounding box center [1069, 314] width 413 height 431
click at [897, 371] on img at bounding box center [916, 371] width 62 height 44
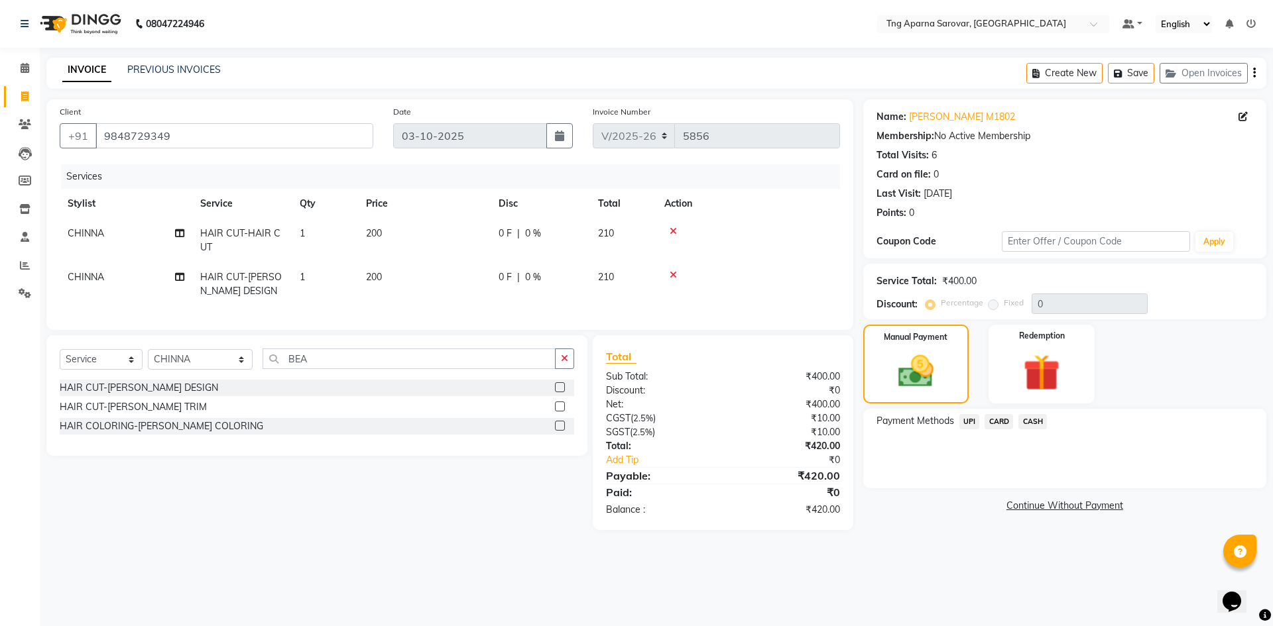
click at [966, 416] on span "UPI" at bounding box center [969, 421] width 21 height 15
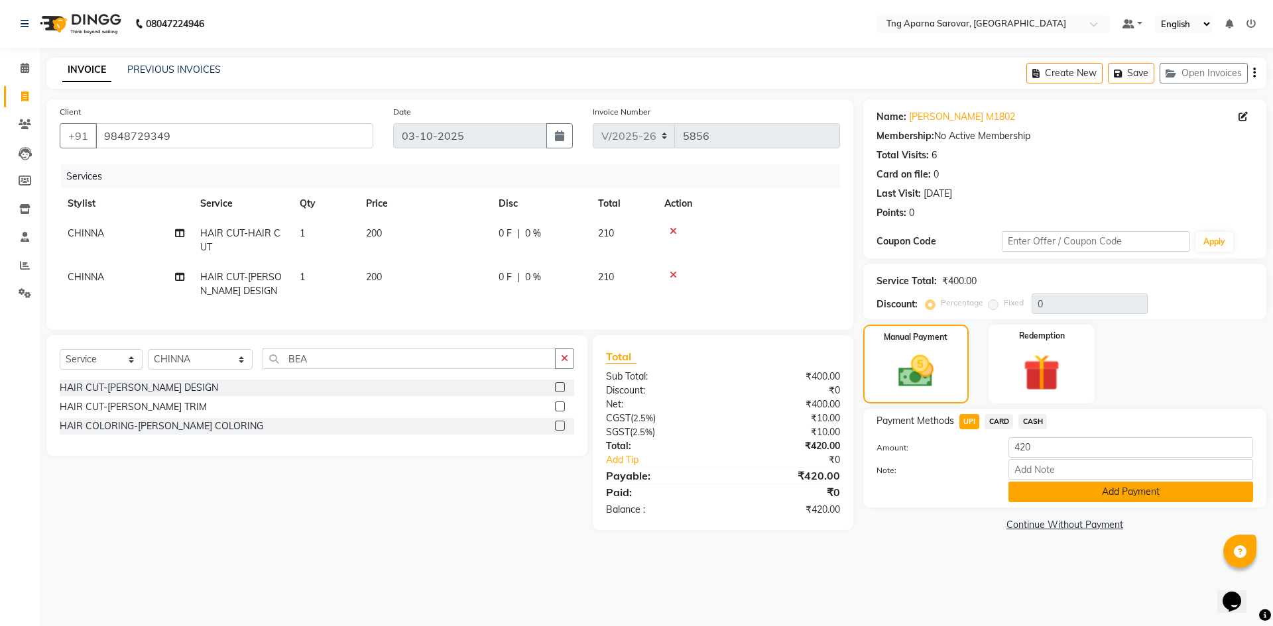
click at [1065, 491] on button "Add Payment" at bounding box center [1130, 492] width 245 height 21
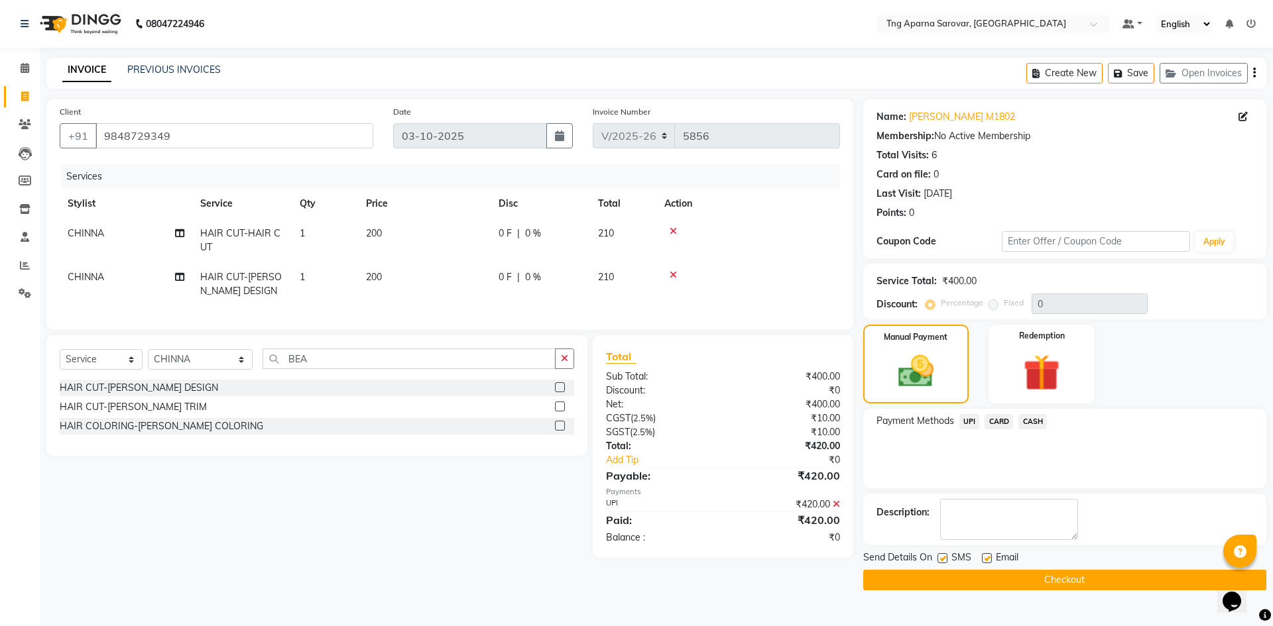
click at [1062, 576] on button "Checkout" at bounding box center [1064, 580] width 403 height 21
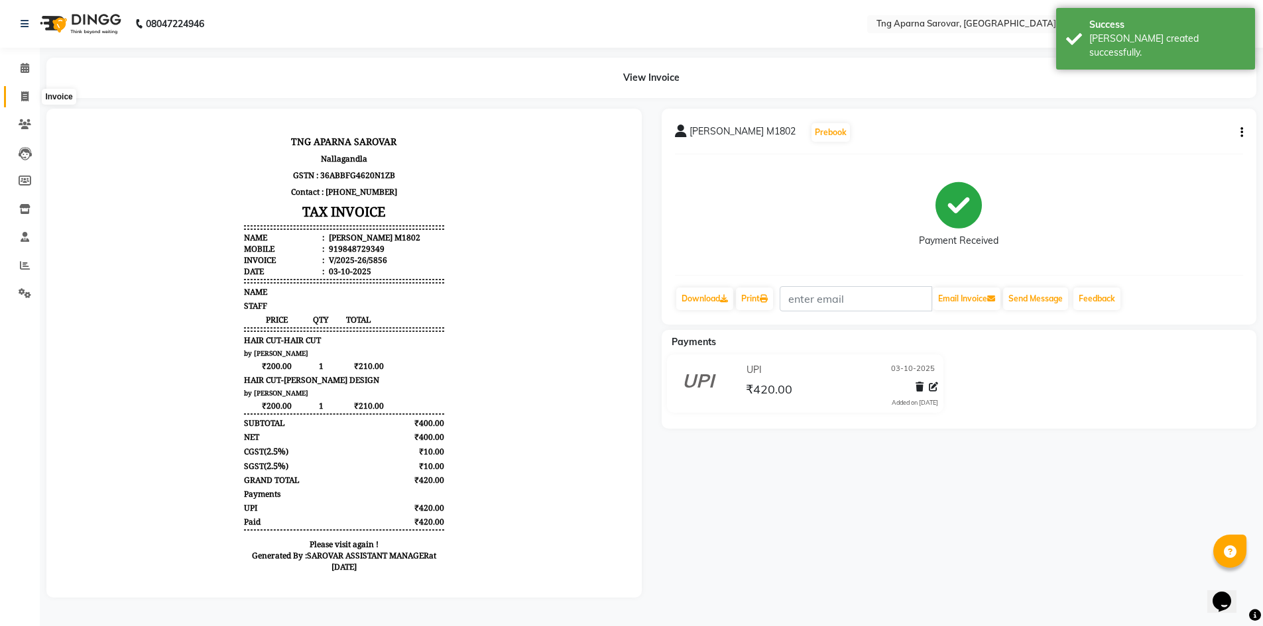
click at [29, 98] on icon at bounding box center [24, 96] width 7 height 10
select select "7390"
select select "service"
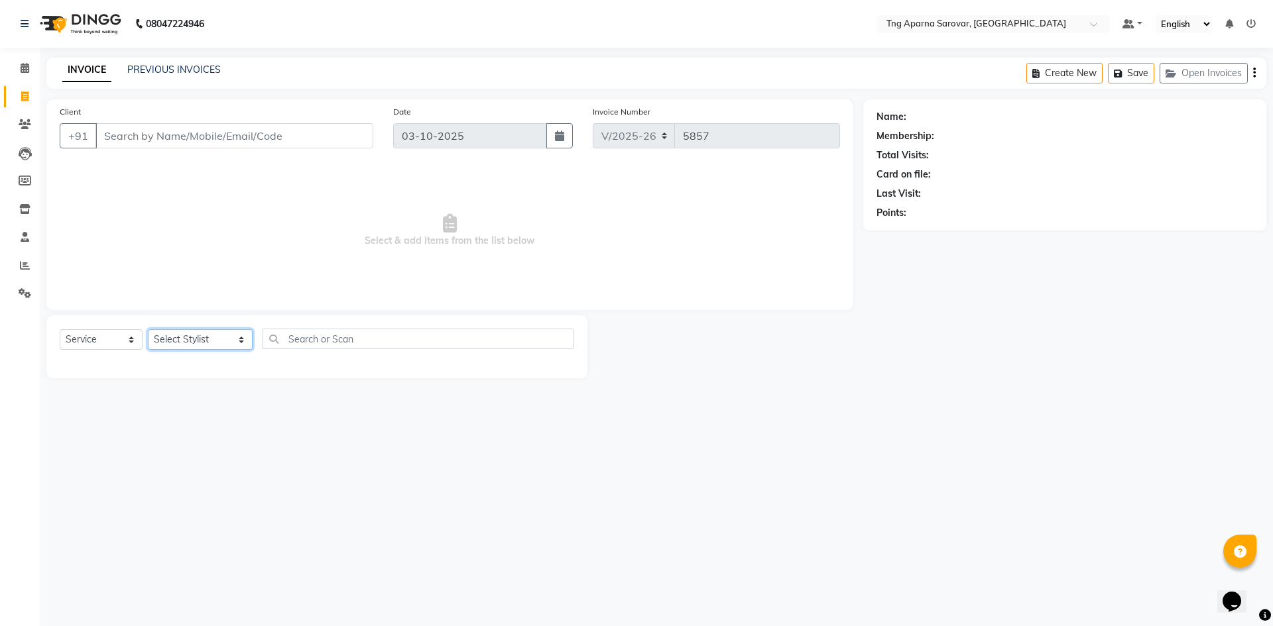
click at [228, 341] on select "Select Stylist [PERSON_NAME] [PERSON_NAME] MAM CHINNA DANISH [PERSON_NAME] KAIF…" at bounding box center [200, 339] width 105 height 21
select select "64166"
click at [148, 329] on select "Select Stylist [PERSON_NAME] [PERSON_NAME] MAM CHINNA DANISH [PERSON_NAME] KAIF…" at bounding box center [200, 339] width 105 height 21
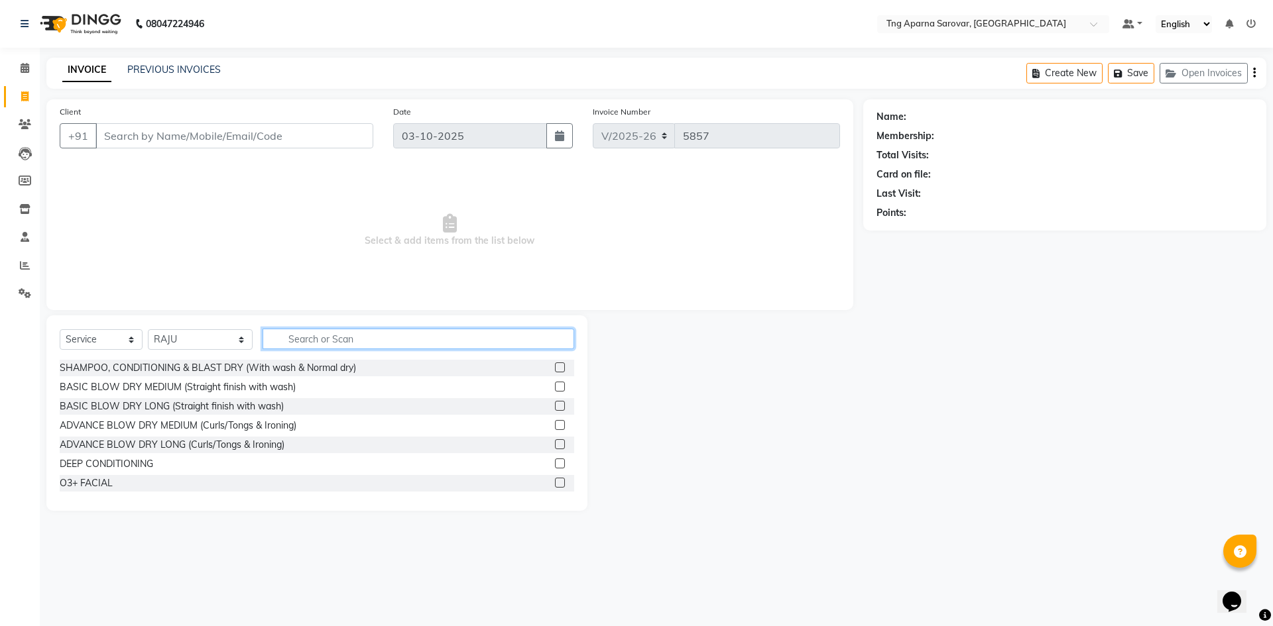
click at [322, 341] on input "text" at bounding box center [419, 339] width 312 height 21
type input ","
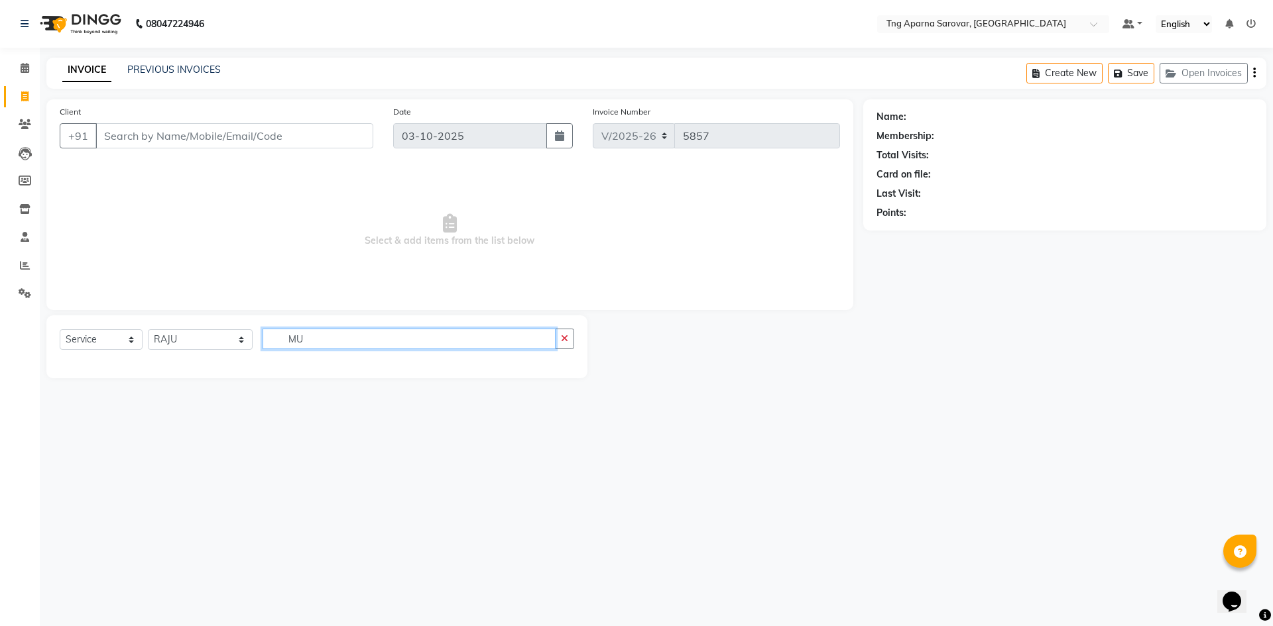
type input "M"
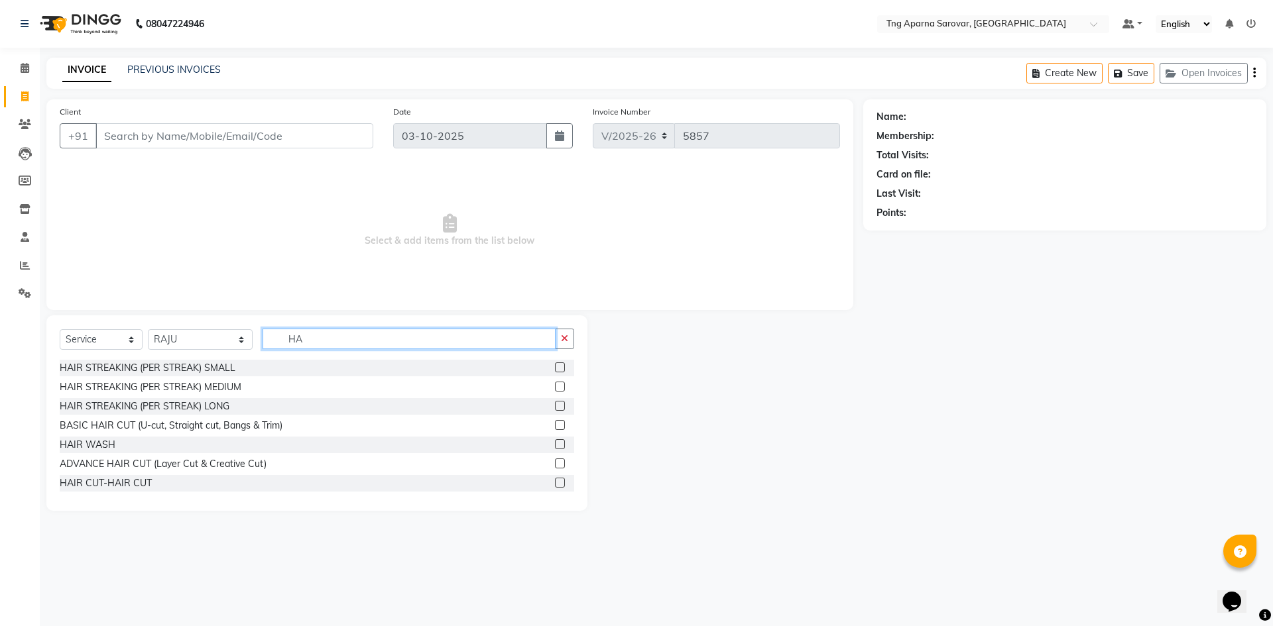
type input "H"
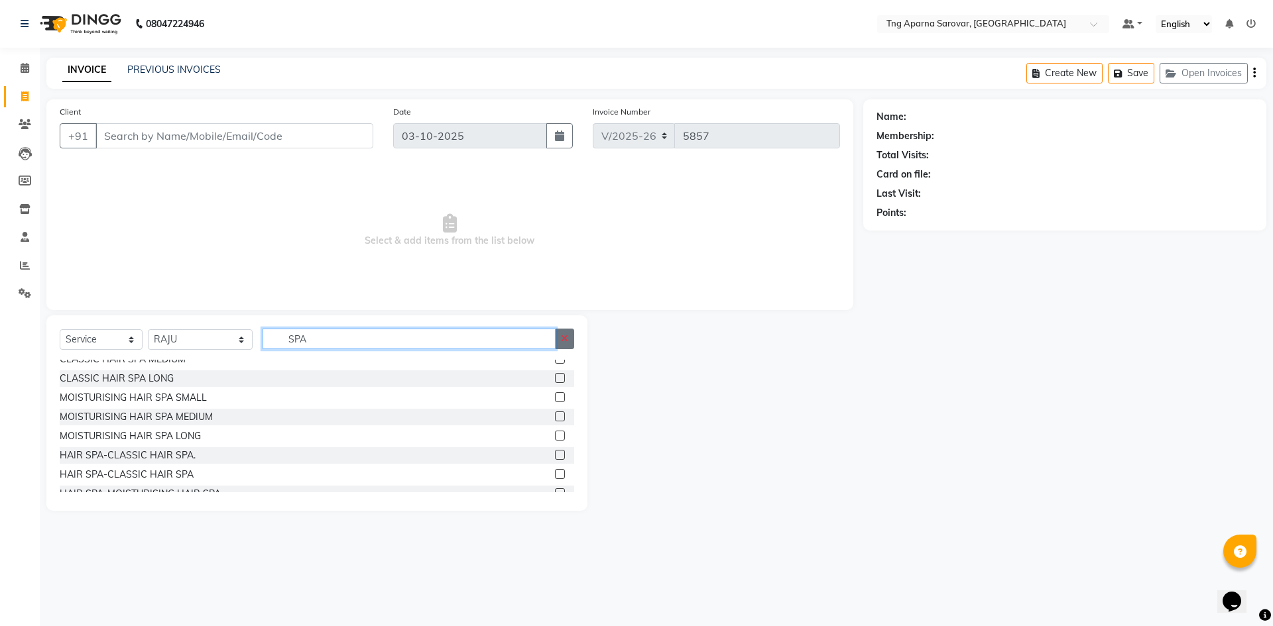
type input "SPA"
click at [565, 342] on icon "button" at bounding box center [564, 338] width 7 height 9
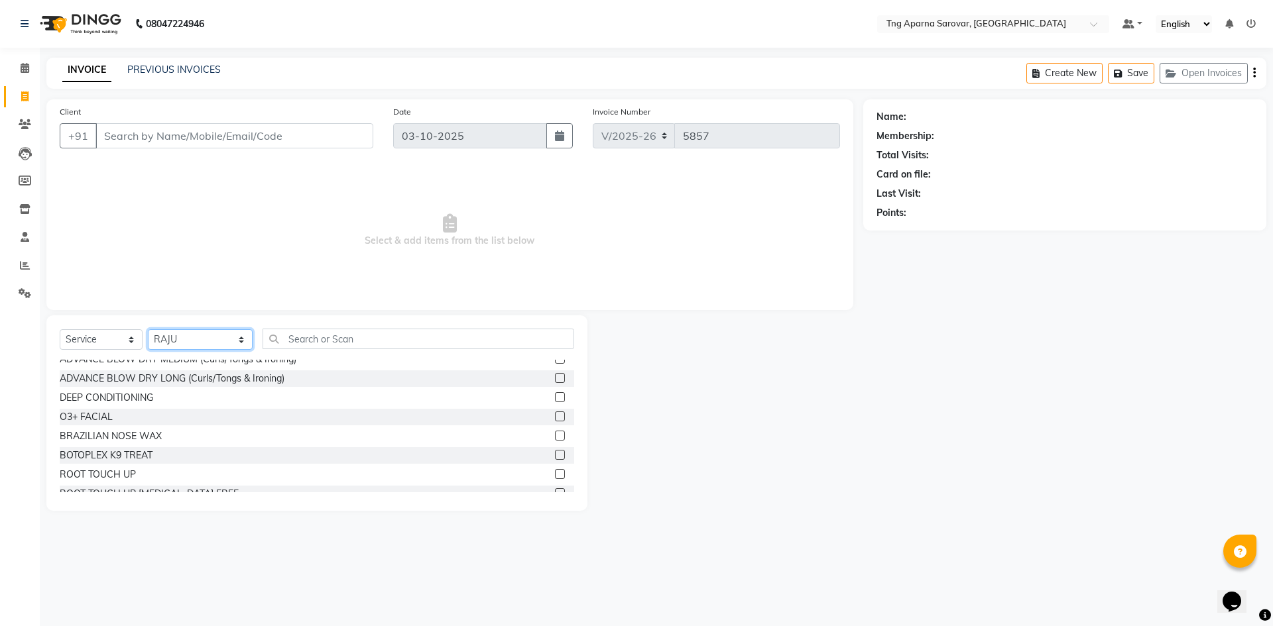
click at [240, 341] on select "Select Stylist [PERSON_NAME] [PERSON_NAME] MAM CHINNA DANISH [PERSON_NAME] KAIF…" at bounding box center [200, 339] width 105 height 21
click at [148, 329] on select "Select Stylist [PERSON_NAME] [PERSON_NAME] MAM CHINNA DANISH [PERSON_NAME] KAIF…" at bounding box center [200, 339] width 105 height 21
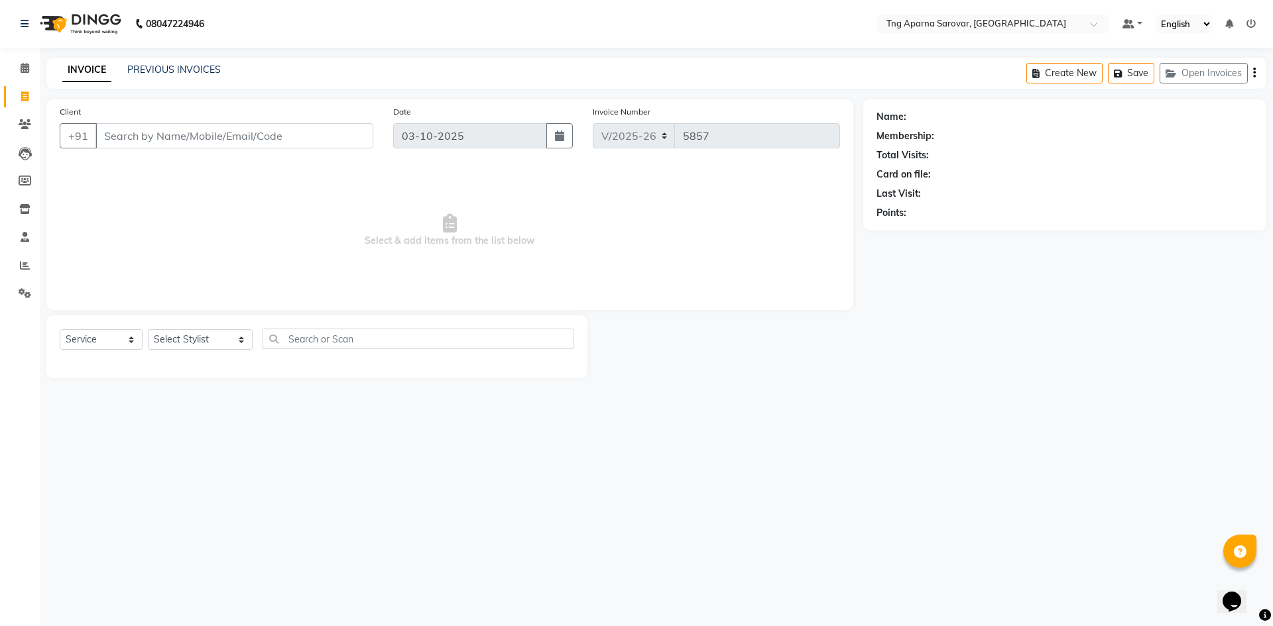
click at [654, 496] on div "08047224946 Select Location × Tng Aparna Sarovar, Nallagandla Default Panel My …" at bounding box center [636, 313] width 1273 height 626
click at [224, 336] on select "Select Stylist [PERSON_NAME] [PERSON_NAME] MAM CHINNA DANISH [PERSON_NAME] KAIF…" at bounding box center [200, 339] width 105 height 21
select select "87130"
click at [148, 329] on select "Select Stylist [PERSON_NAME] [PERSON_NAME] MAM CHINNA DANISH [PERSON_NAME] KAIF…" at bounding box center [200, 339] width 105 height 21
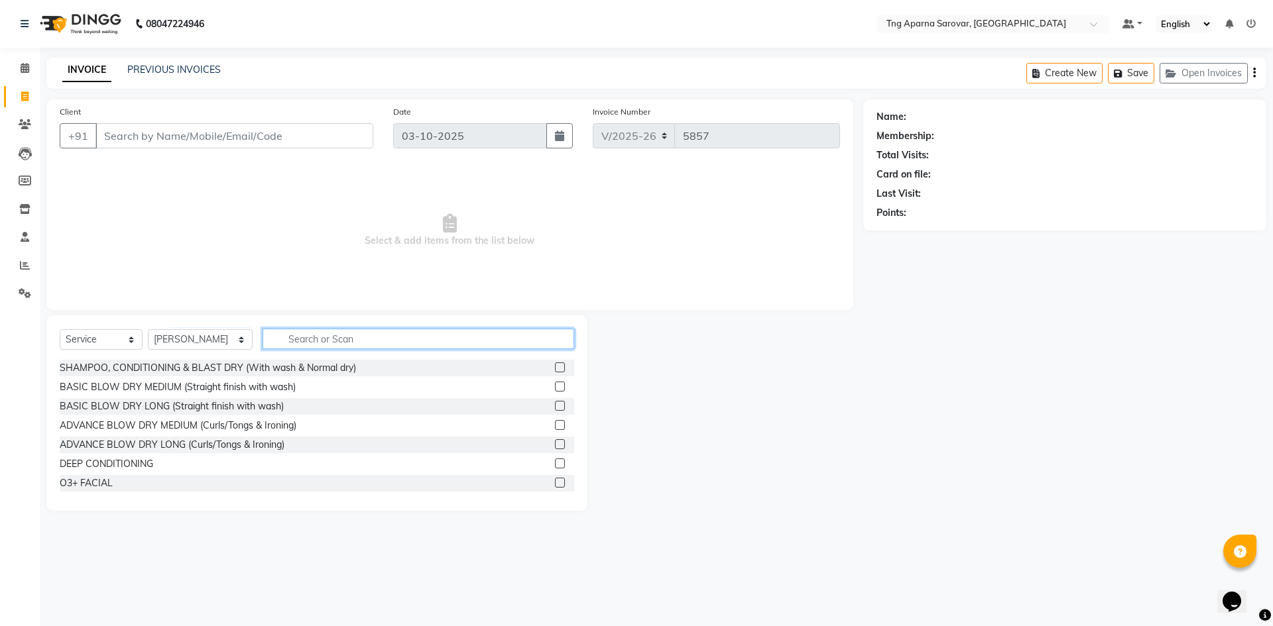
click at [345, 347] on input "text" at bounding box center [419, 339] width 312 height 21
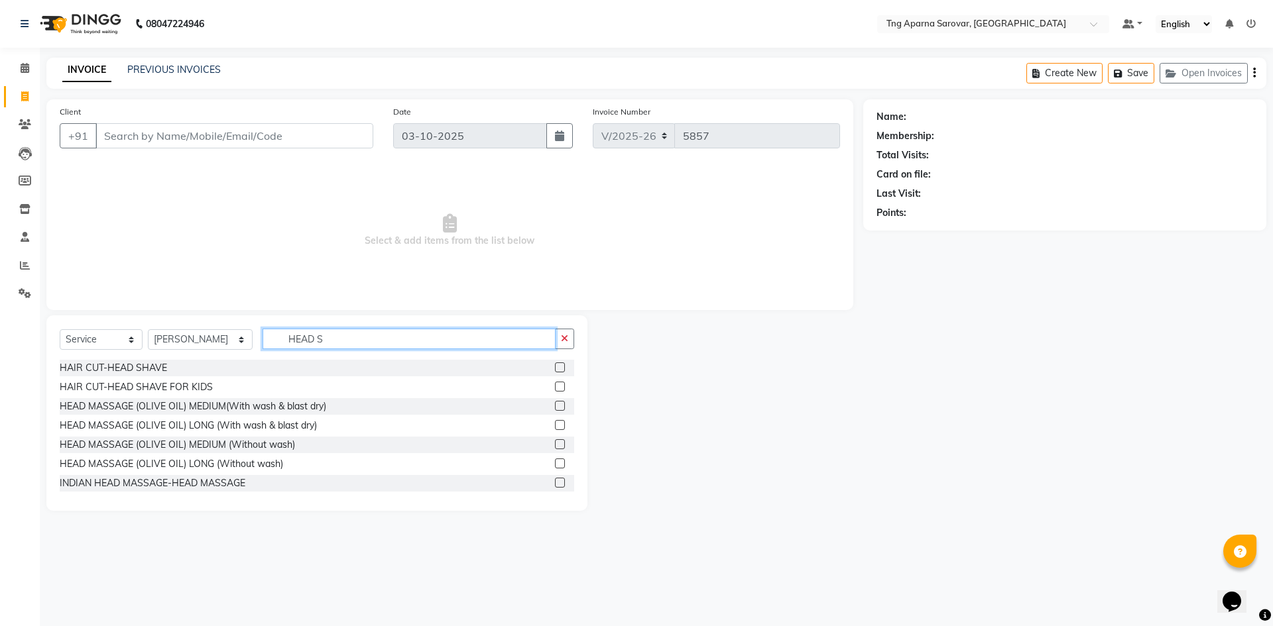
type input "HEAD S"
click at [555, 367] on label at bounding box center [560, 368] width 10 height 10
click at [555, 367] on input "checkbox" at bounding box center [559, 368] width 9 height 9
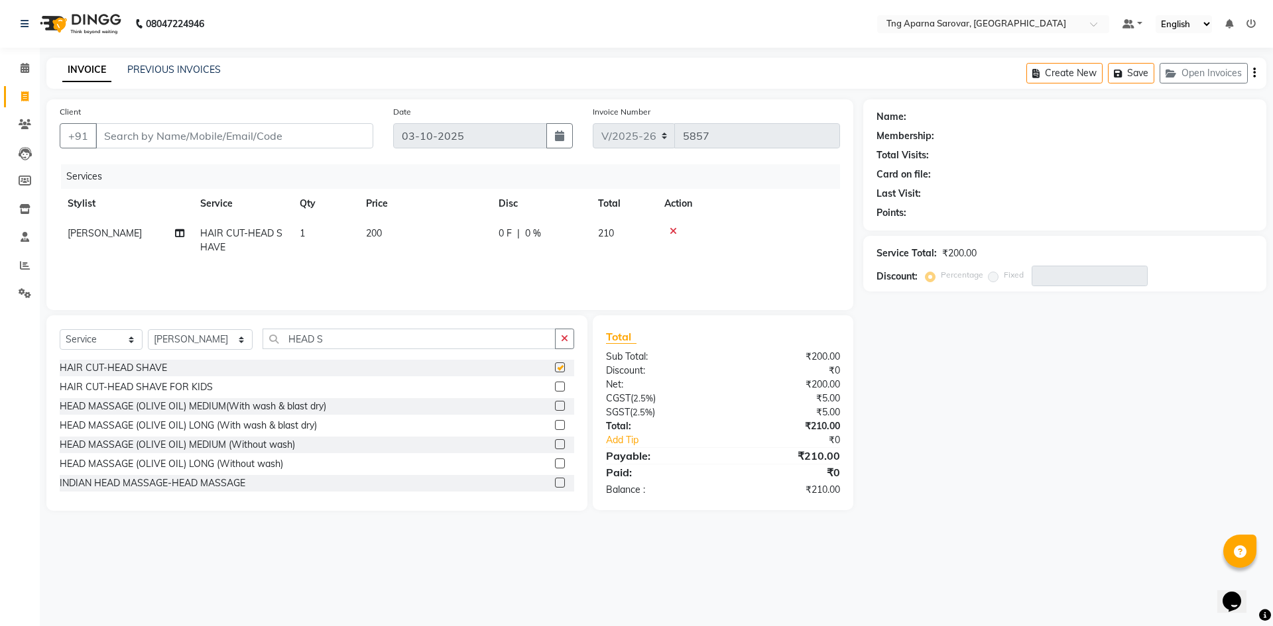
checkbox input "false"
click at [564, 345] on button "button" at bounding box center [564, 339] width 19 height 21
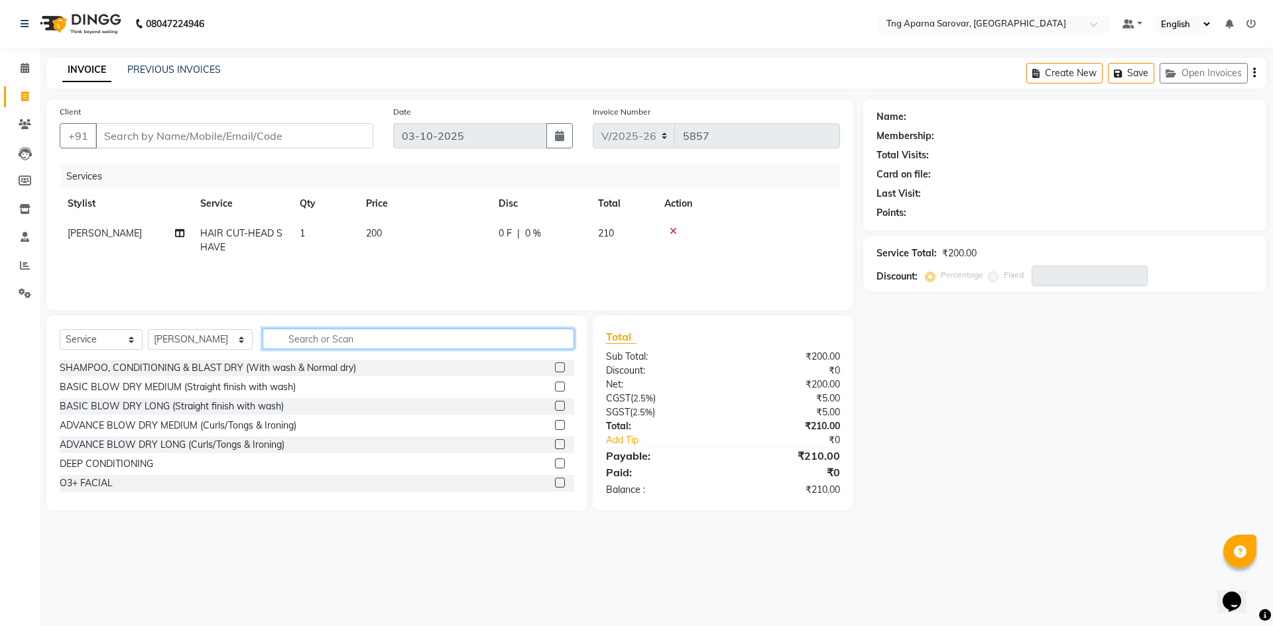
click at [464, 337] on input "text" at bounding box center [419, 339] width 312 height 21
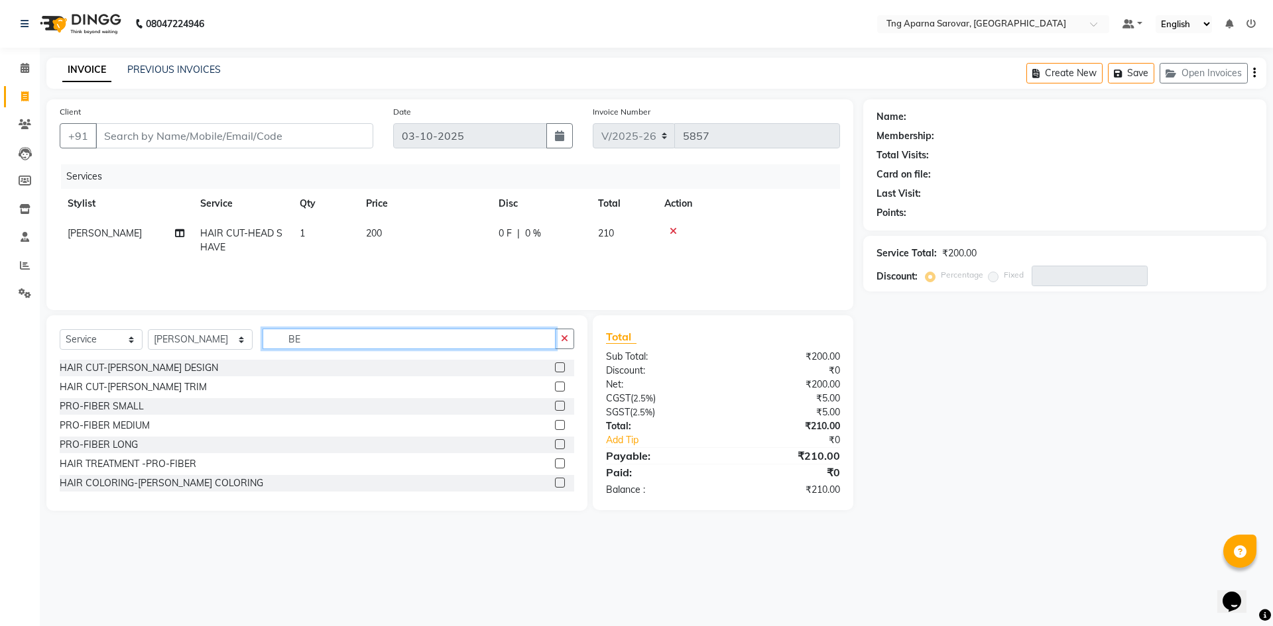
type input "B"
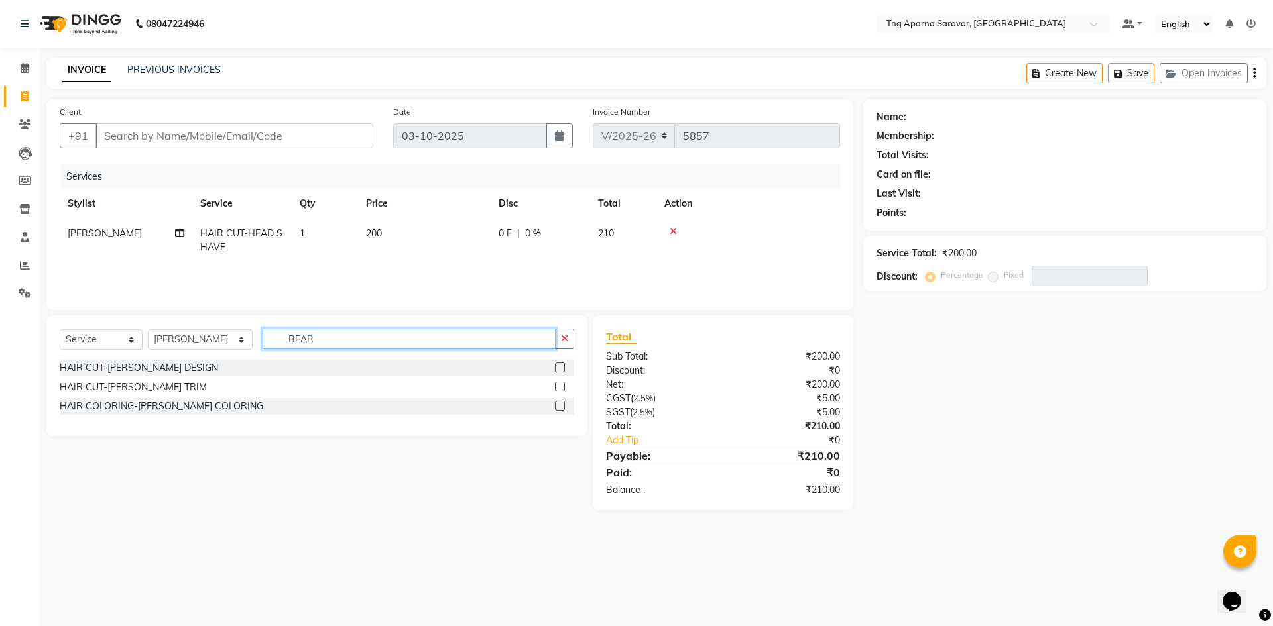
type input "BEAR"
click at [558, 371] on label at bounding box center [560, 368] width 10 height 10
click at [558, 371] on input "checkbox" at bounding box center [559, 368] width 9 height 9
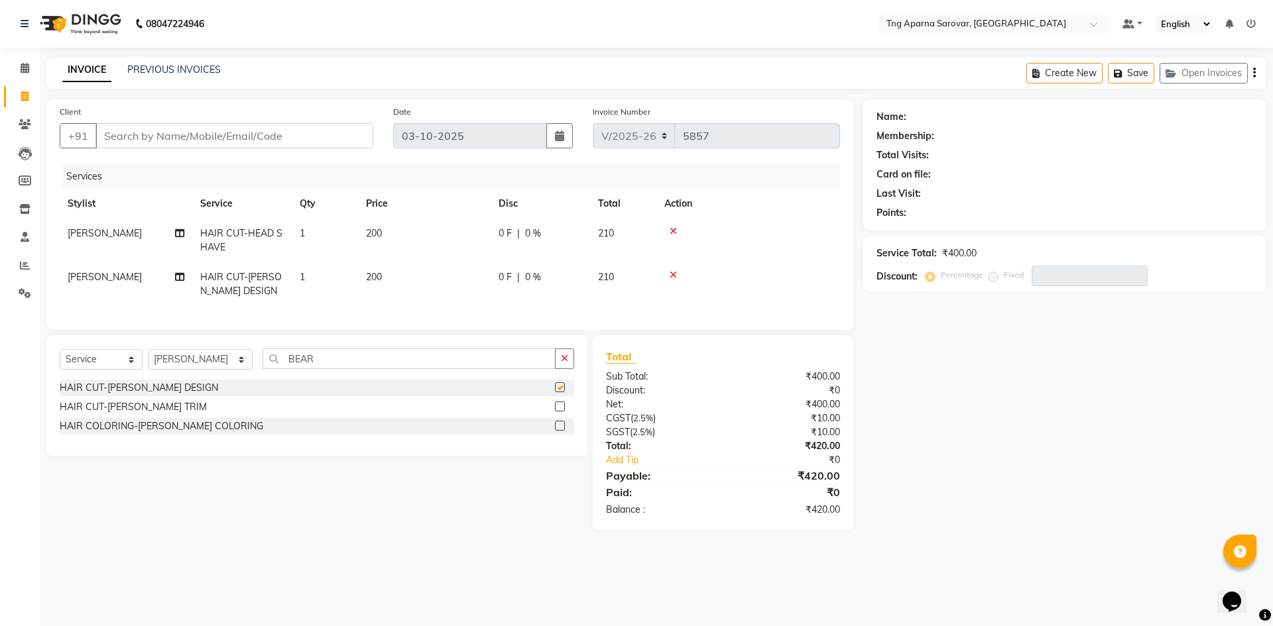
checkbox input "false"
click at [715, 384] on div "Sub Total:" at bounding box center [659, 377] width 127 height 14
click at [327, 137] on input "Client" at bounding box center [234, 135] width 278 height 25
type input "9"
type input "0"
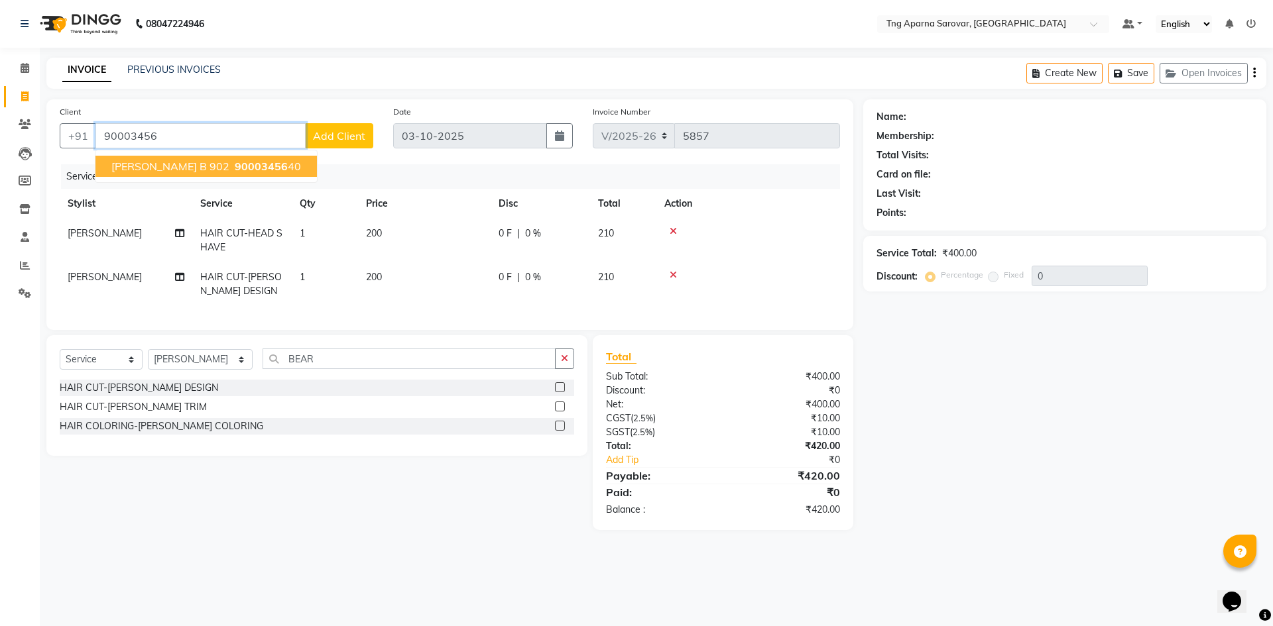
click at [235, 172] on span "90003456" at bounding box center [261, 166] width 53 height 13
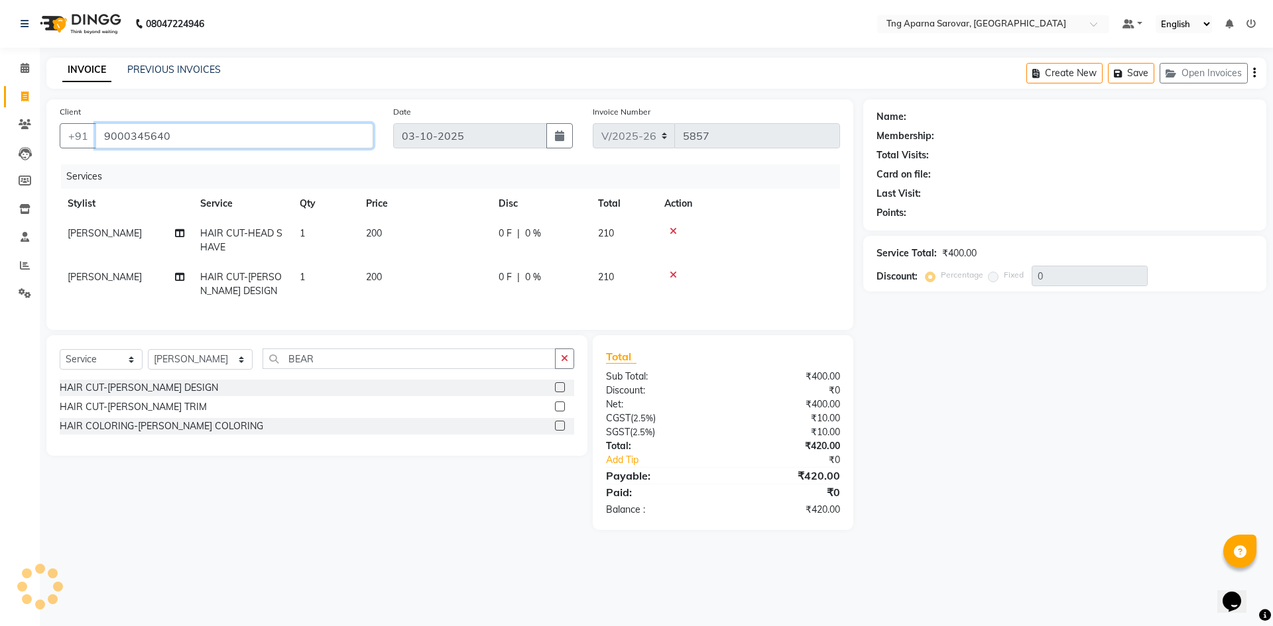
type input "9000345640"
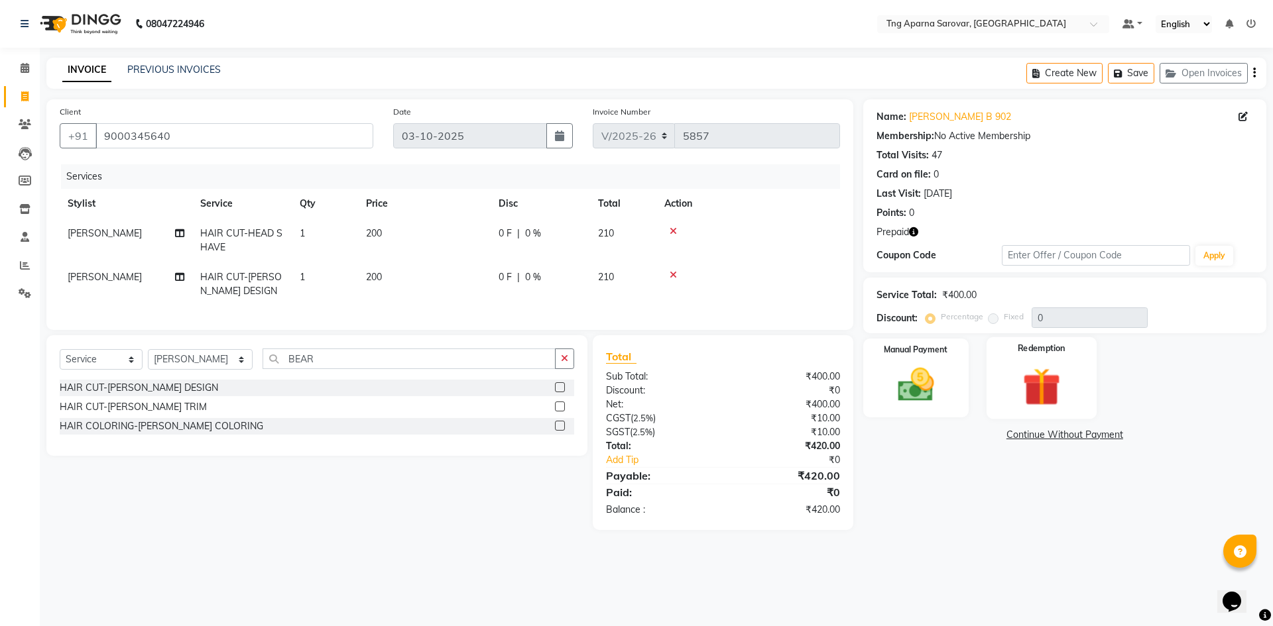
click at [1030, 395] on img at bounding box center [1041, 386] width 62 height 47
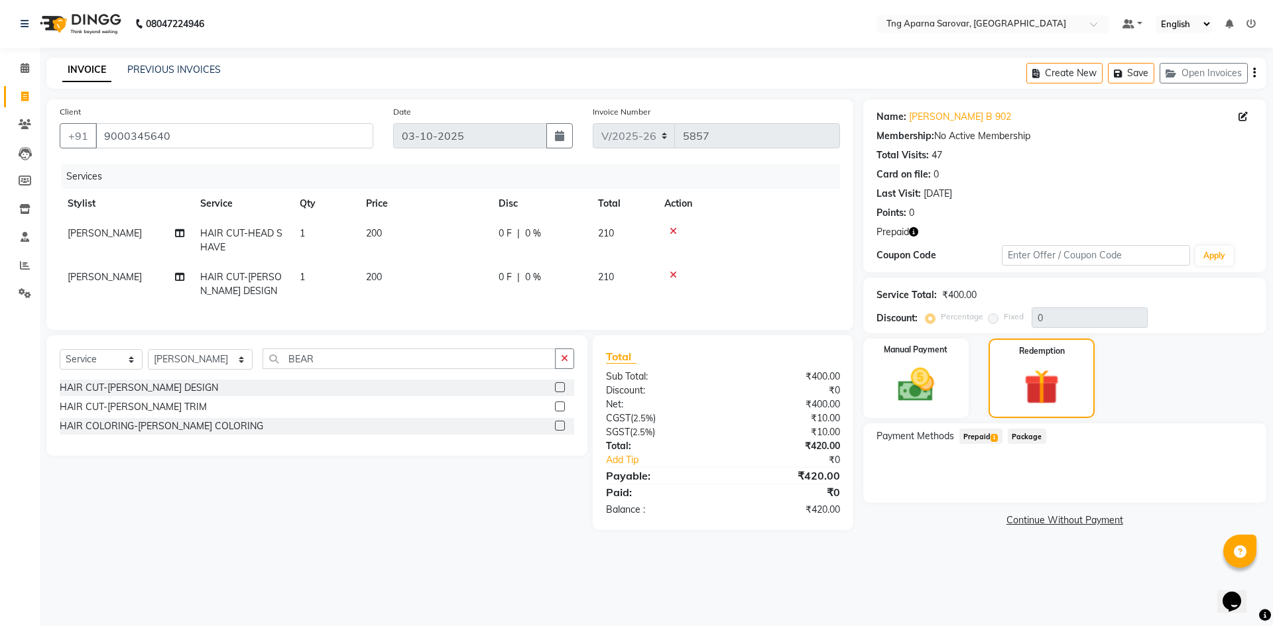
click at [996, 436] on span "1" at bounding box center [993, 438] width 7 height 8
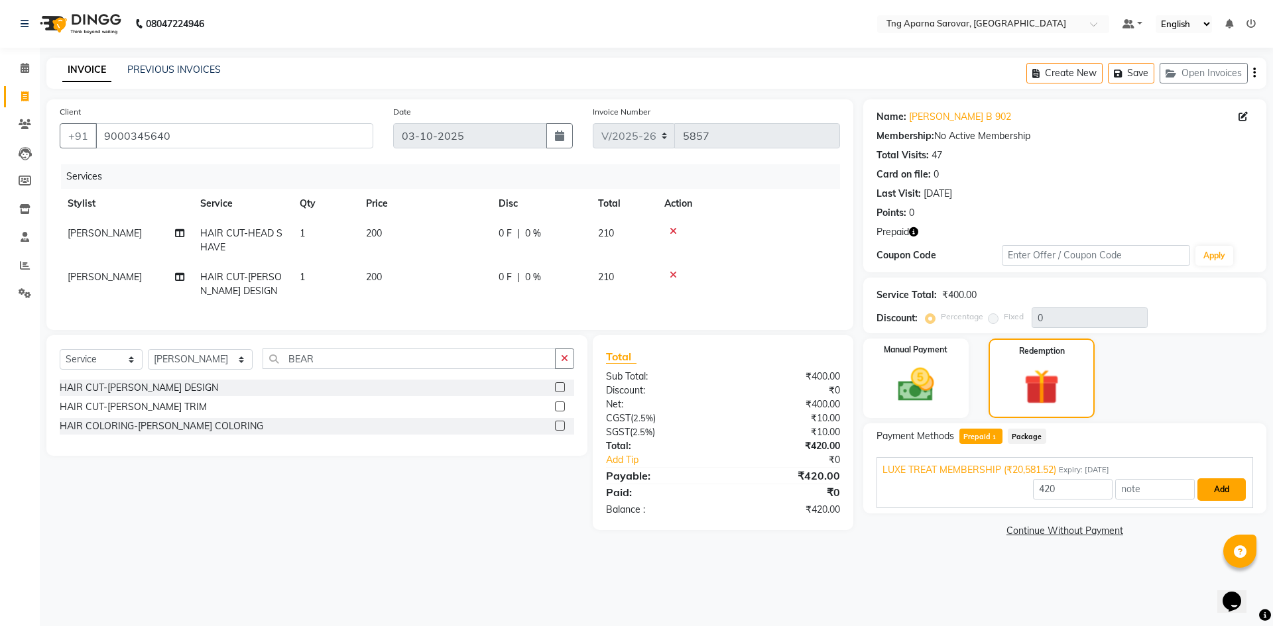
click at [1236, 491] on button "Add" at bounding box center [1221, 490] width 48 height 23
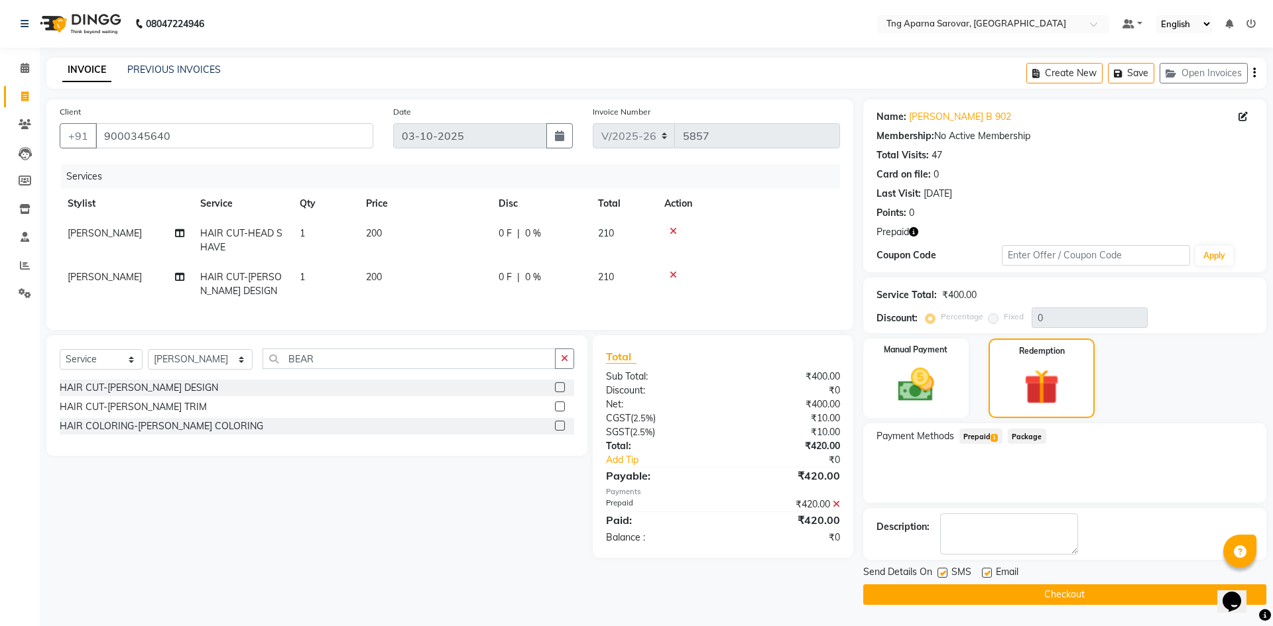
click at [1031, 602] on button "Checkout" at bounding box center [1064, 595] width 403 height 21
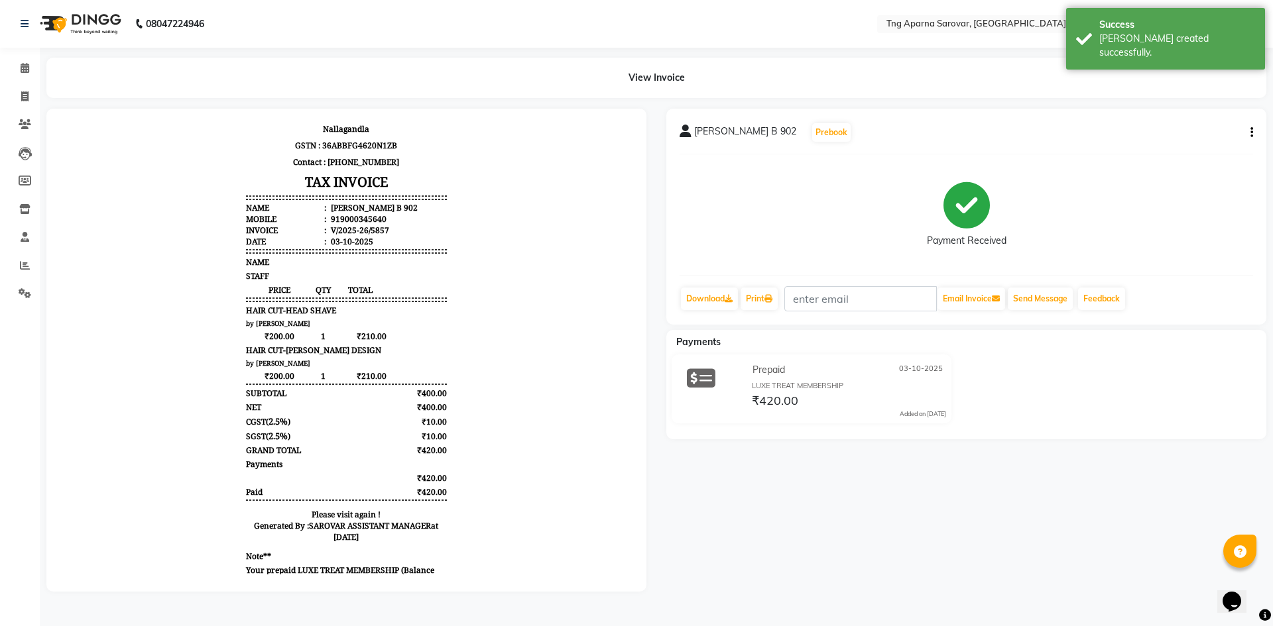
scroll to position [56, 0]
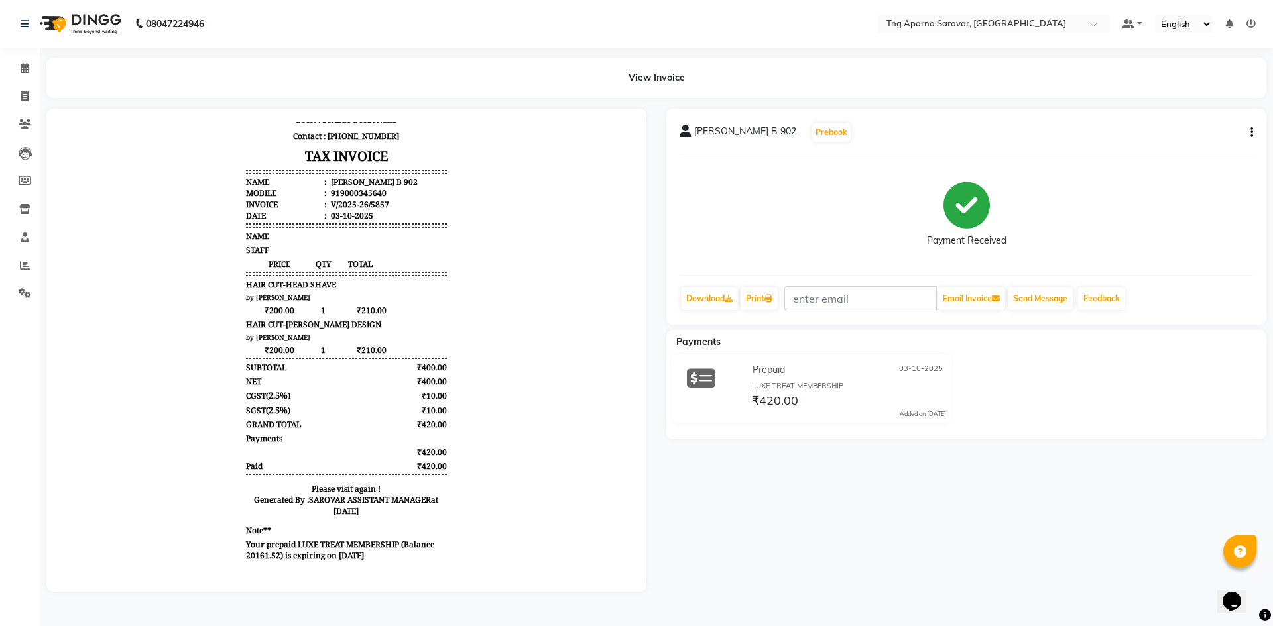
click at [796, 511] on div "[PERSON_NAME] B 902 Prebook Payment Received Download Print Email Invoice Send …" at bounding box center [966, 350] width 620 height 483
click at [24, 97] on icon at bounding box center [24, 96] width 7 height 10
select select "7390"
select select "service"
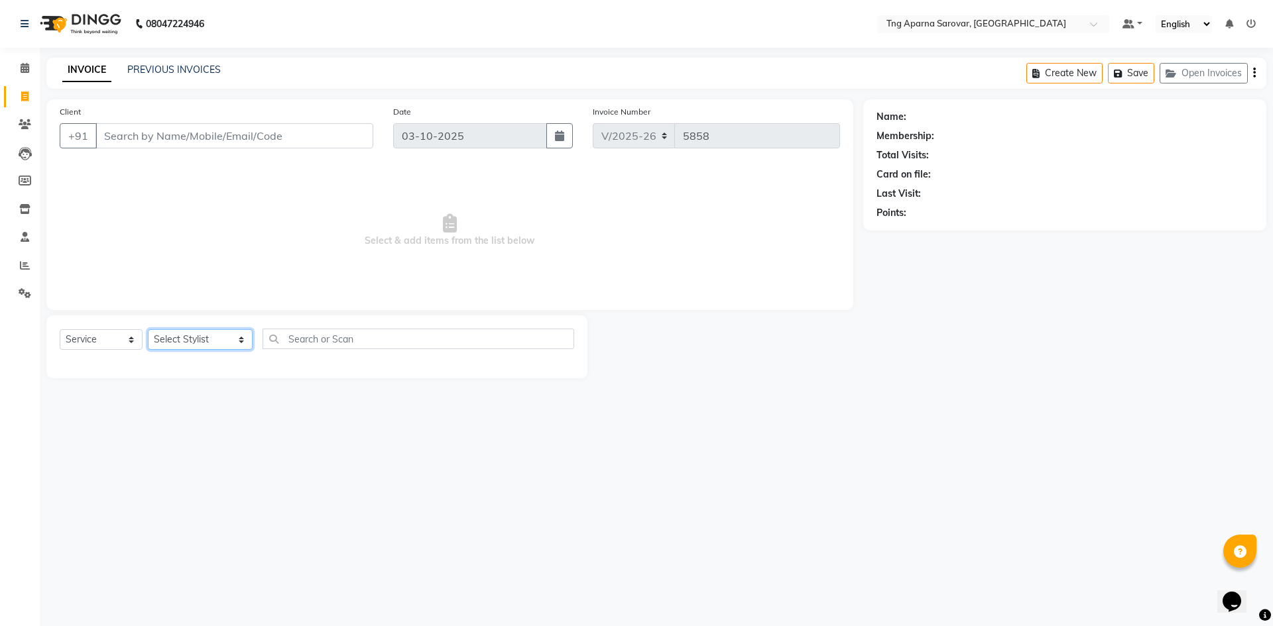
click at [225, 345] on select "Select Stylist [PERSON_NAME] [PERSON_NAME] MAM CHINNA DANISH [PERSON_NAME] KAIF…" at bounding box center [200, 339] width 105 height 21
select select "64166"
click at [148, 329] on select "Select Stylist [PERSON_NAME] [PERSON_NAME] MAM CHINNA DANISH [PERSON_NAME] KAIF…" at bounding box center [200, 339] width 105 height 21
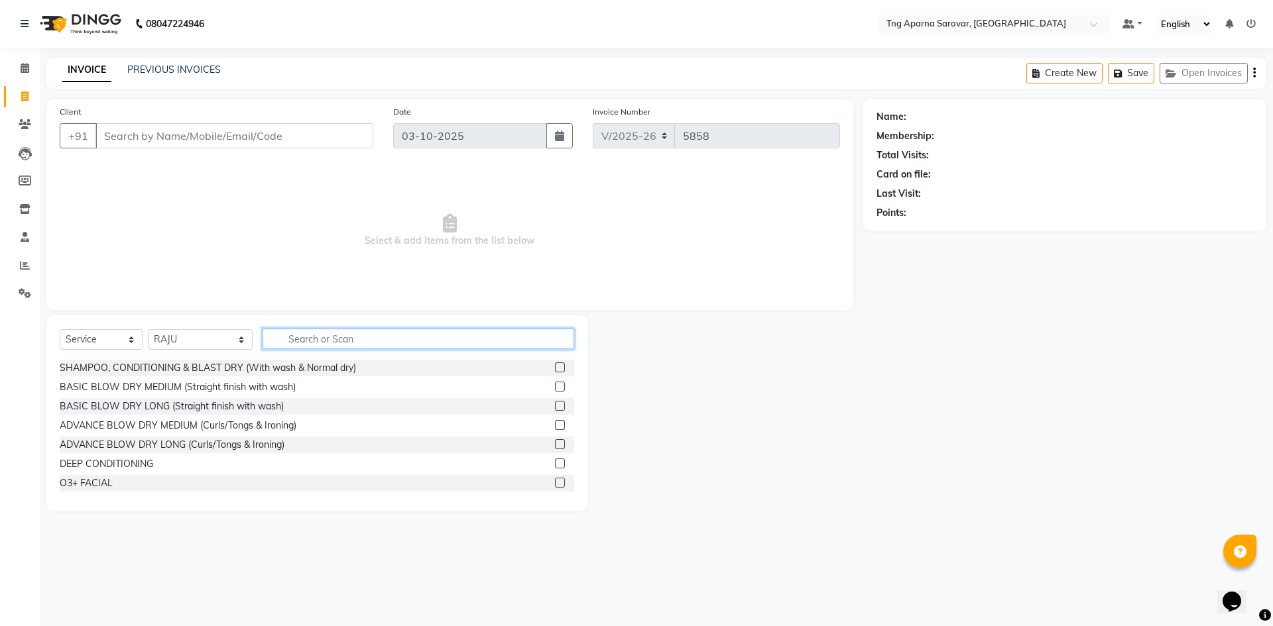
click at [336, 343] on input "text" at bounding box center [419, 339] width 312 height 21
click at [235, 134] on input "Client" at bounding box center [234, 135] width 278 height 25
click at [367, 337] on input "text" at bounding box center [419, 339] width 312 height 21
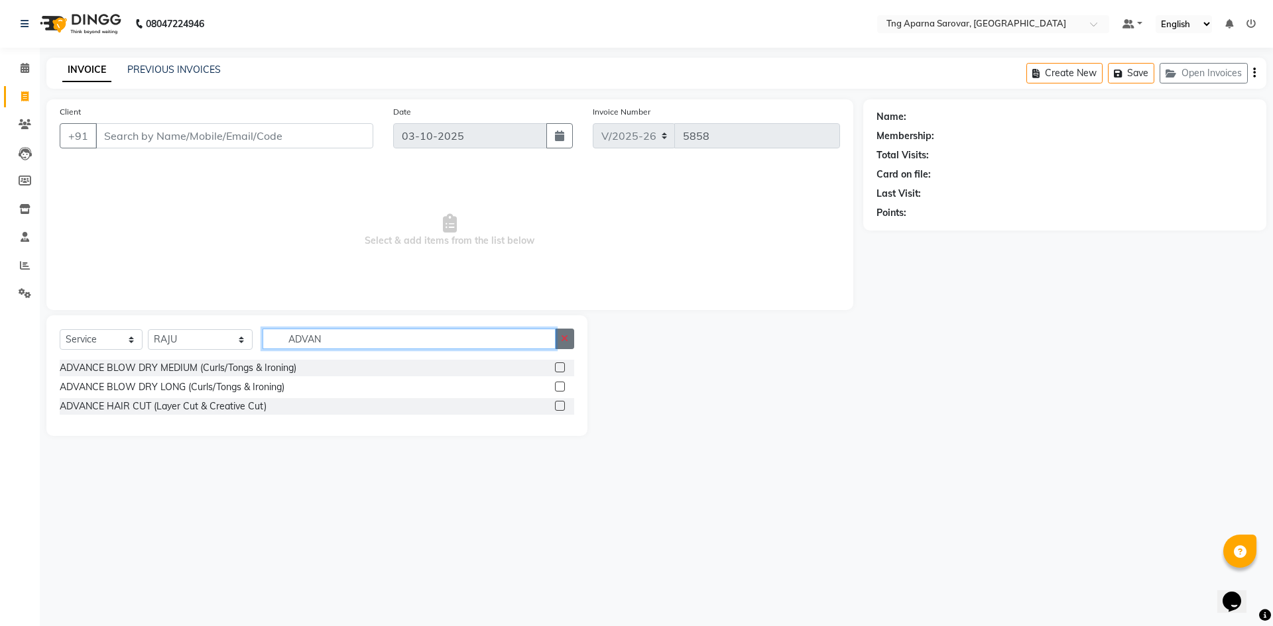
type input "ADVAN"
click at [560, 340] on button "button" at bounding box center [564, 339] width 19 height 21
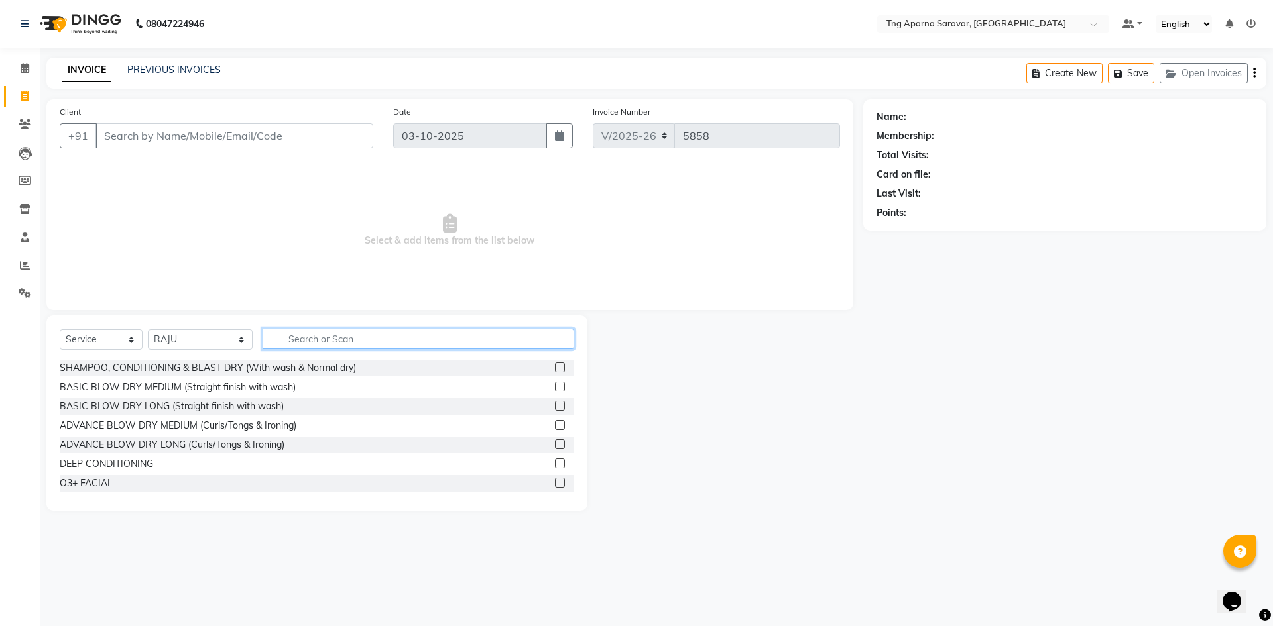
click at [511, 339] on input "text" at bounding box center [419, 339] width 312 height 21
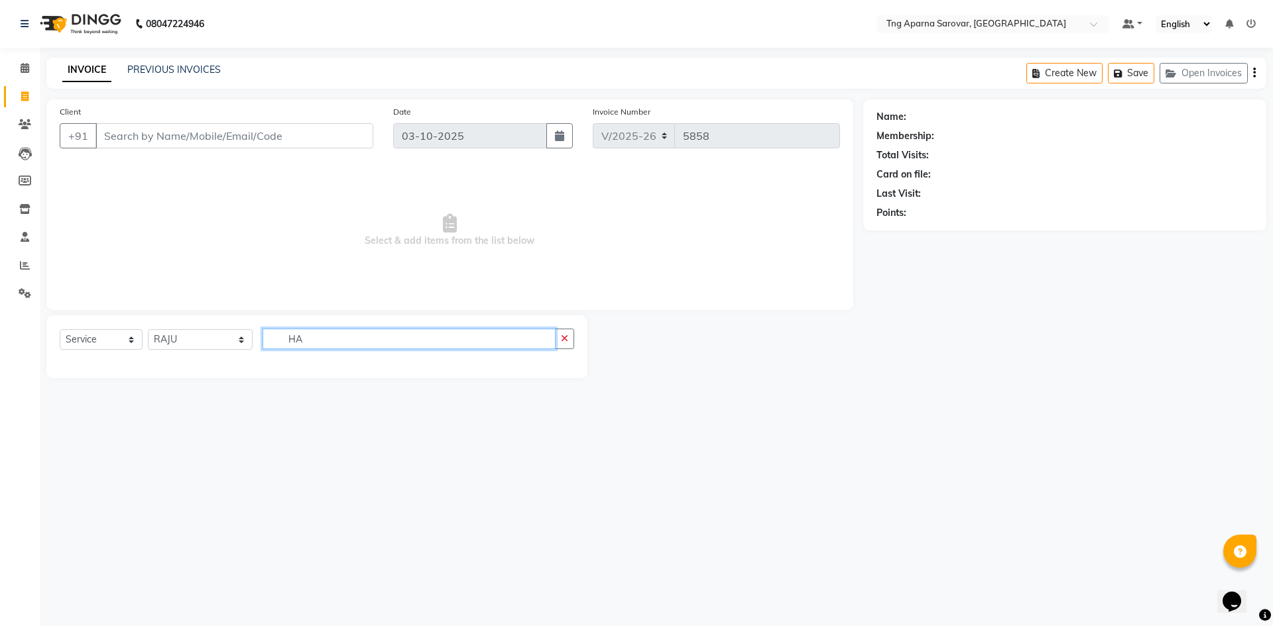
type input "H"
type input "B"
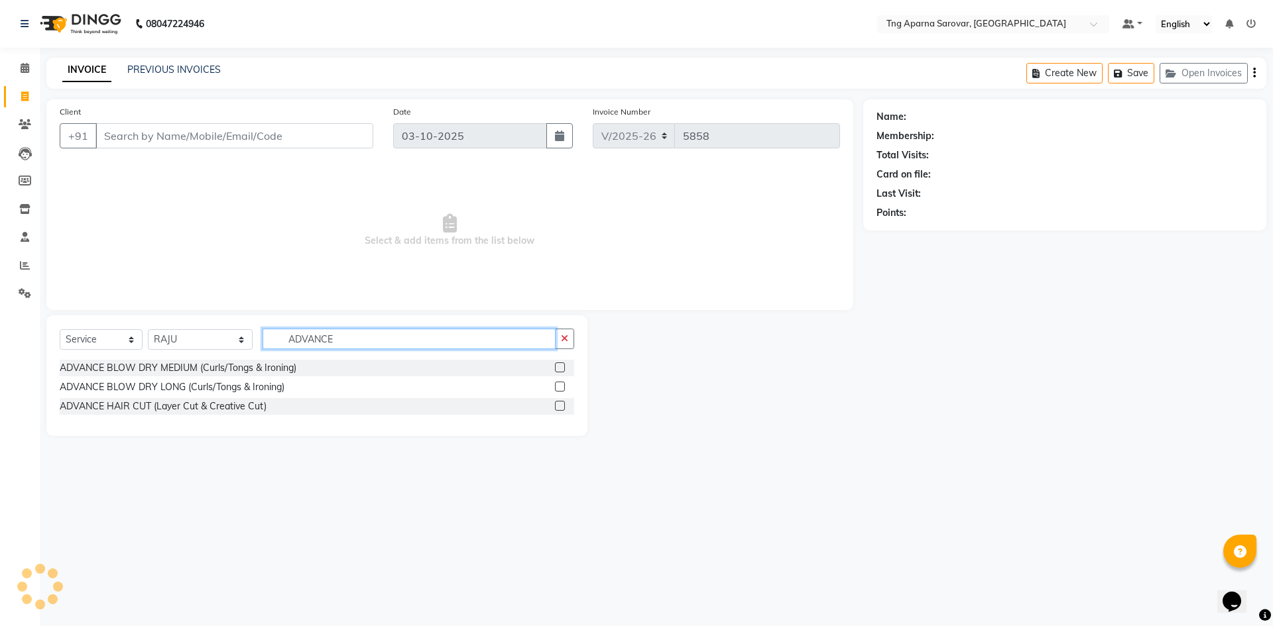
type input "ADVANCE"
click at [563, 403] on label at bounding box center [560, 406] width 10 height 10
click at [563, 403] on input "checkbox" at bounding box center [559, 406] width 9 height 9
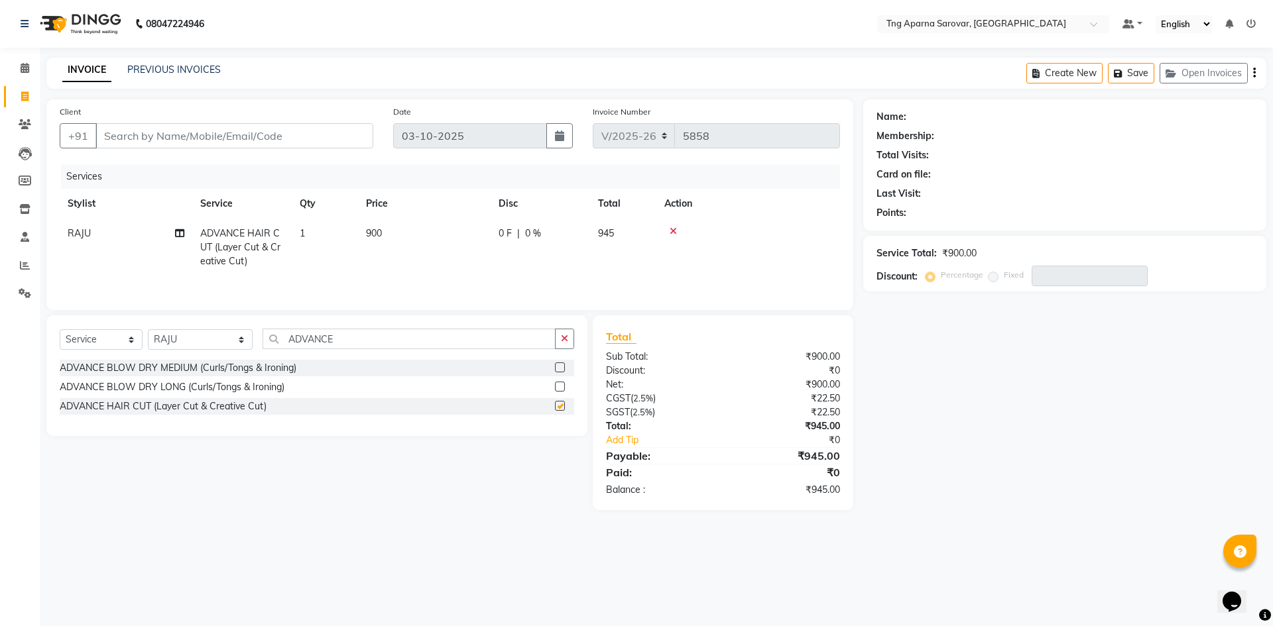
checkbox input "false"
click at [373, 231] on span "900" at bounding box center [374, 233] width 16 height 12
select select "64166"
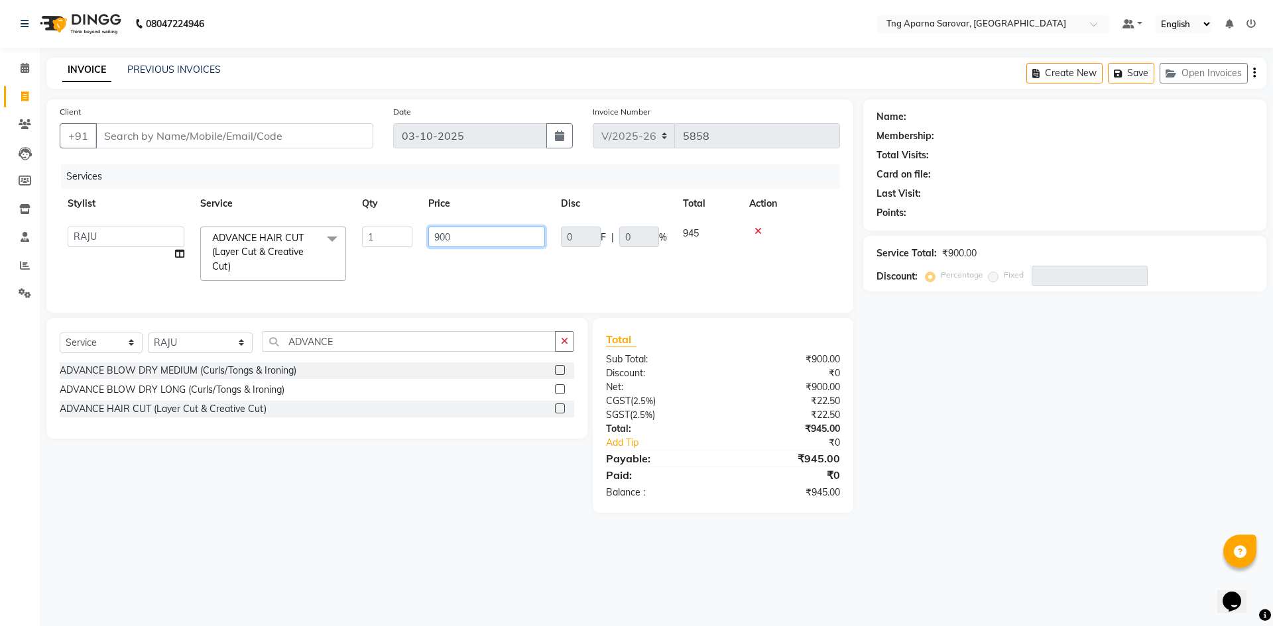
click at [444, 238] on input "900" at bounding box center [486, 237] width 117 height 21
click at [439, 236] on input "900" at bounding box center [486, 237] width 117 height 21
type input "600"
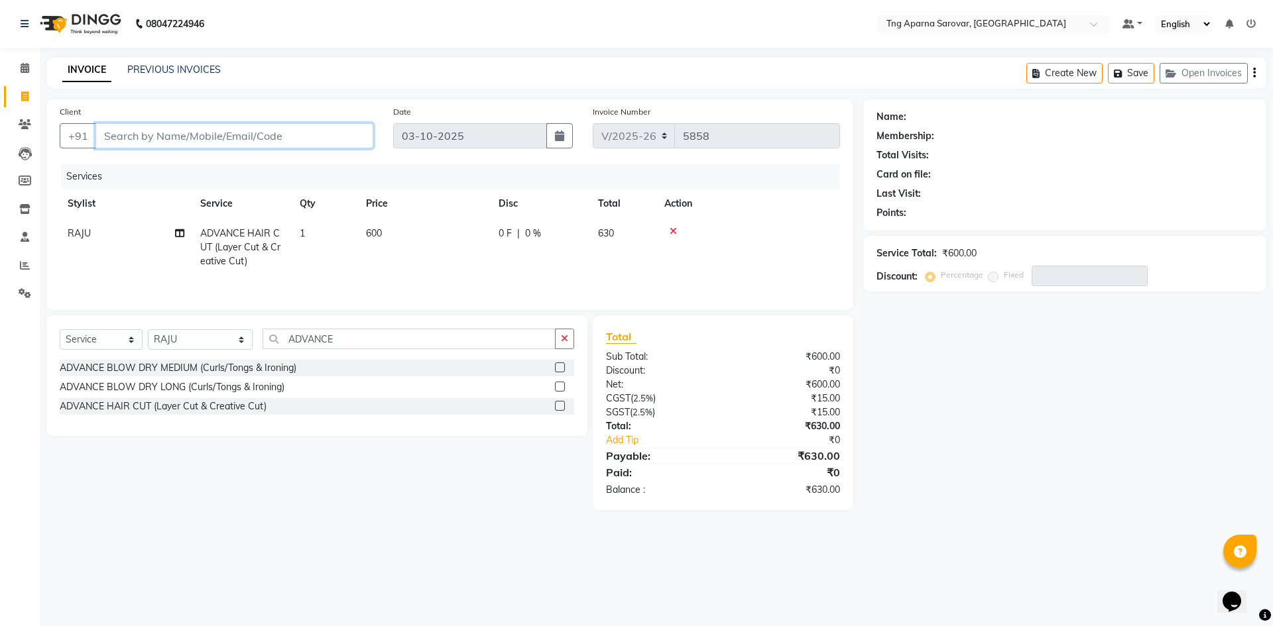
click at [259, 135] on input "Client" at bounding box center [234, 135] width 278 height 25
type input "7"
type input "0"
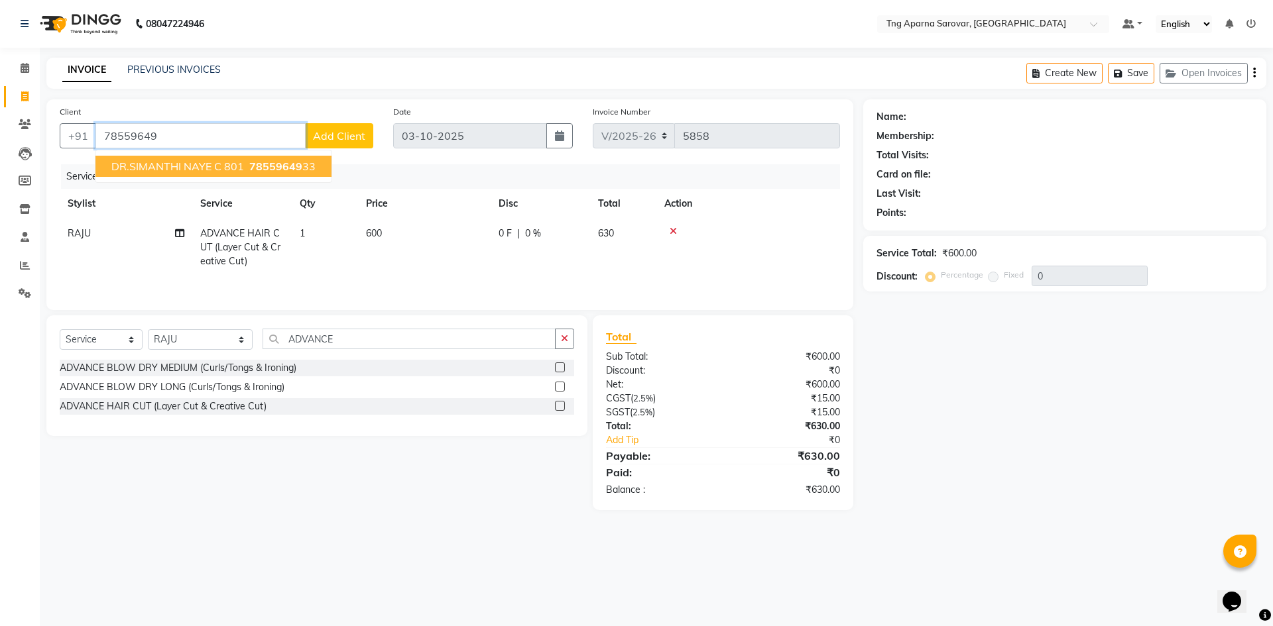
click at [263, 162] on span "78559649" at bounding box center [275, 166] width 53 height 13
type input "7855964933"
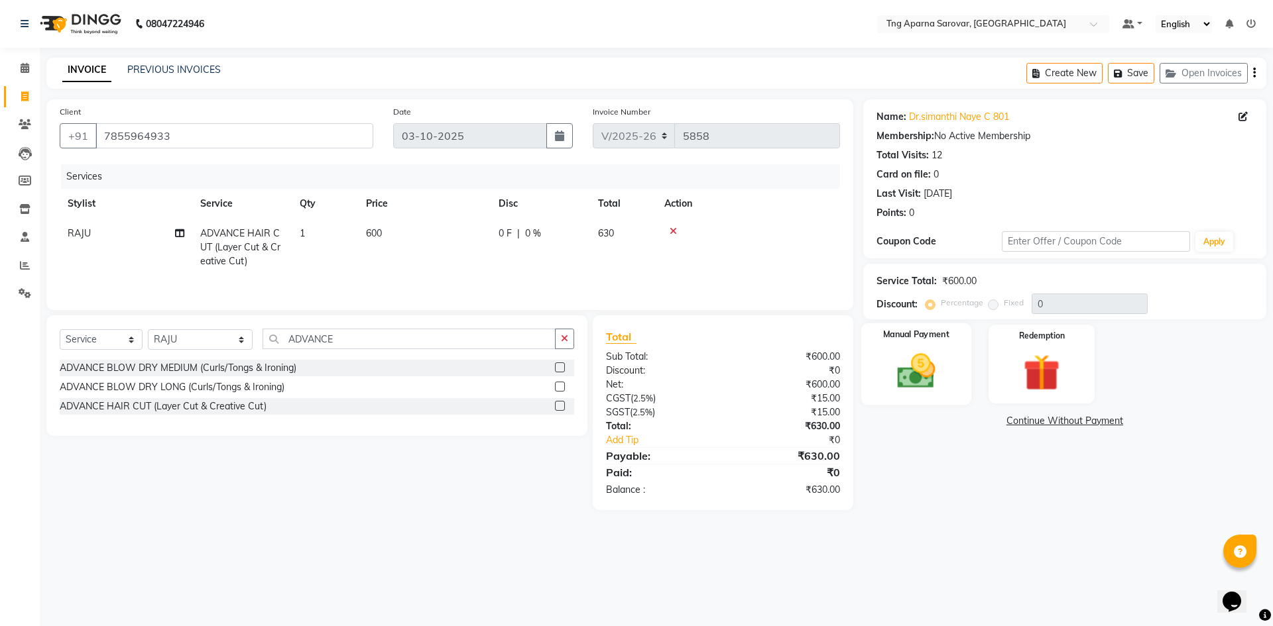
click at [928, 390] on img at bounding box center [916, 371] width 62 height 44
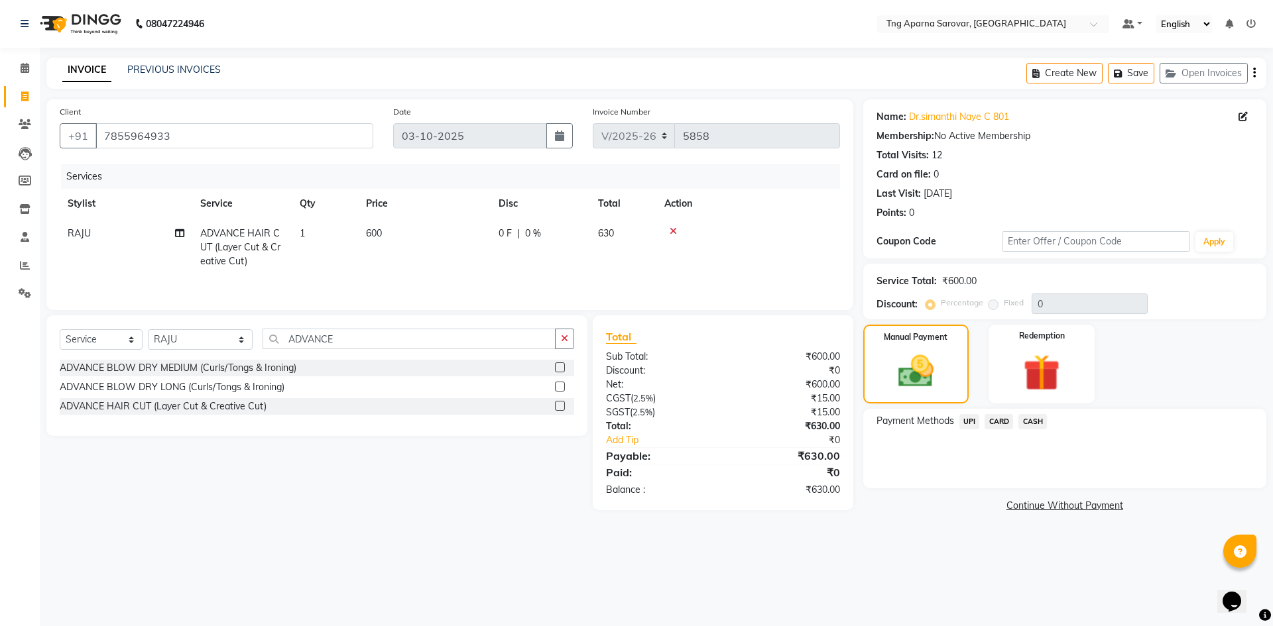
click at [970, 421] on span "UPI" at bounding box center [969, 421] width 21 height 15
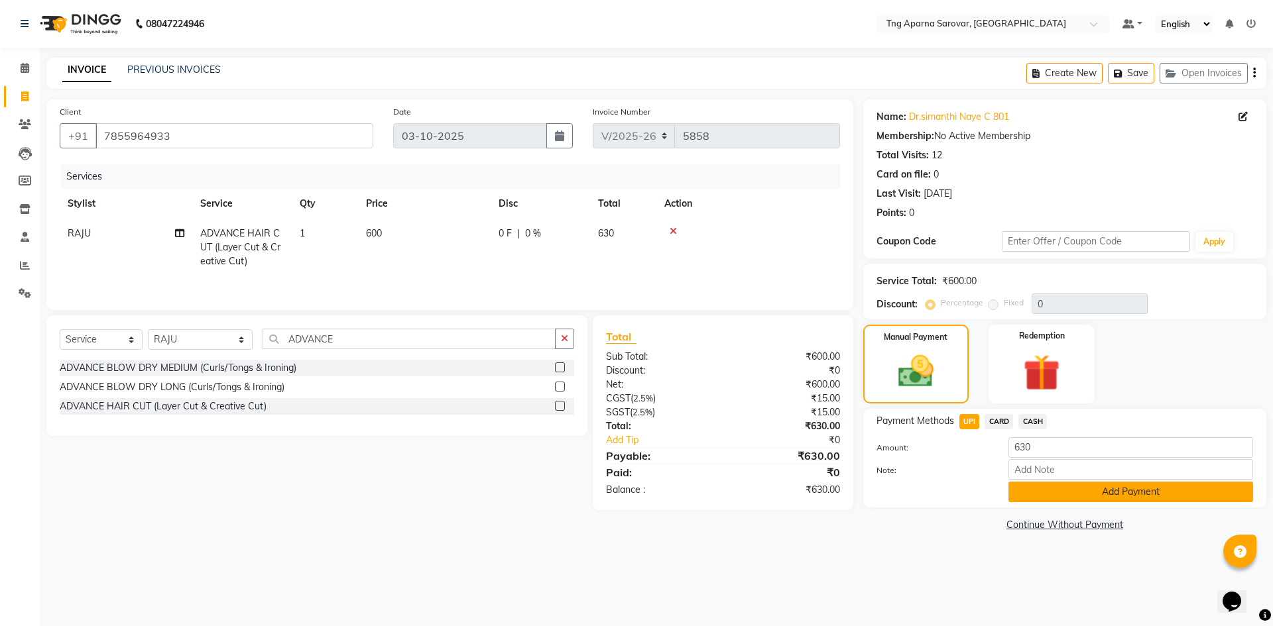
click at [1051, 495] on button "Add Payment" at bounding box center [1130, 492] width 245 height 21
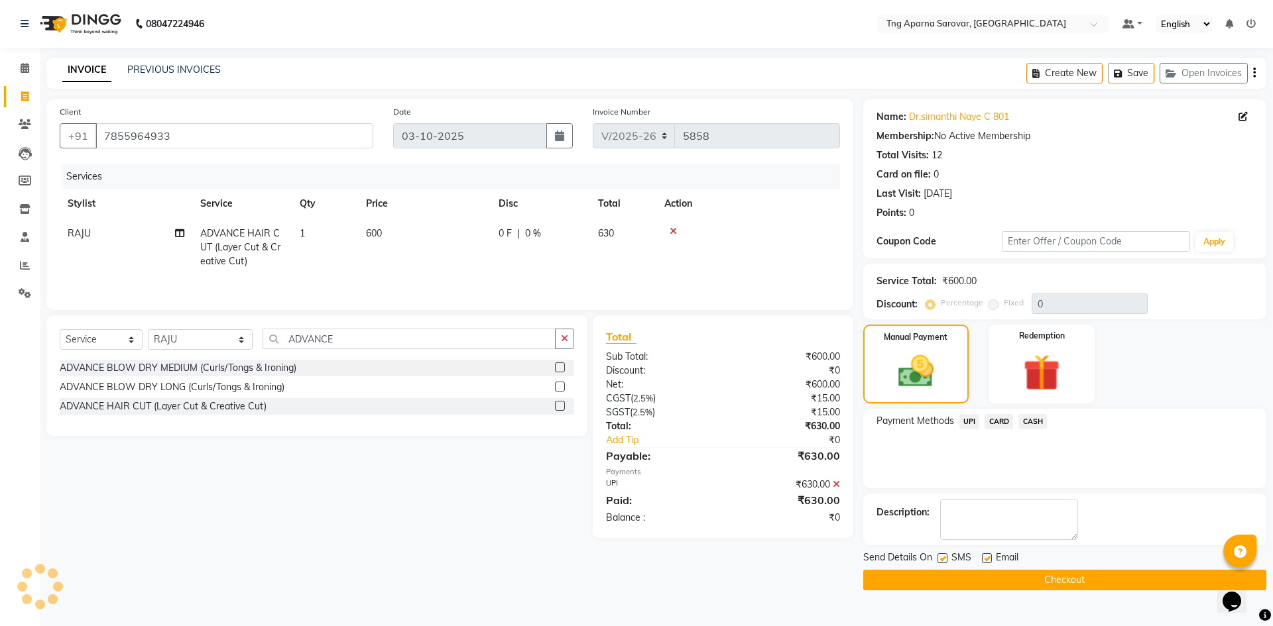
click at [1048, 589] on button "Checkout" at bounding box center [1064, 580] width 403 height 21
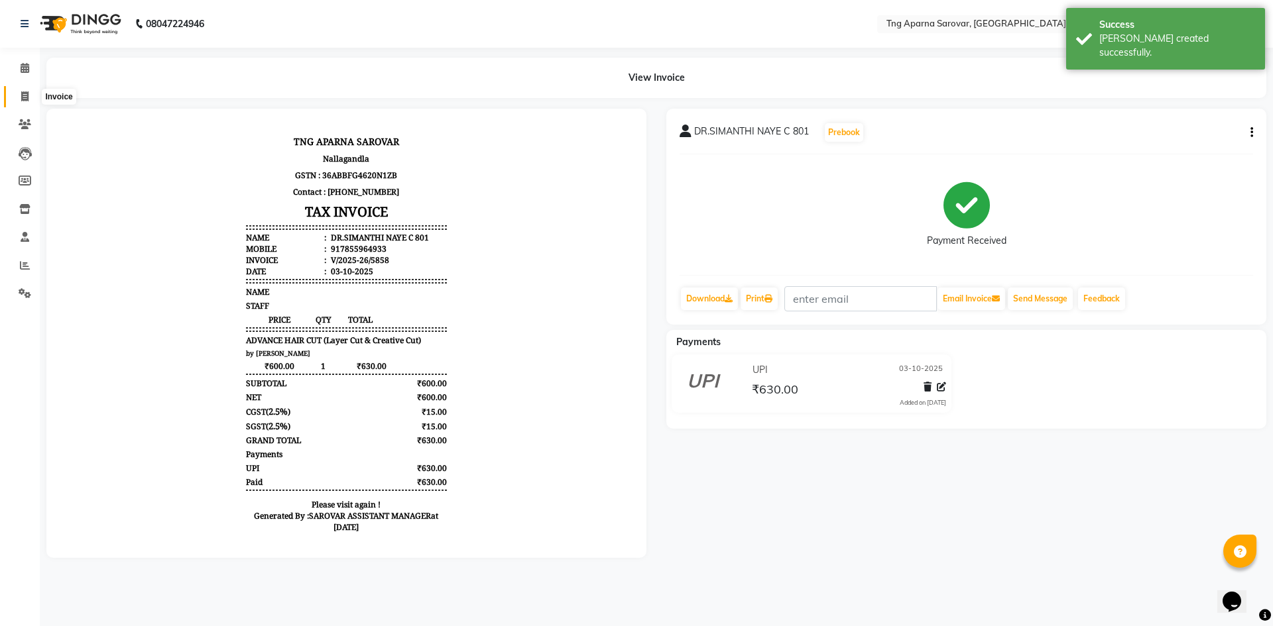
click at [29, 95] on icon at bounding box center [24, 96] width 7 height 10
select select "7390"
select select "service"
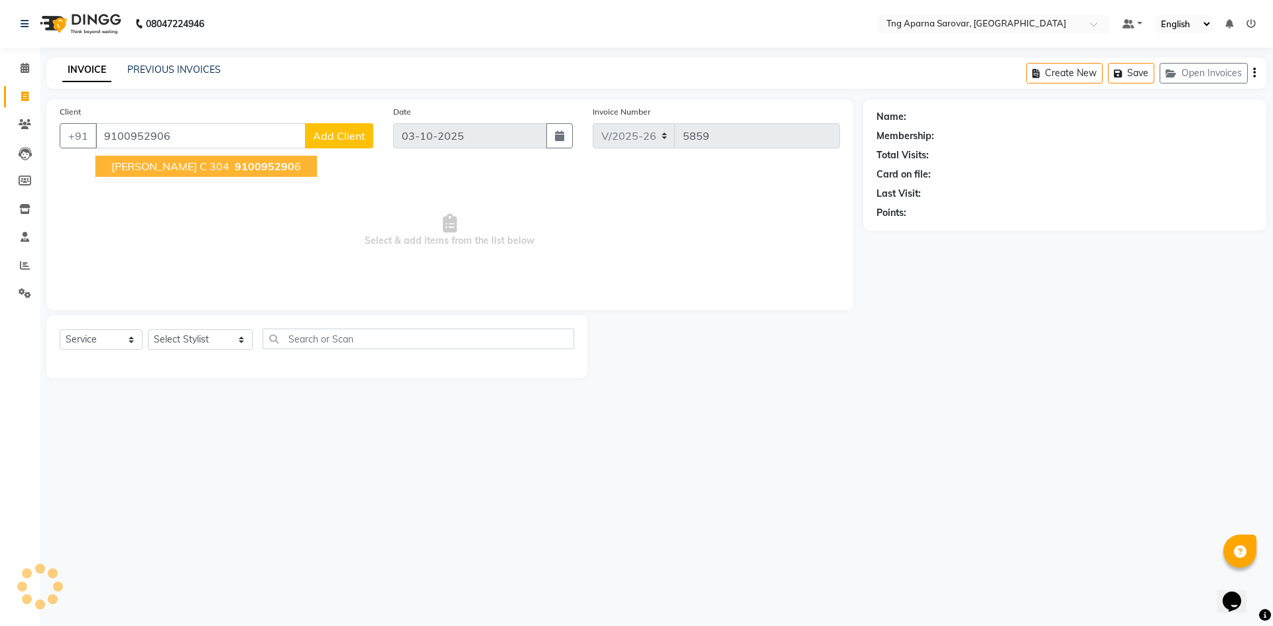
type input "9100952906"
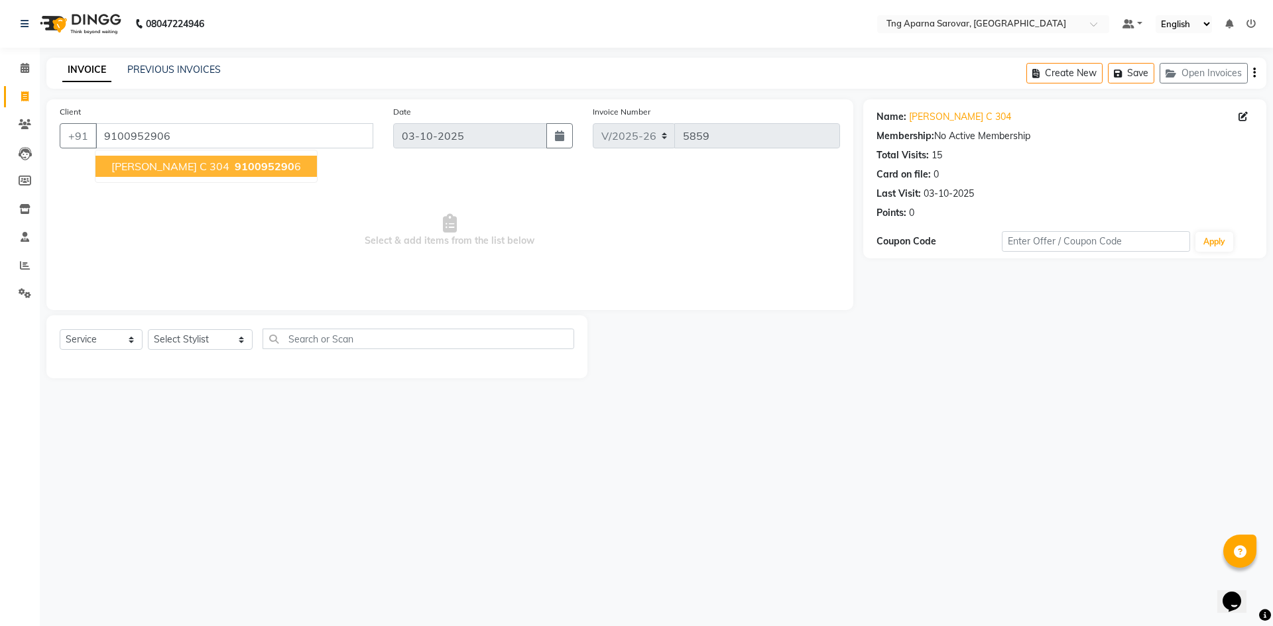
click at [188, 167] on span "[PERSON_NAME] C 304" at bounding box center [170, 166] width 118 height 13
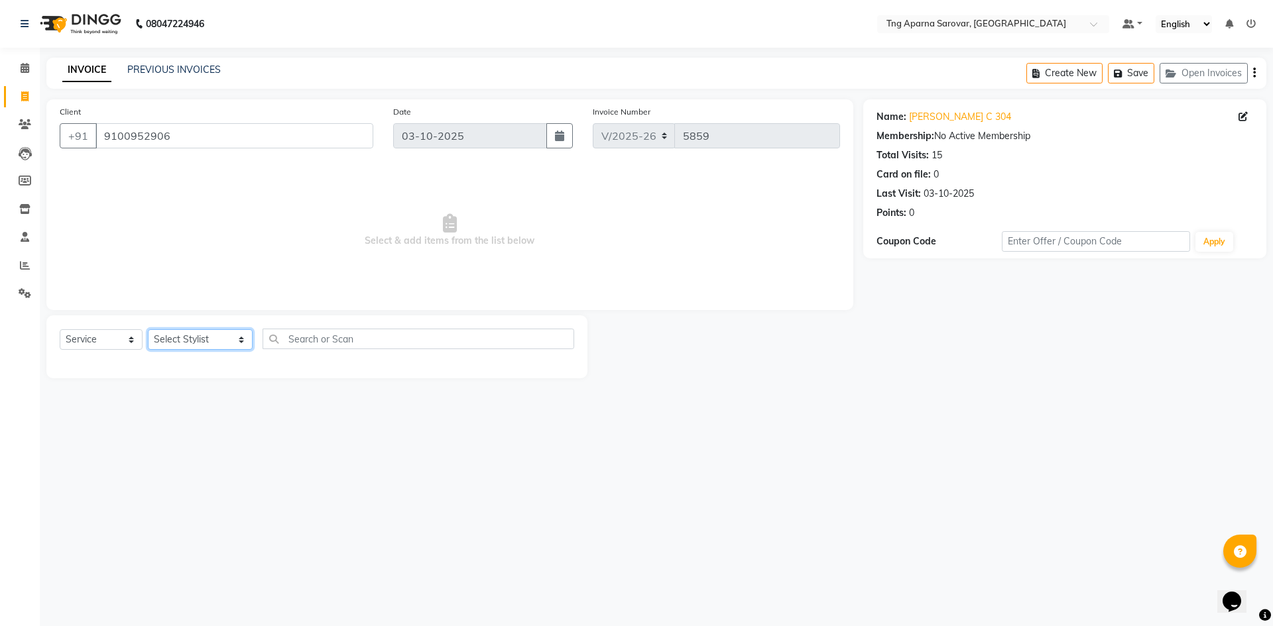
click at [192, 344] on select "Select Stylist [PERSON_NAME] [PERSON_NAME] MAM CHINNA DANISH [PERSON_NAME] KAIF…" at bounding box center [200, 339] width 105 height 21
select select "87412"
click at [148, 329] on select "Select Stylist [PERSON_NAME] [PERSON_NAME] MAM CHINNA DANISH [PERSON_NAME] KAIF…" at bounding box center [200, 339] width 105 height 21
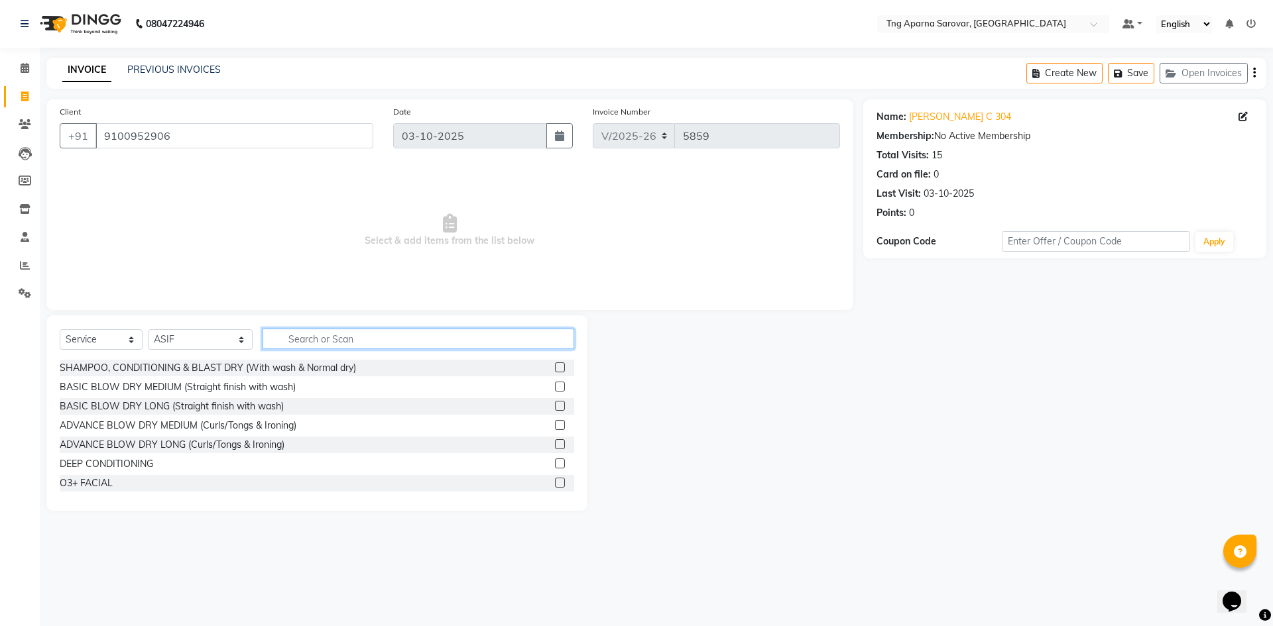
click at [425, 339] on input "text" at bounding box center [419, 339] width 312 height 21
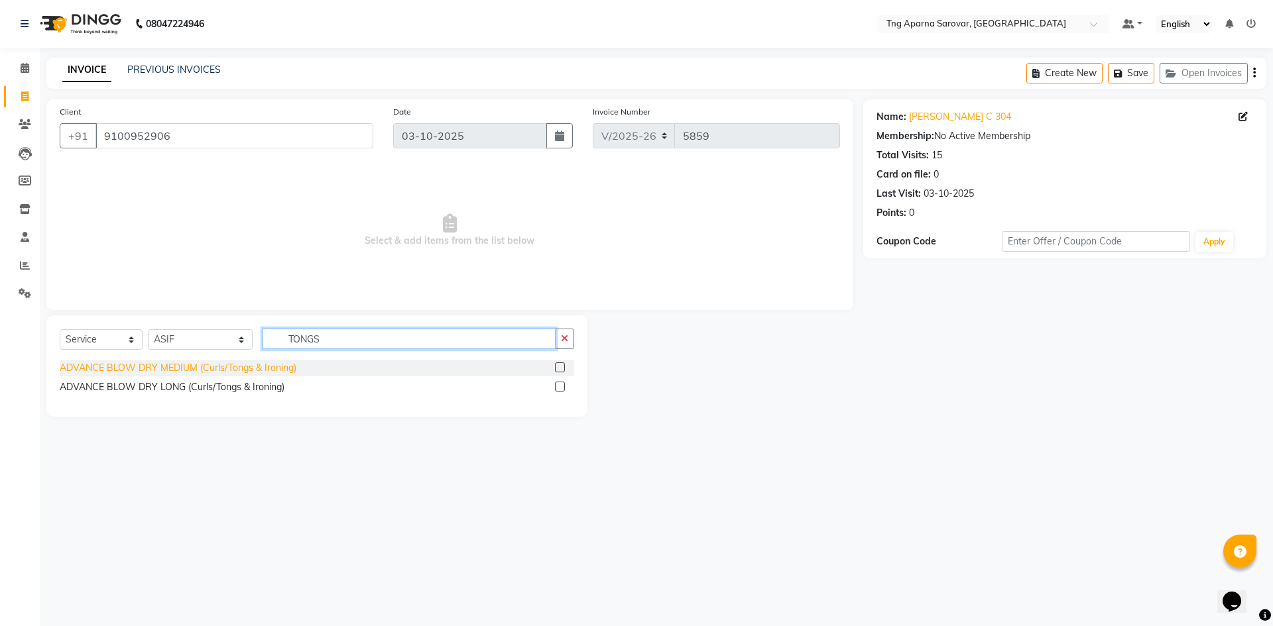
type input "TONGS"
click at [269, 364] on div "ADVANCE BLOW DRY MEDIUM (Curls/Tongs & Ironing)" at bounding box center [178, 368] width 237 height 14
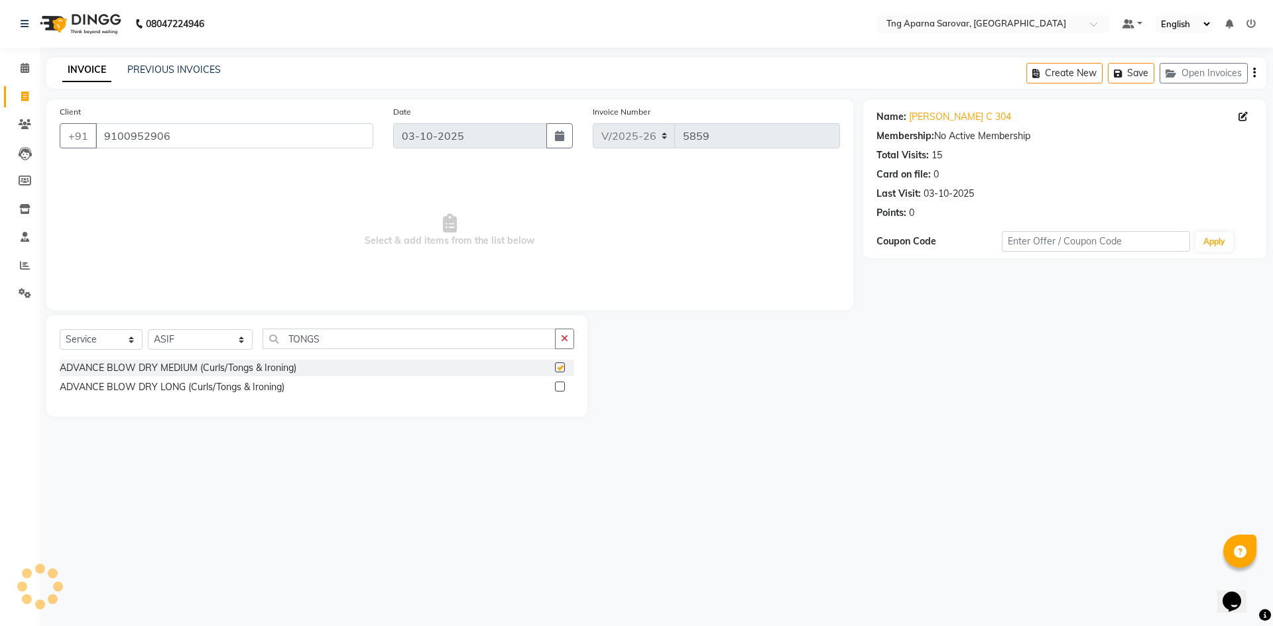
checkbox input "false"
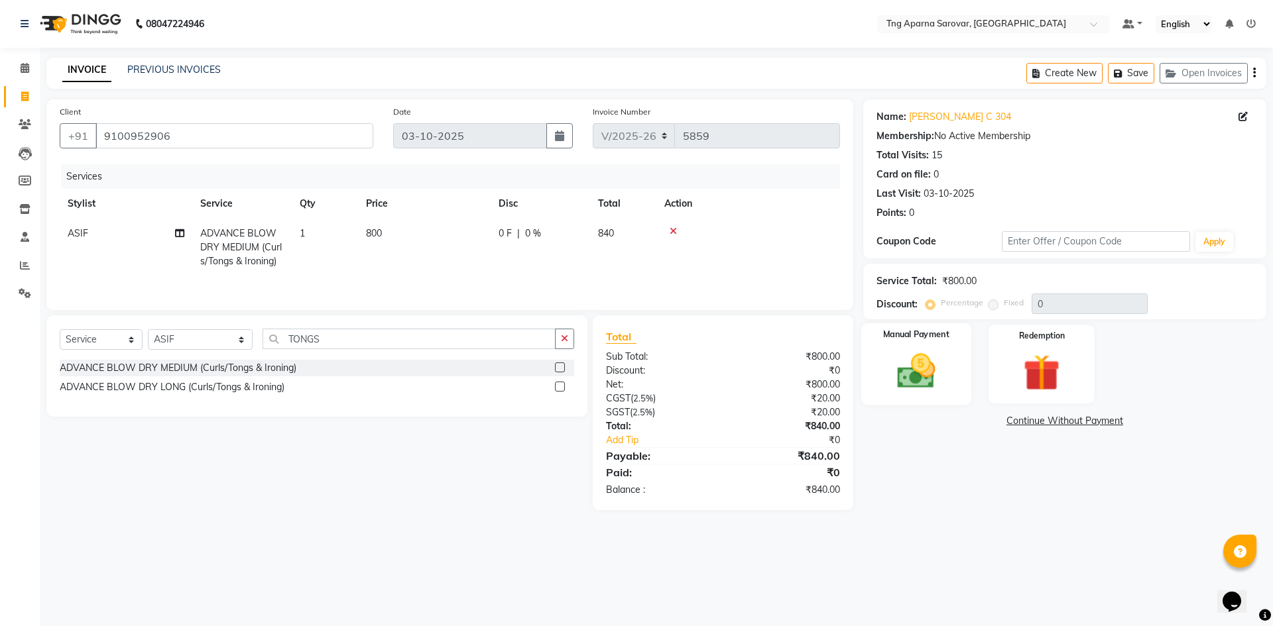
click at [949, 351] on div "Manual Payment" at bounding box center [916, 365] width 110 height 82
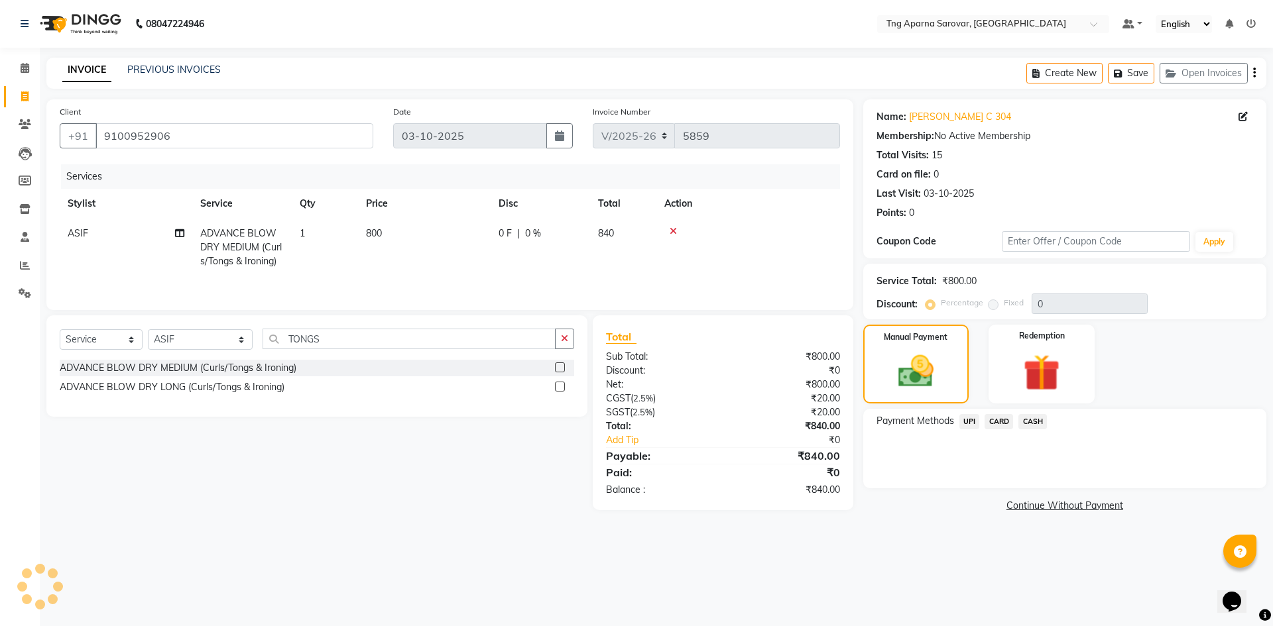
click at [1033, 417] on span "CASH" at bounding box center [1032, 421] width 29 height 15
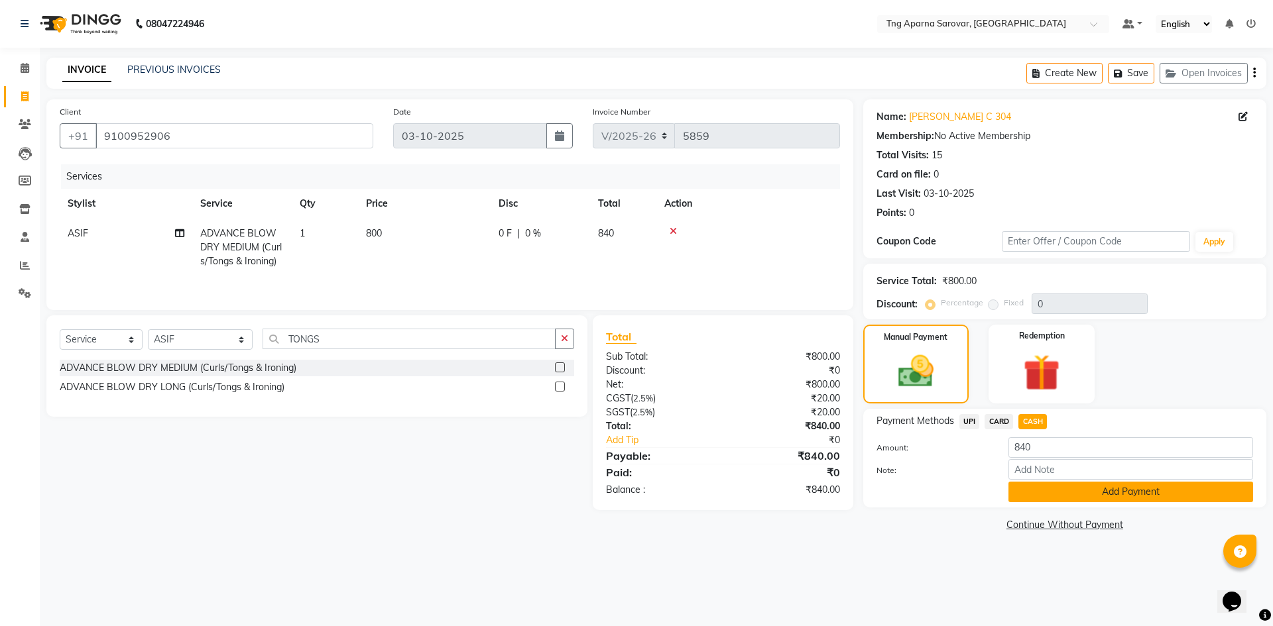
click at [1059, 495] on button "Add Payment" at bounding box center [1130, 492] width 245 height 21
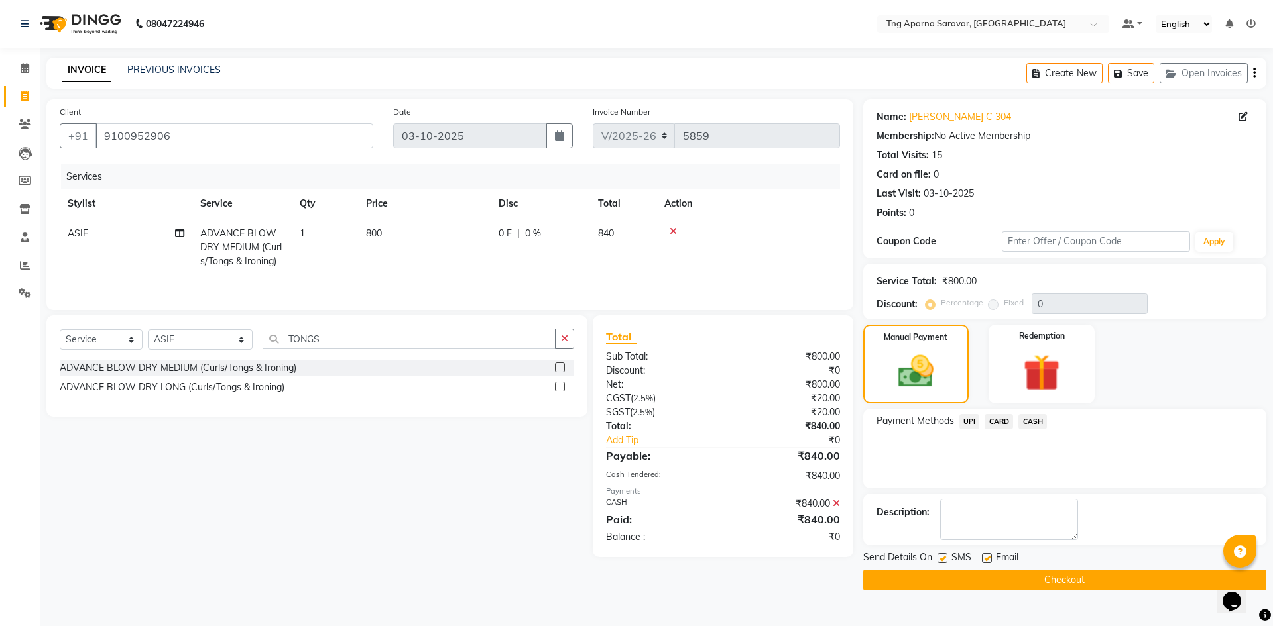
click at [1051, 581] on button "Checkout" at bounding box center [1064, 580] width 403 height 21
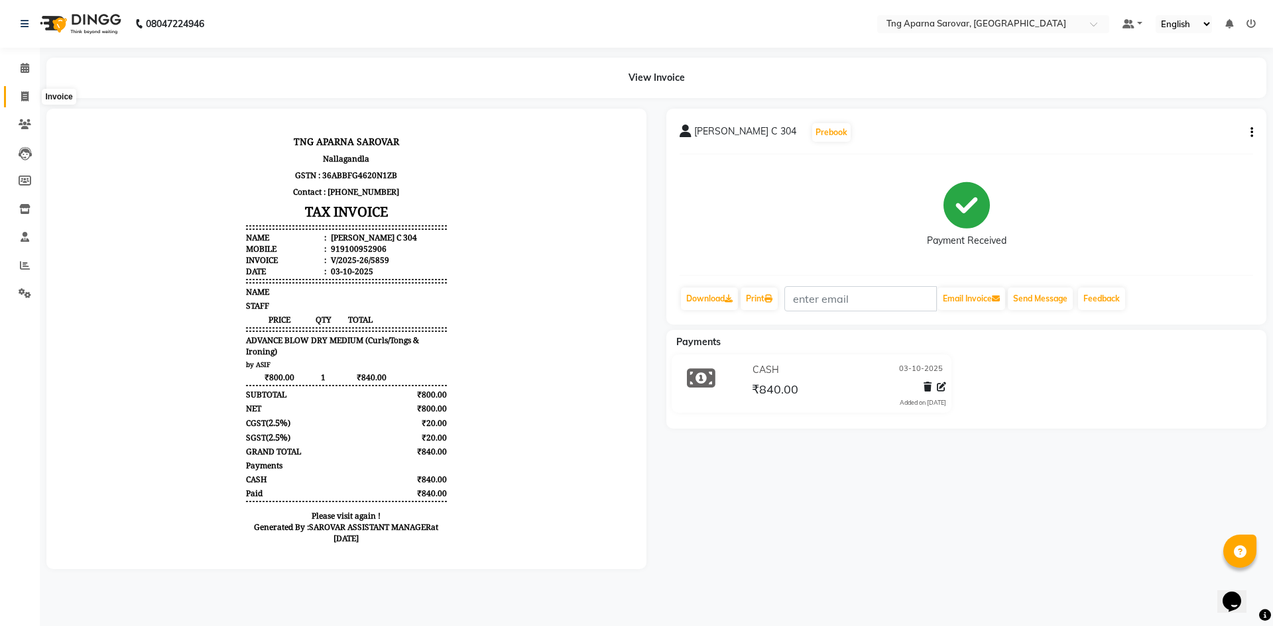
click at [25, 93] on icon at bounding box center [24, 96] width 7 height 10
select select "7390"
select select "service"
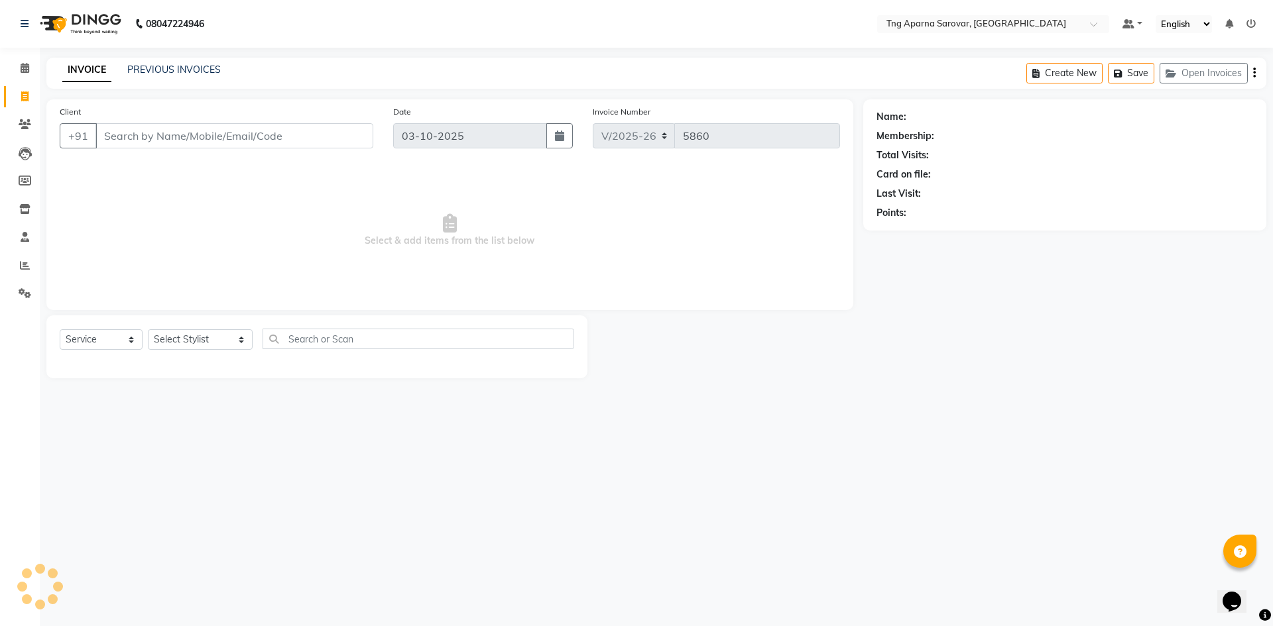
click at [160, 131] on input "Client" at bounding box center [234, 135] width 278 height 25
type input "8019354446"
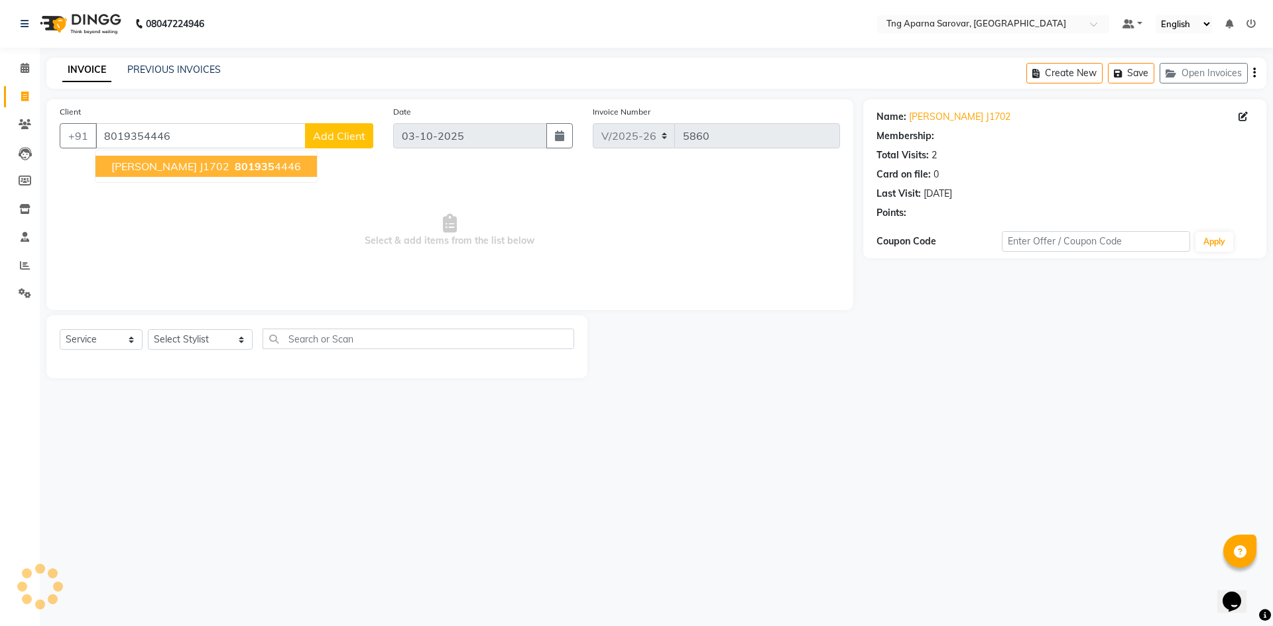
click at [172, 160] on button "[PERSON_NAME] J1702 801935 4446" at bounding box center [205, 166] width 221 height 21
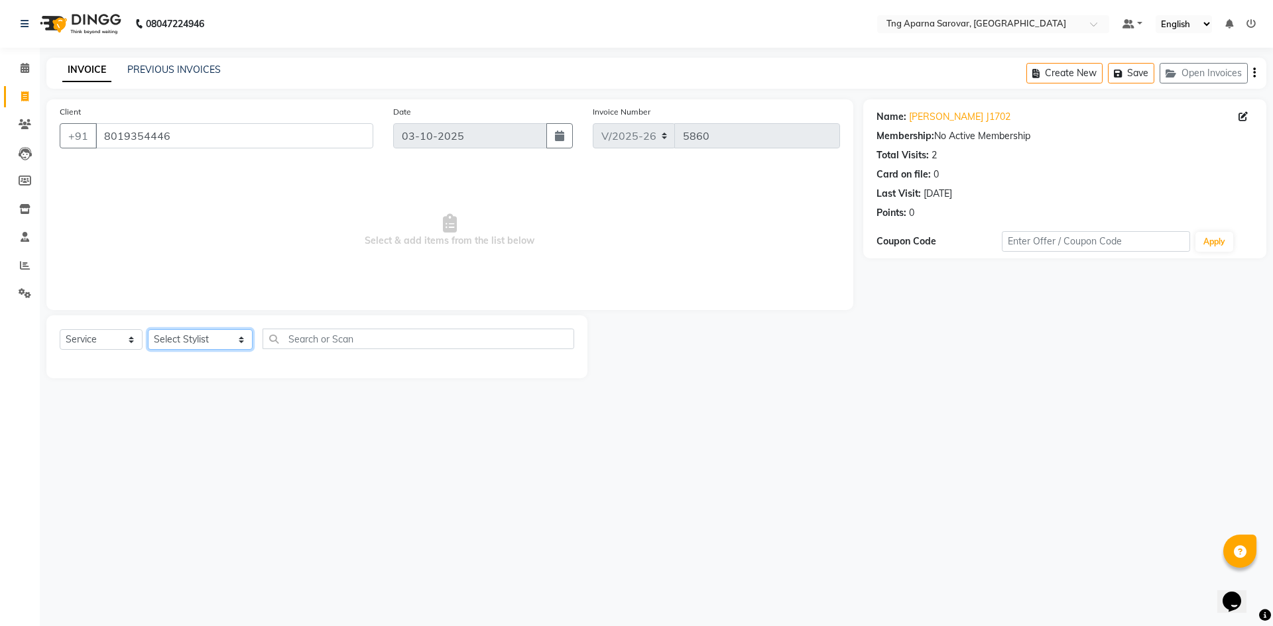
click at [190, 344] on select "Select Stylist [PERSON_NAME] [PERSON_NAME] MAM CHINNA DANISH [PERSON_NAME] KAIF…" at bounding box center [200, 339] width 105 height 21
select select "81252"
click at [148, 329] on select "Select Stylist [PERSON_NAME] [PERSON_NAME] MAM CHINNA DANISH [PERSON_NAME] KAIF…" at bounding box center [200, 339] width 105 height 21
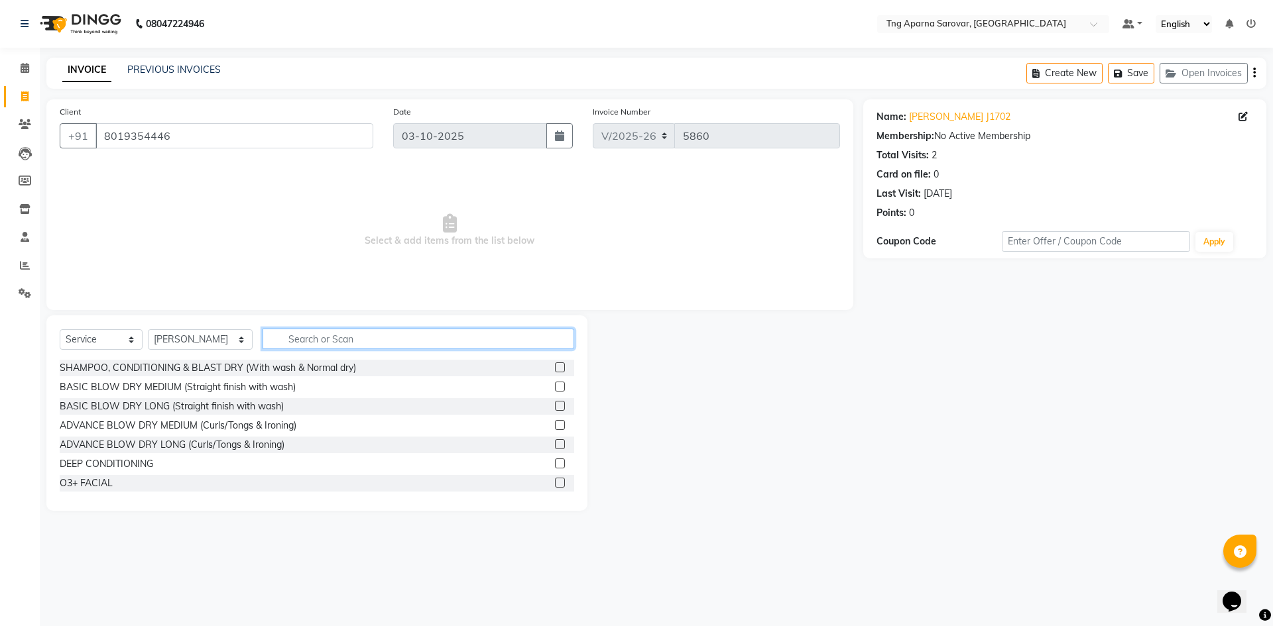
click at [360, 332] on input "text" at bounding box center [419, 339] width 312 height 21
type input "K"
type input "HAIR"
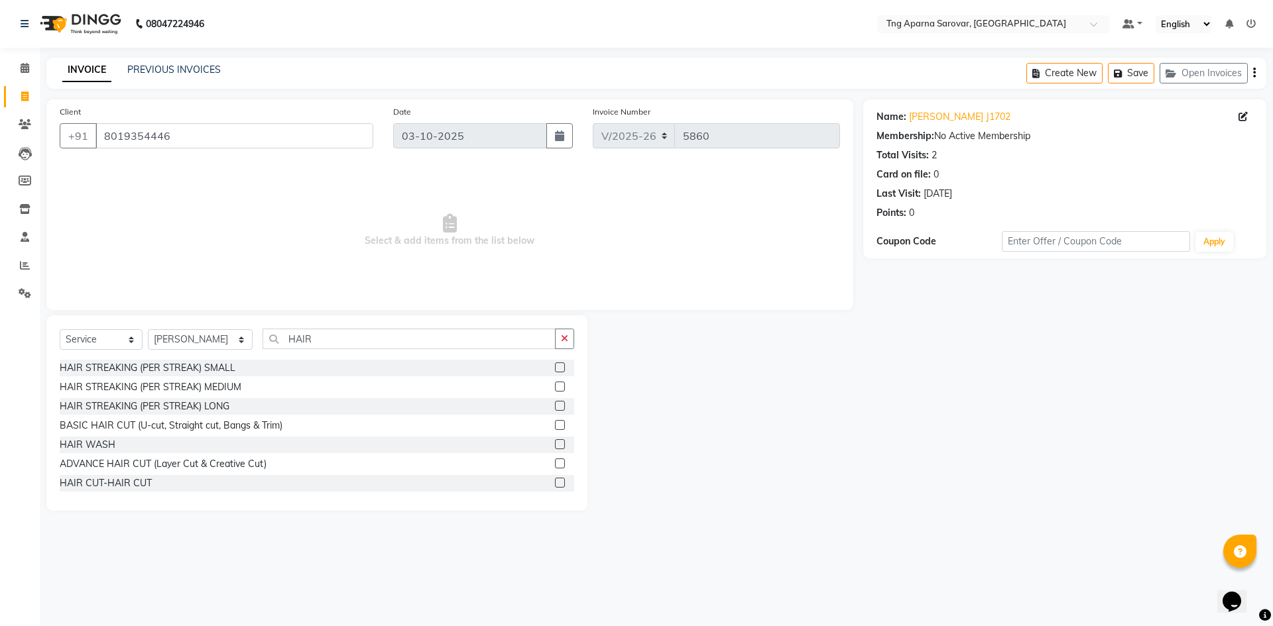
click at [555, 481] on label at bounding box center [560, 483] width 10 height 10
click at [555, 481] on input "checkbox" at bounding box center [559, 483] width 9 height 9
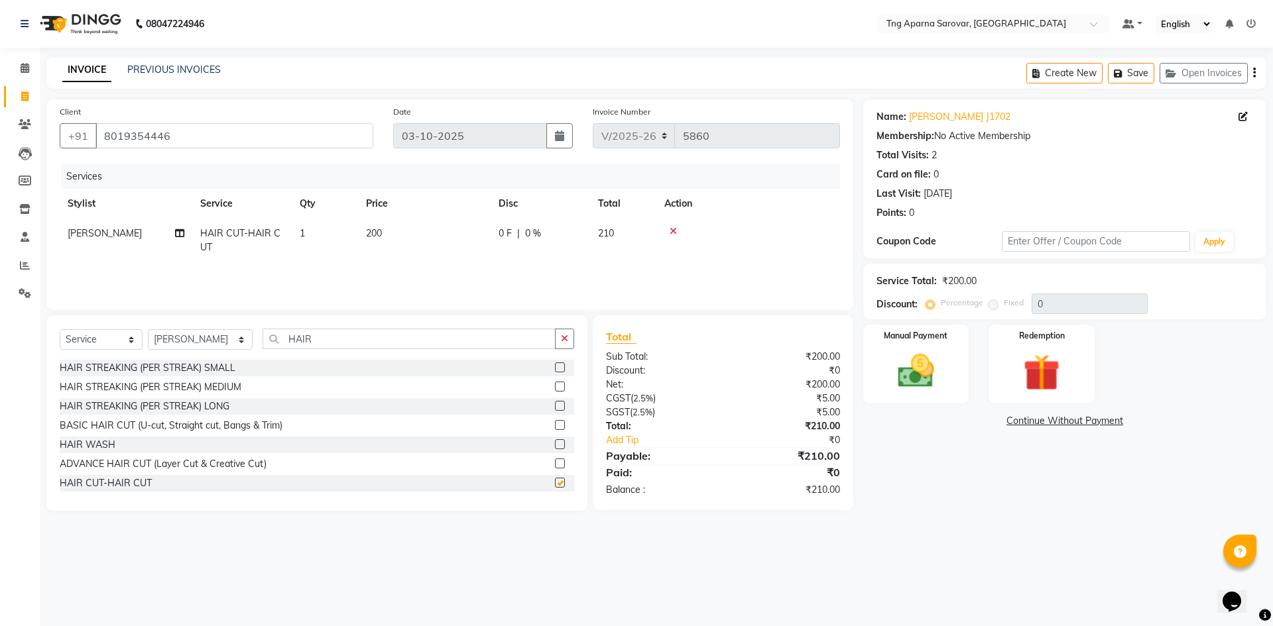
checkbox input "false"
click at [936, 363] on img at bounding box center [916, 371] width 62 height 44
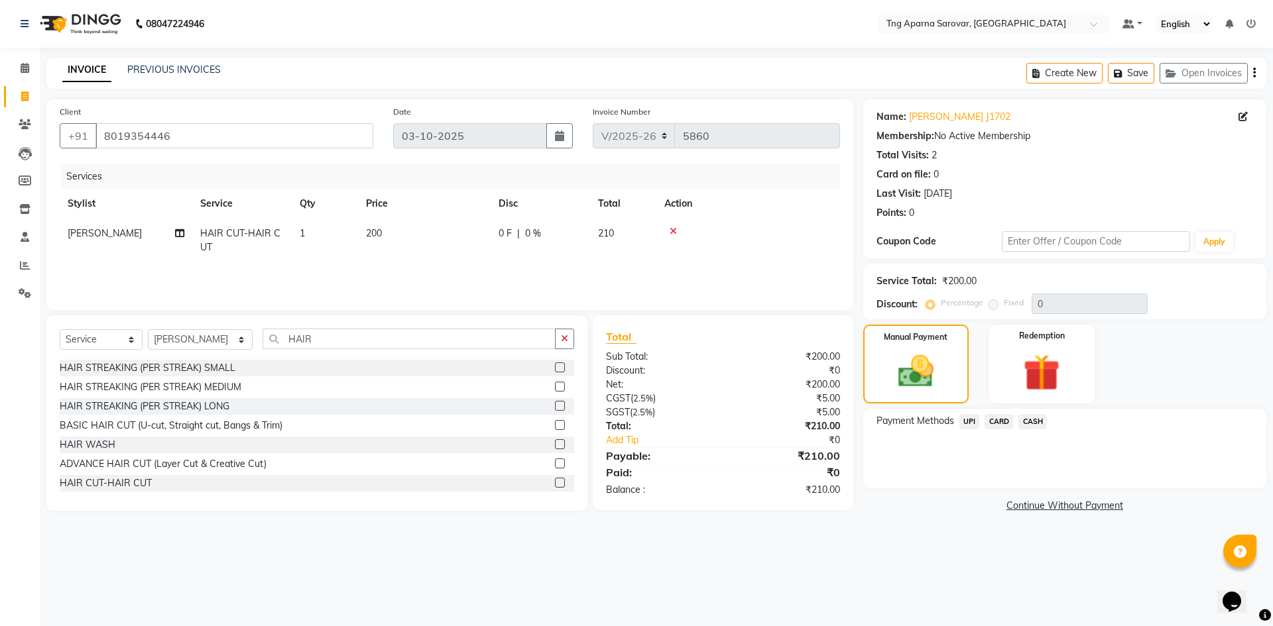
click at [969, 425] on span "UPI" at bounding box center [969, 421] width 21 height 15
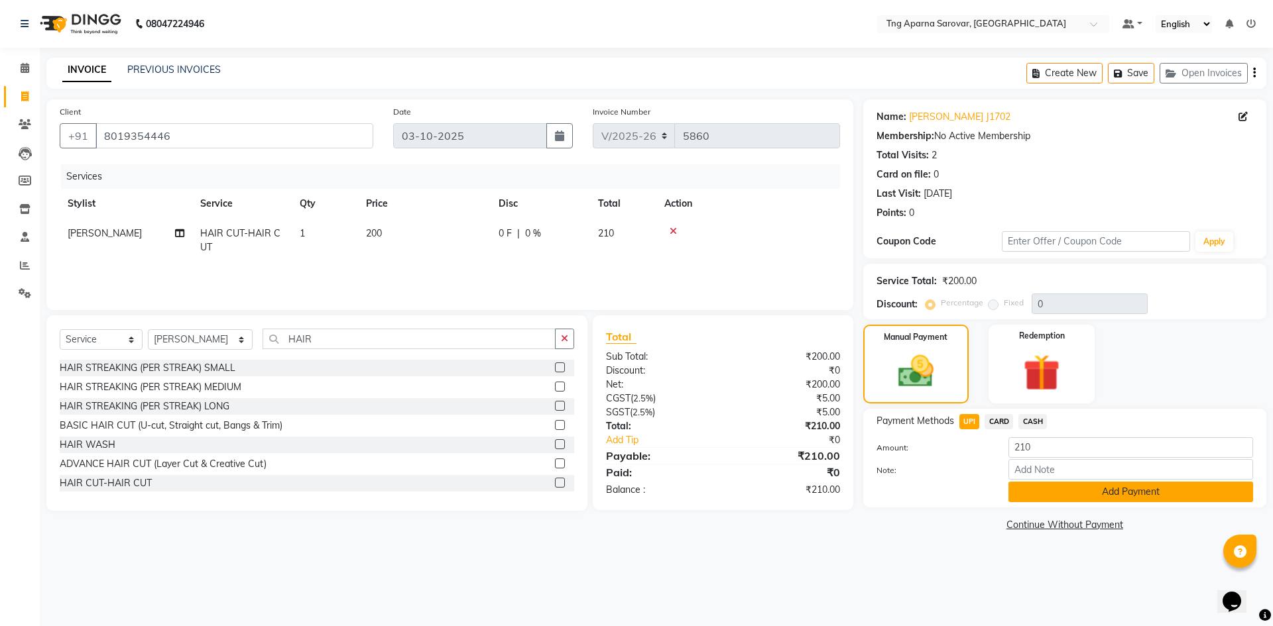
click at [1049, 487] on button "Add Payment" at bounding box center [1130, 492] width 245 height 21
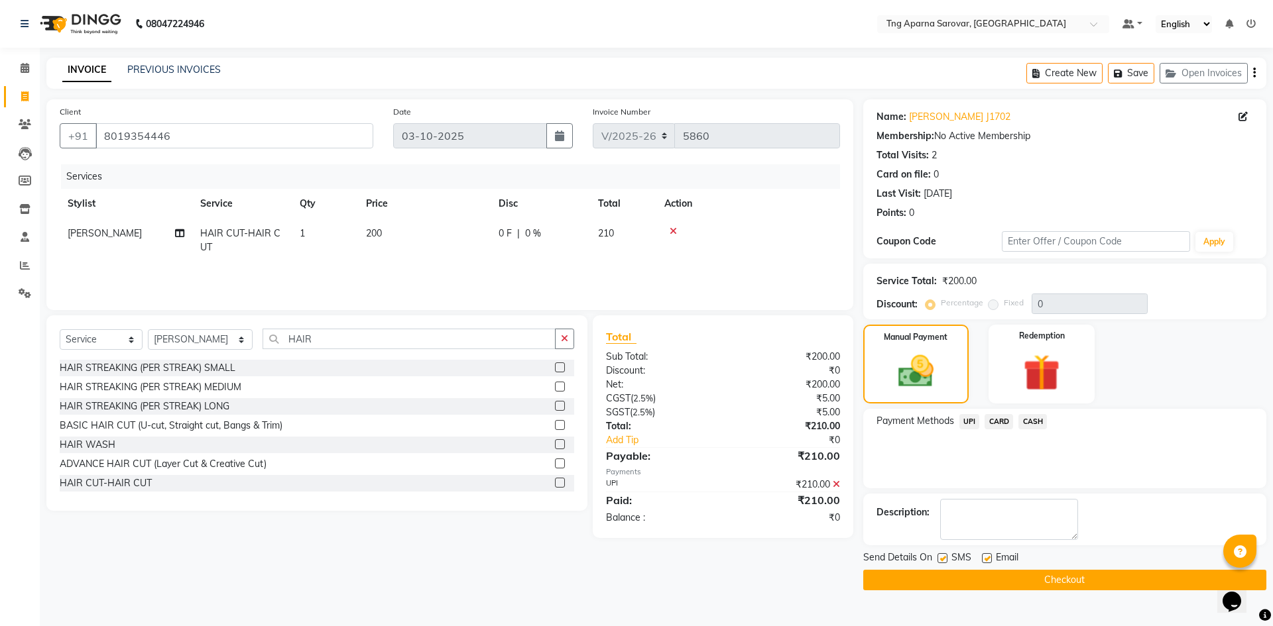
click at [1043, 574] on button "Checkout" at bounding box center [1064, 580] width 403 height 21
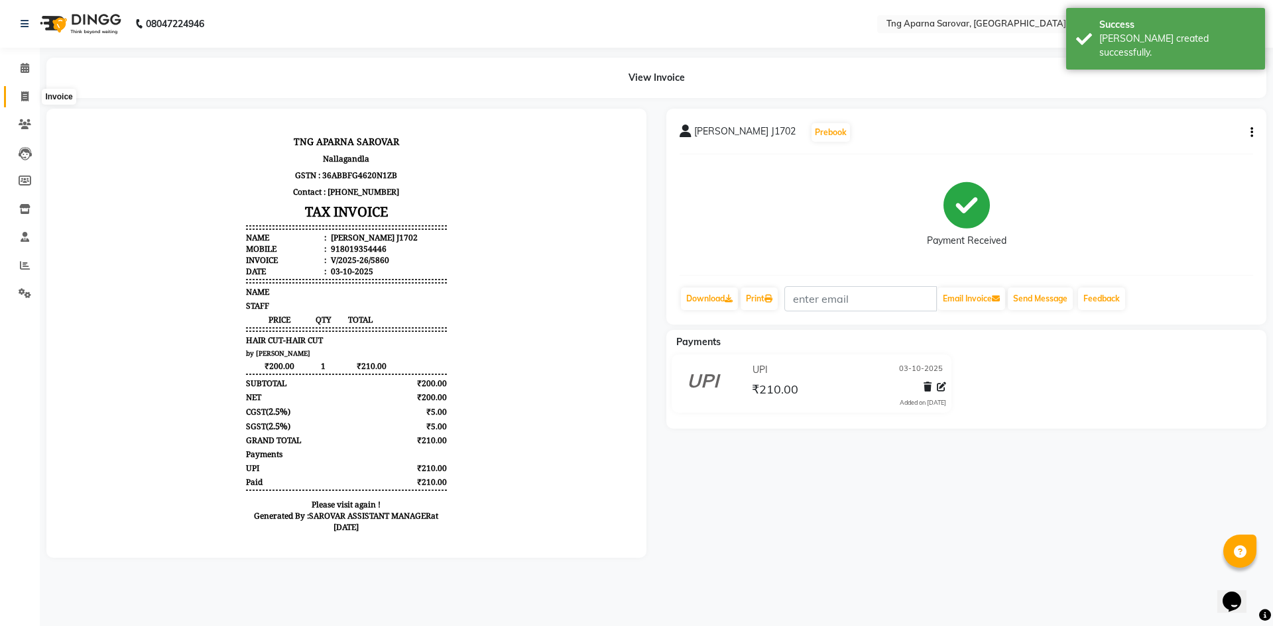
click at [29, 99] on span at bounding box center [24, 96] width 23 height 15
select select "7390"
select select "service"
